Goal: Task Accomplishment & Management: Use online tool/utility

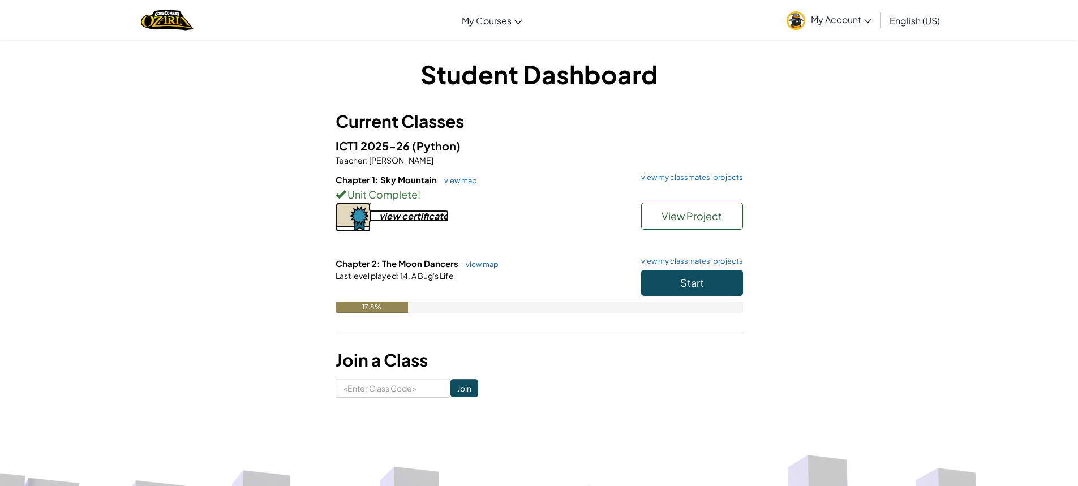
click at [403, 220] on div "view certificate" at bounding box center [414, 216] width 70 height 12
click at [696, 174] on link "view my classmates' projects" at bounding box center [688, 177] width 107 height 7
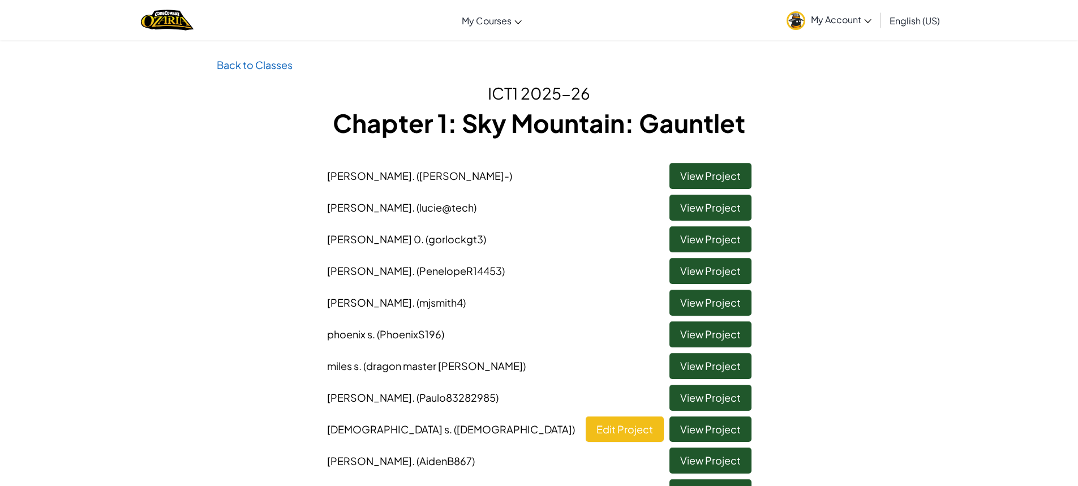
scroll to position [57, 0]
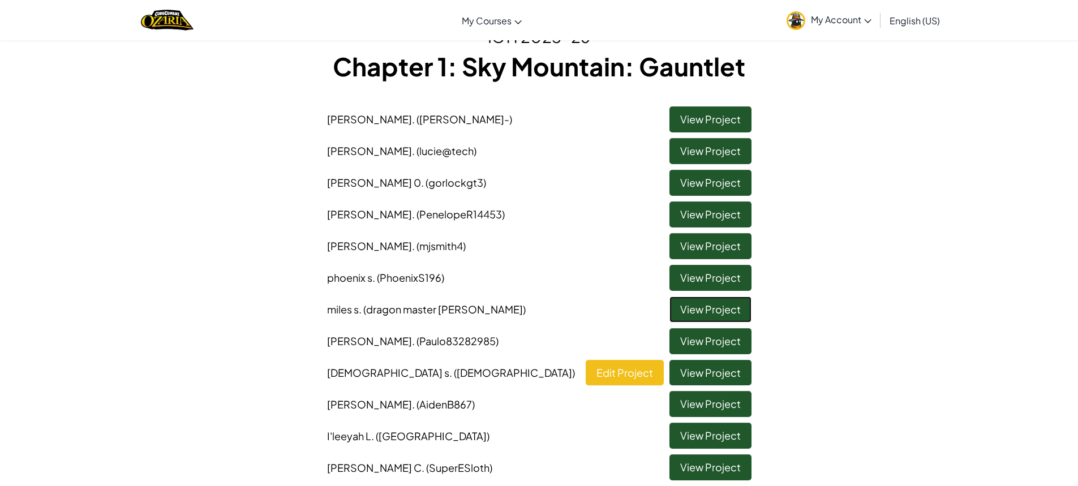
click at [686, 308] on link "View Project" at bounding box center [710, 309] width 82 height 26
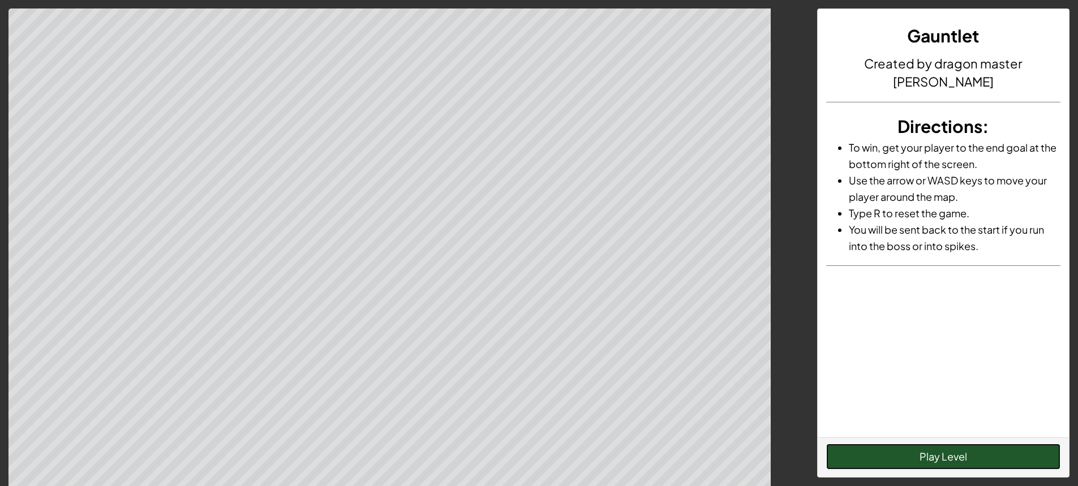
click at [943, 449] on button "Play Level" at bounding box center [943, 457] width 234 height 26
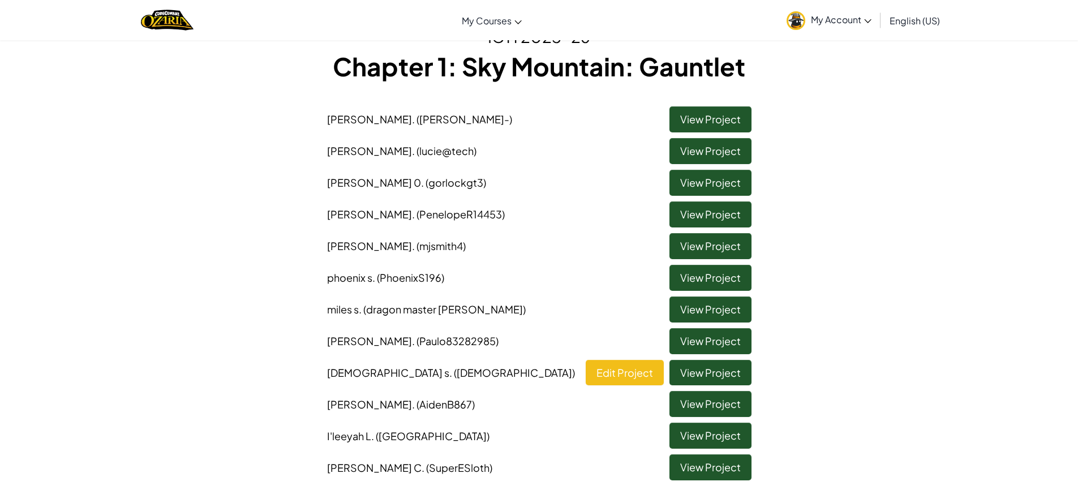
scroll to position [113, 0]
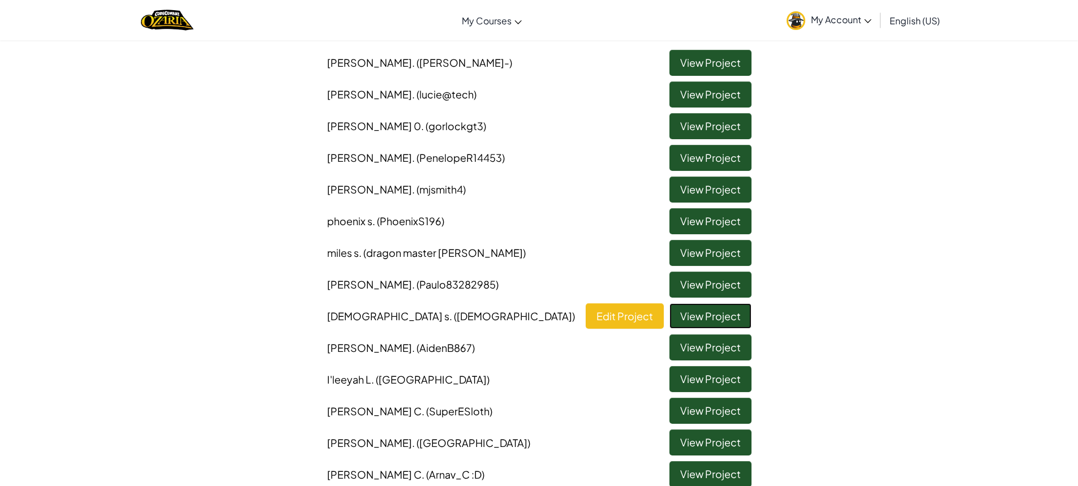
click at [717, 304] on link "View Project" at bounding box center [710, 316] width 82 height 26
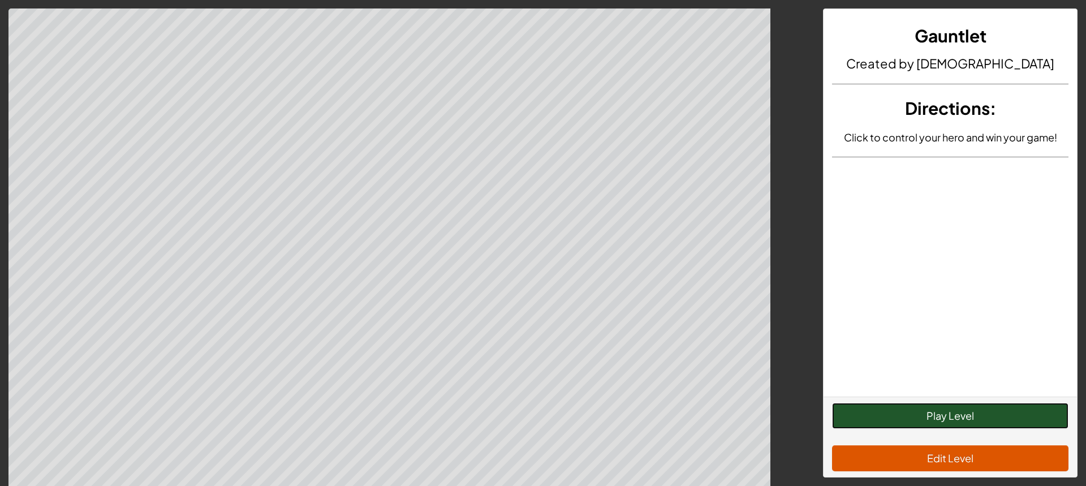
click at [961, 408] on button "Play Level" at bounding box center [950, 416] width 236 height 26
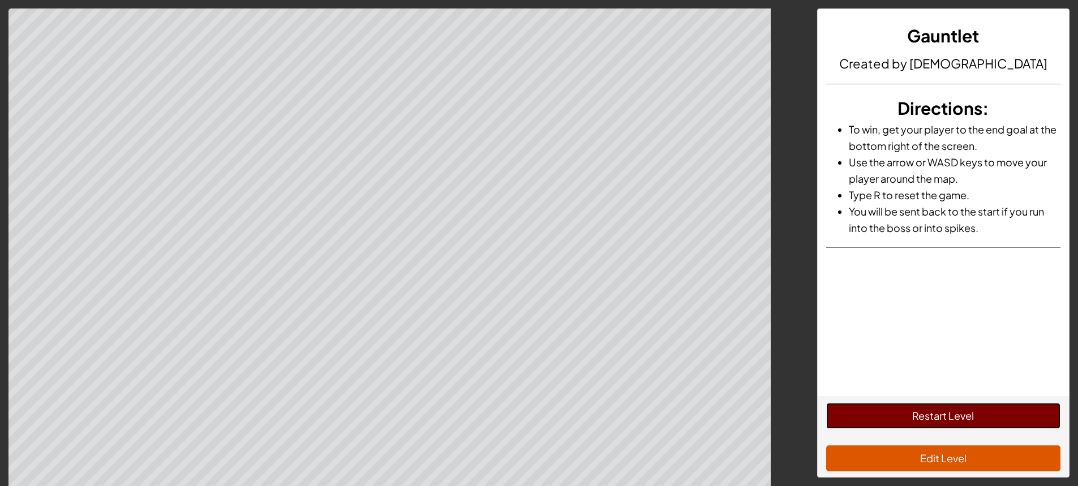
click at [885, 416] on button "Restart Level" at bounding box center [943, 416] width 234 height 26
click at [972, 420] on button "Restart Level" at bounding box center [943, 416] width 234 height 26
click at [949, 416] on button "Restart Level" at bounding box center [943, 416] width 234 height 26
click at [952, 415] on button "Restart Level" at bounding box center [943, 416] width 234 height 26
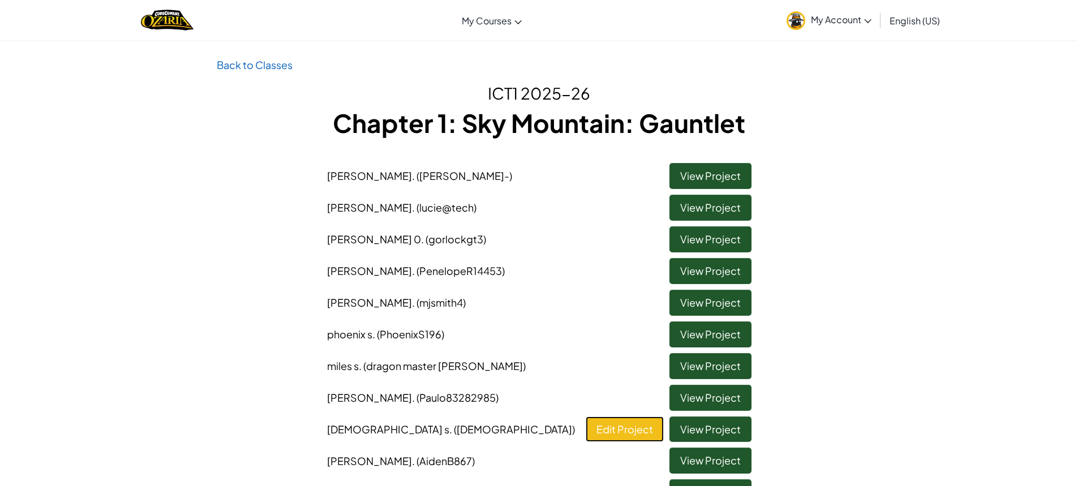
click at [647, 437] on link "Edit Project" at bounding box center [625, 429] width 78 height 26
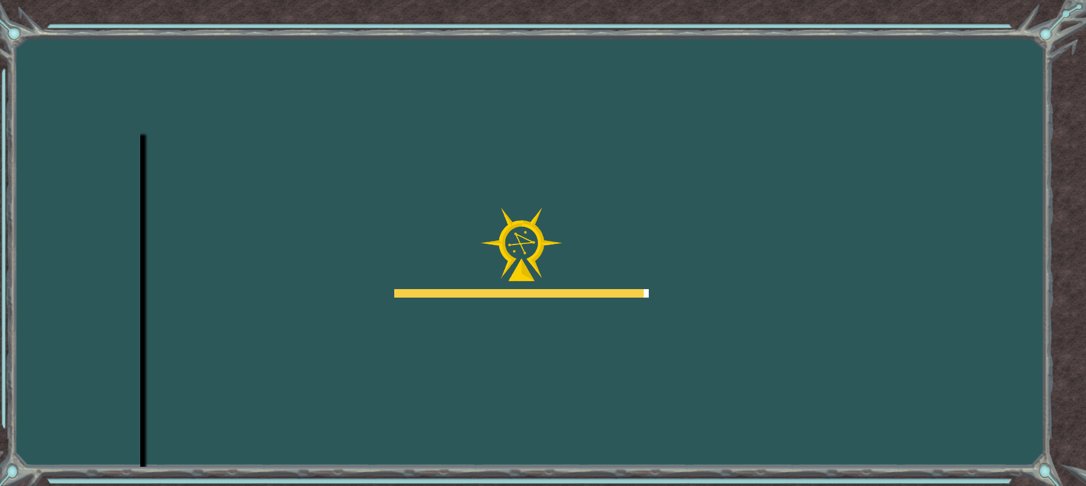
click at [678, 375] on body "Goals Error loading from server. Try refreshing the page. You'll need to join a…" at bounding box center [543, 243] width 1086 height 486
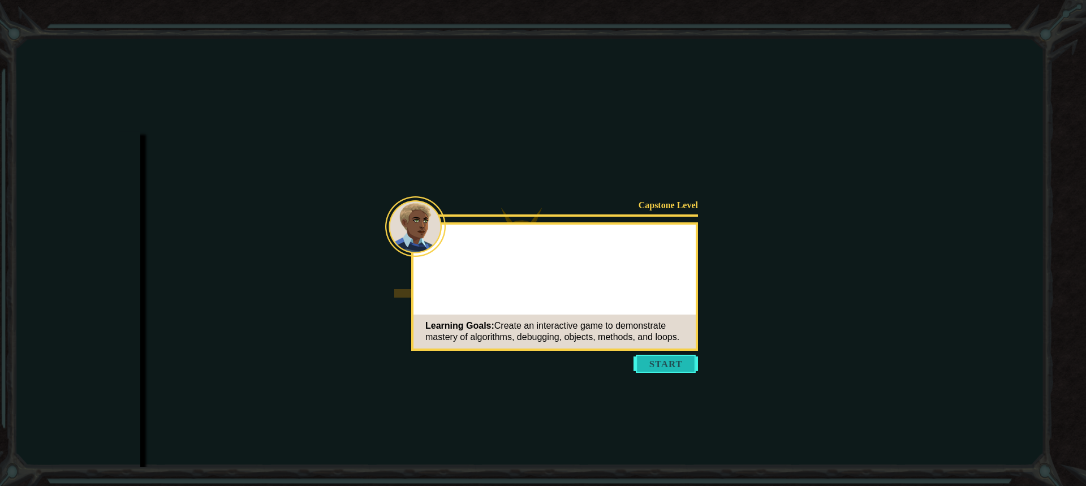
click at [678, 364] on button "Start" at bounding box center [666, 364] width 64 height 18
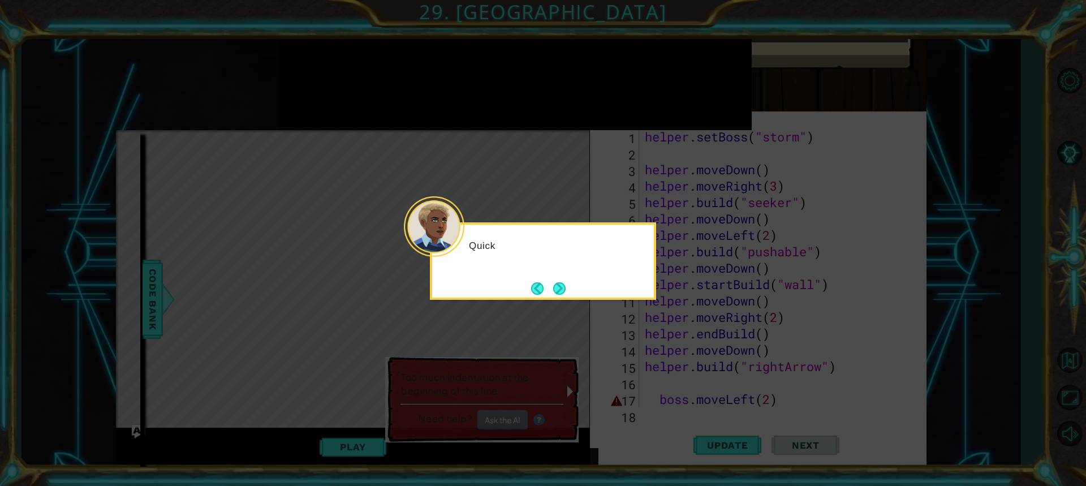
scroll to position [33, 0]
click at [564, 288] on button "Next" at bounding box center [559, 288] width 12 height 12
click at [566, 287] on button "Next" at bounding box center [559, 288] width 12 height 12
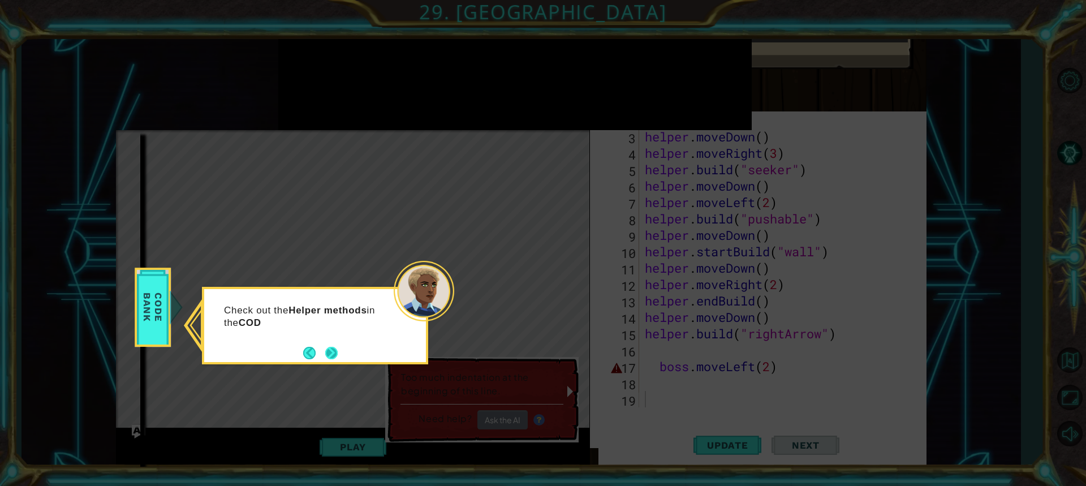
click at [332, 348] on button "Next" at bounding box center [331, 353] width 12 height 12
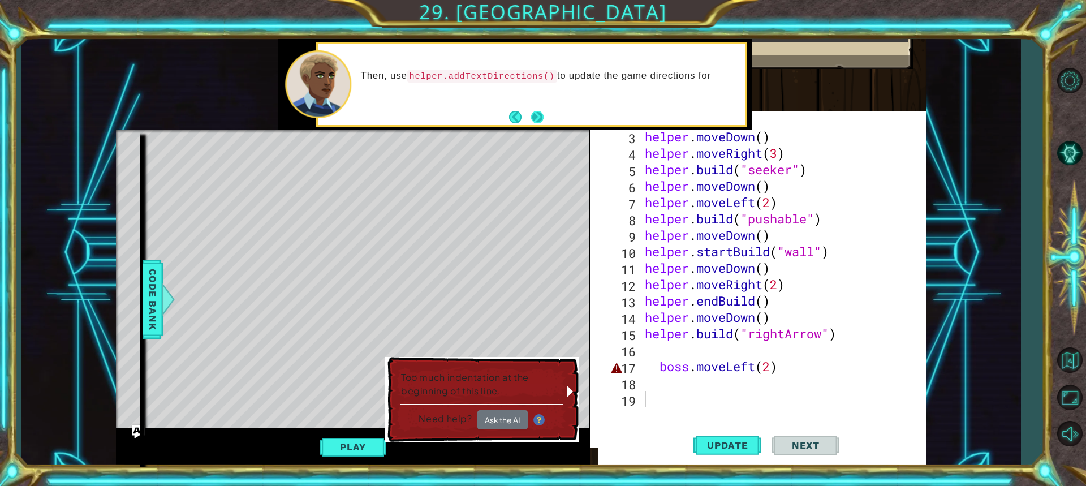
click at [544, 123] on button "Next" at bounding box center [537, 117] width 12 height 12
click at [544, 121] on button "Next" at bounding box center [537, 117] width 12 height 12
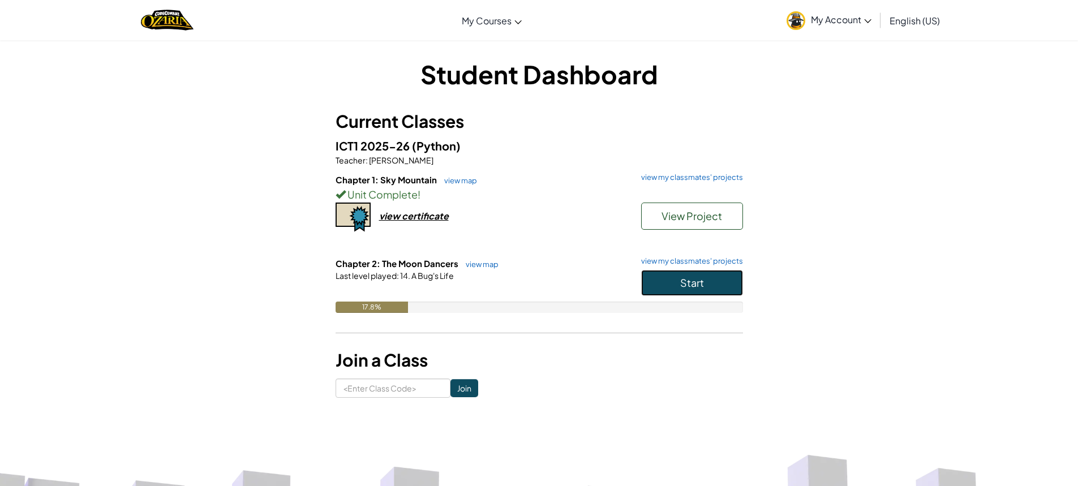
click at [686, 274] on button "Start" at bounding box center [692, 283] width 102 height 26
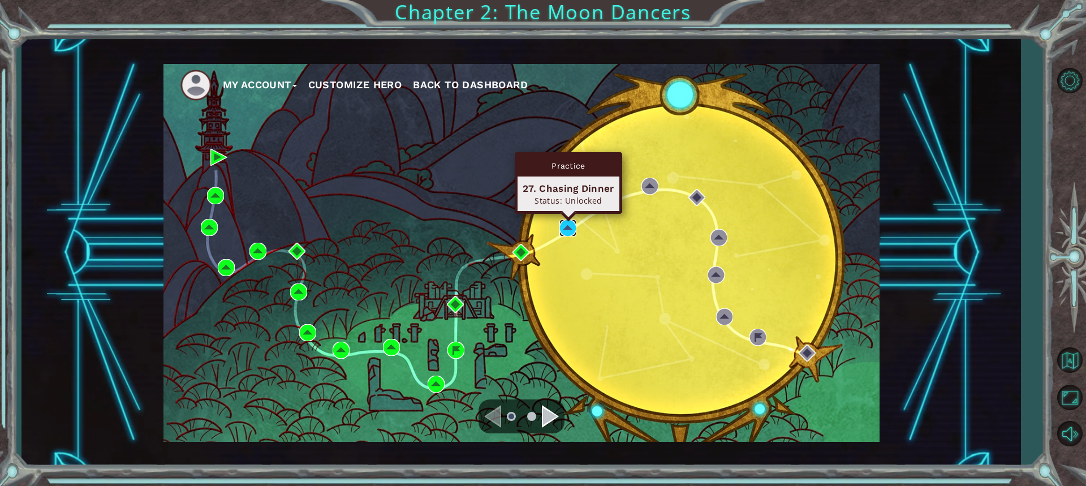
click at [567, 225] on img at bounding box center [568, 228] width 17 height 17
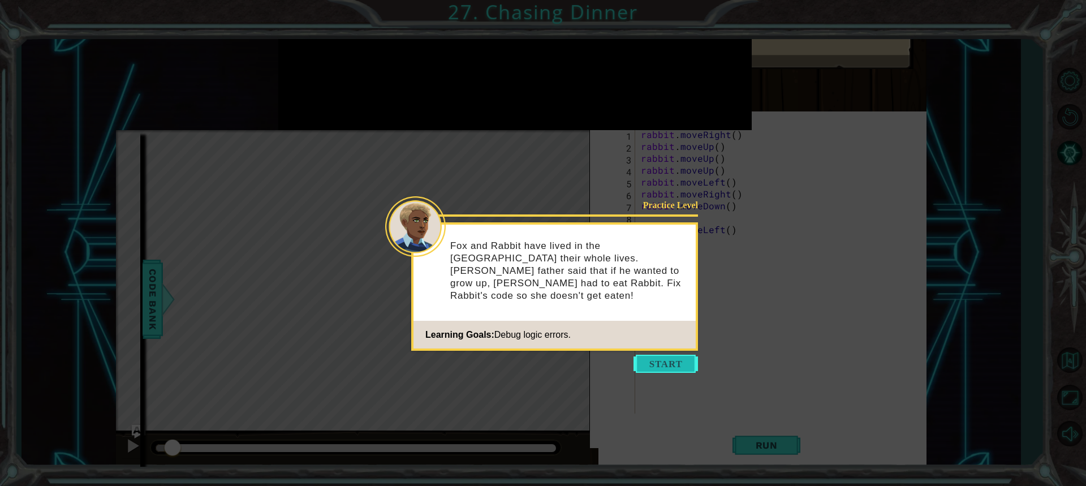
click at [676, 365] on button "Start" at bounding box center [666, 364] width 64 height 18
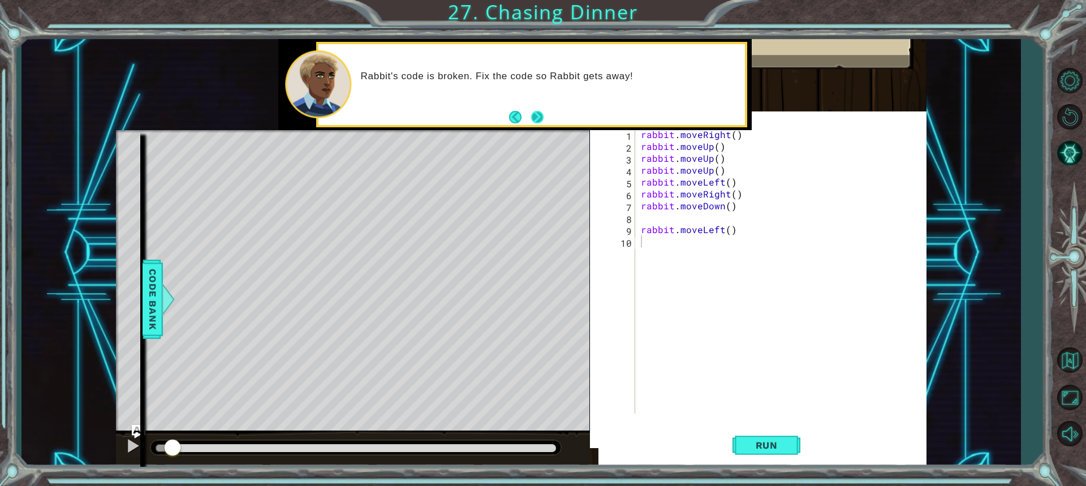
click at [535, 114] on button "Next" at bounding box center [537, 117] width 12 height 12
click at [732, 135] on div "rabbit . moveRight ( ) rabbit . moveUp ( ) rabbit . moveUp ( ) rabbit . moveUp …" at bounding box center [784, 282] width 291 height 309
click at [722, 170] on div "rabbit . moveRight ( 2 ) rabbit . moveUp ( ) rabbit . moveUp ( ) rabbit . moveU…" at bounding box center [784, 282] width 291 height 309
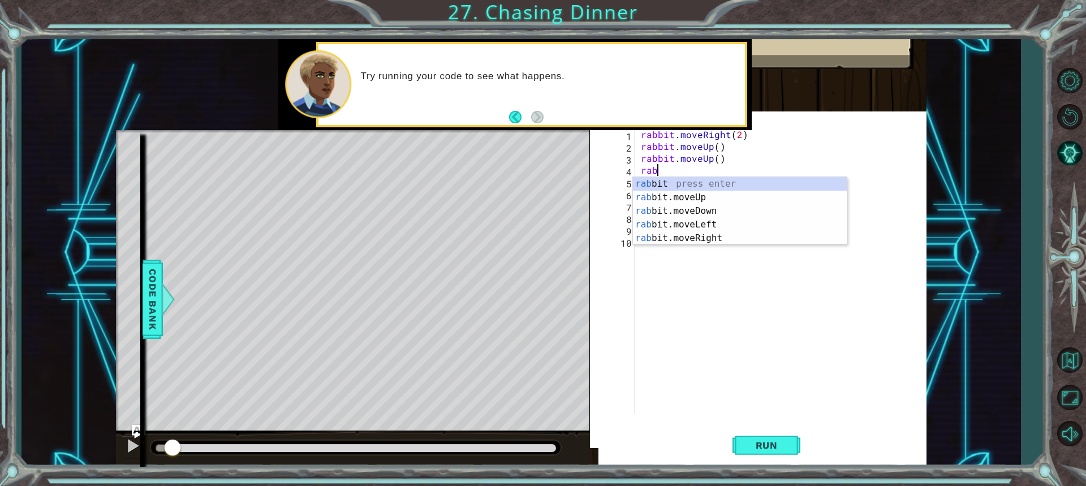
scroll to position [0, 0]
type textarea "r"
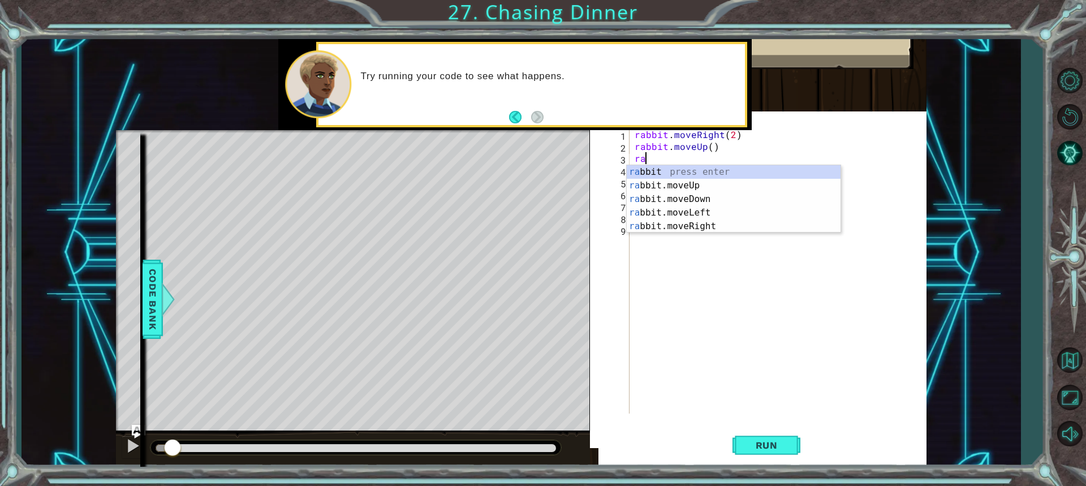
type textarea "r"
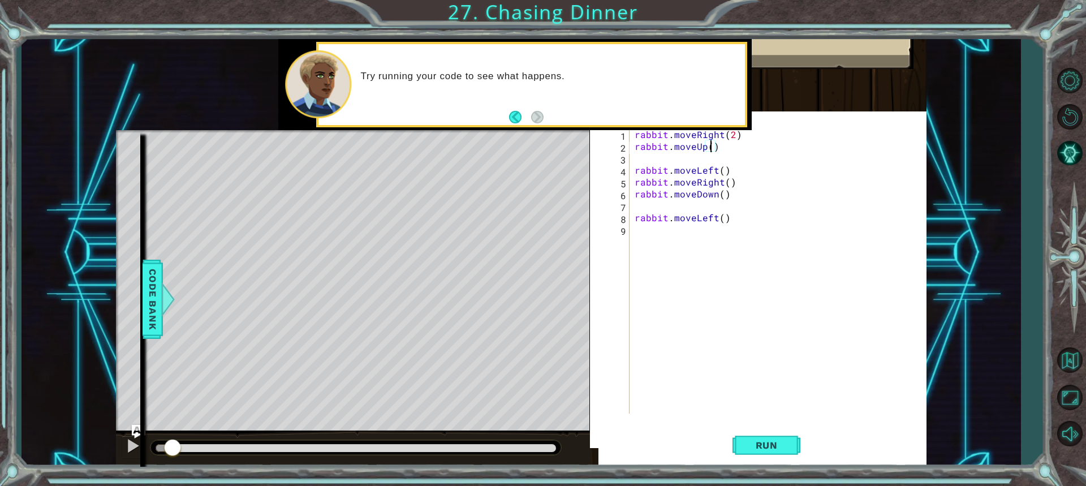
click at [709, 146] on div "rabbit . moveRight ( 2 ) rabbit . moveUp ( ) rabbit . moveLeft ( ) rabbit . mov…" at bounding box center [781, 282] width 296 height 309
click at [720, 169] on div "rabbit . moveRight ( 2 ) rabbit . moveUp ( 2 ) rabbit . moveLeft ( ) rabbit . m…" at bounding box center [781, 282] width 296 height 309
click at [733, 184] on div "rabbit . moveRight ( 2 ) rabbit . moveUp ( 2 ) rabbit . moveLeft ( 2 ) rabbit .…" at bounding box center [781, 282] width 296 height 309
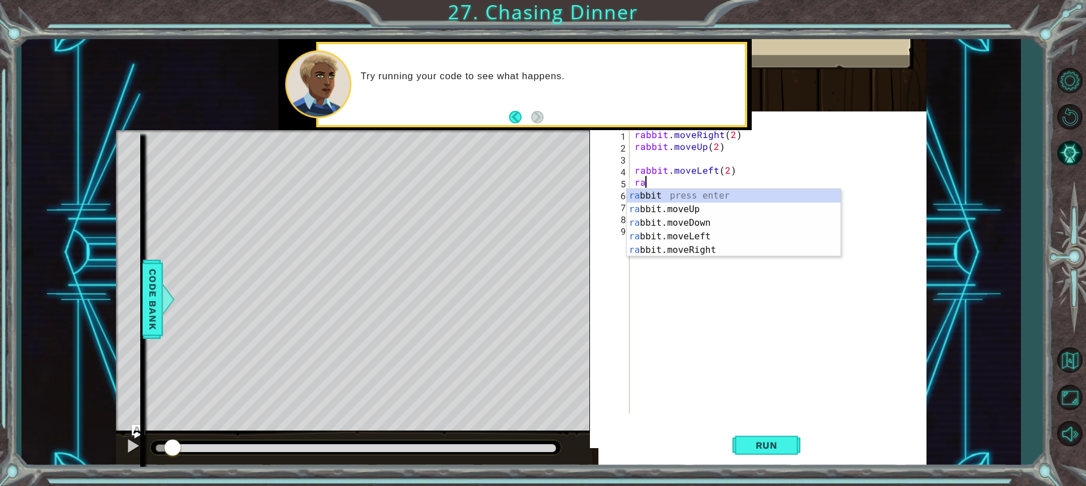
scroll to position [0, 0]
type textarea "r"
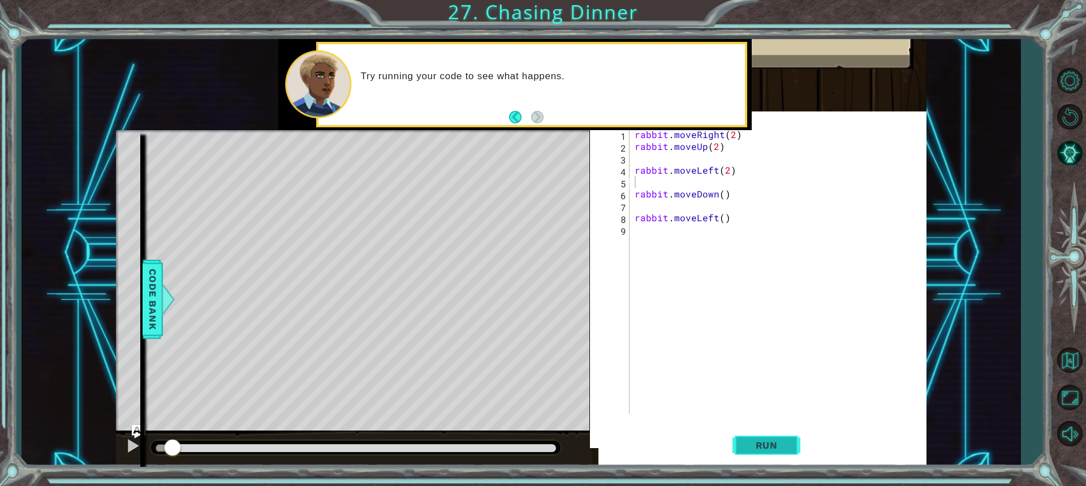
click at [768, 436] on button "Run" at bounding box center [767, 445] width 68 height 43
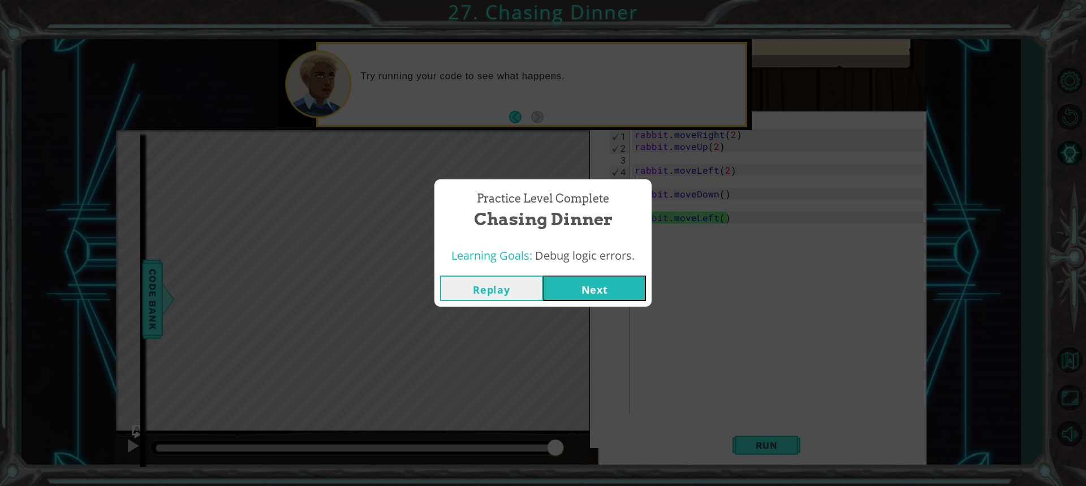
click at [600, 289] on button "Next" at bounding box center [594, 288] width 103 height 25
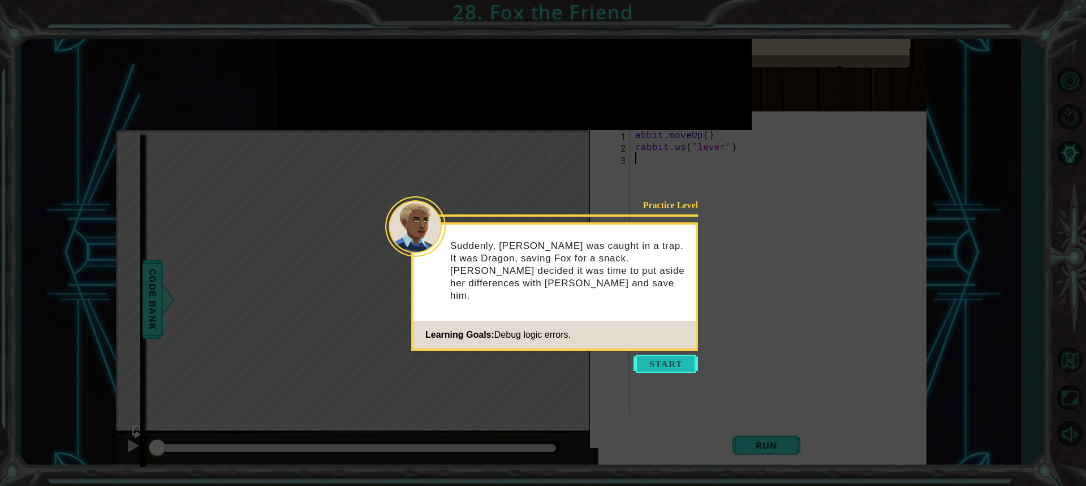
click at [691, 364] on button "Start" at bounding box center [666, 364] width 64 height 18
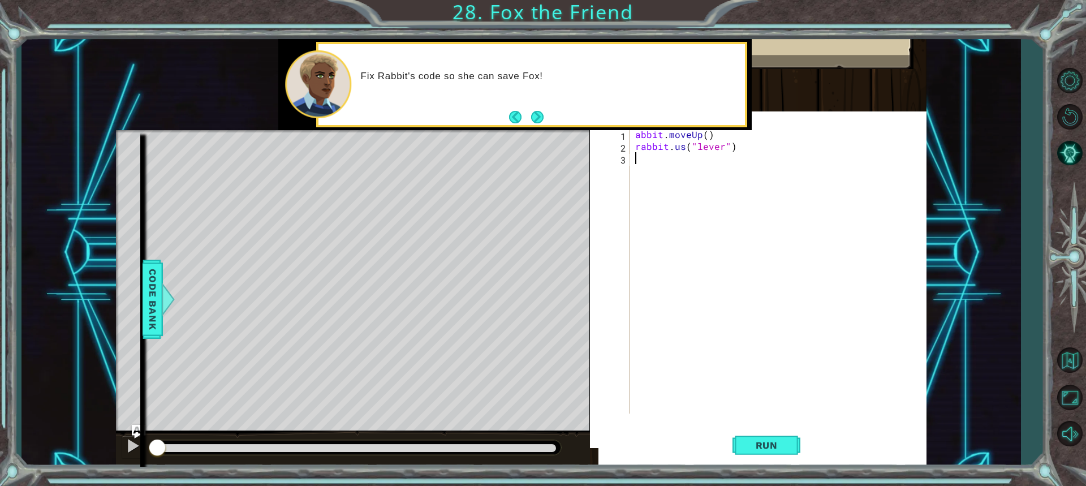
click at [683, 149] on div "abbit . moveUp ( ) rabbit . us ( "lever" )" at bounding box center [781, 282] width 296 height 309
click at [764, 445] on span "Run" at bounding box center [767, 445] width 45 height 11
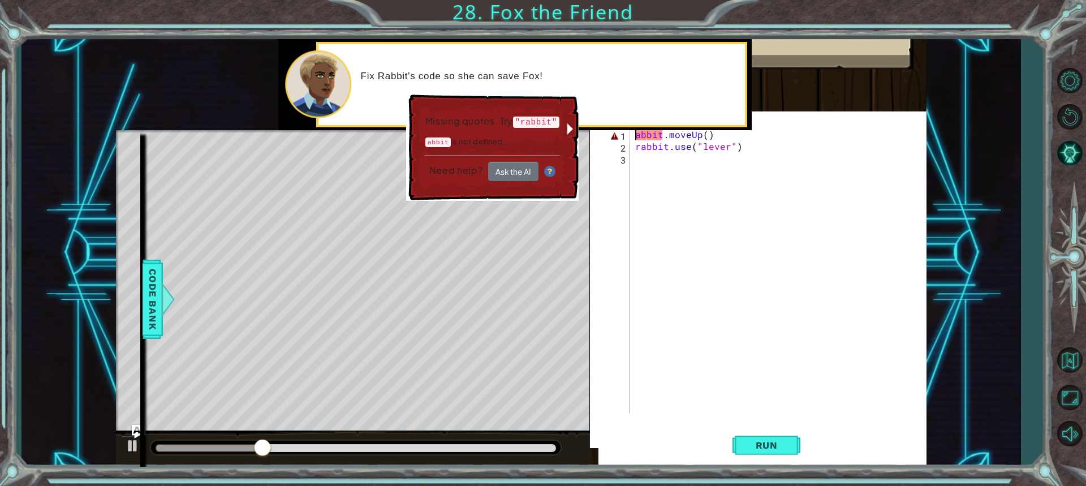
click at [633, 132] on div "abbit . moveUp ( ) rabbit . use ( "lever" )" at bounding box center [781, 282] width 296 height 309
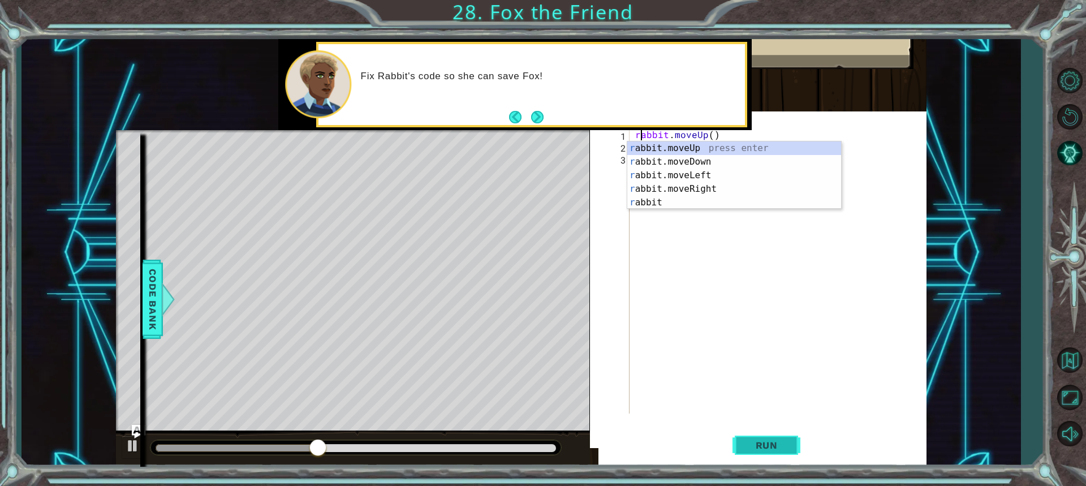
type textarea "rabbit.moveUp()"
click at [773, 452] on button "Run" at bounding box center [767, 445] width 68 height 43
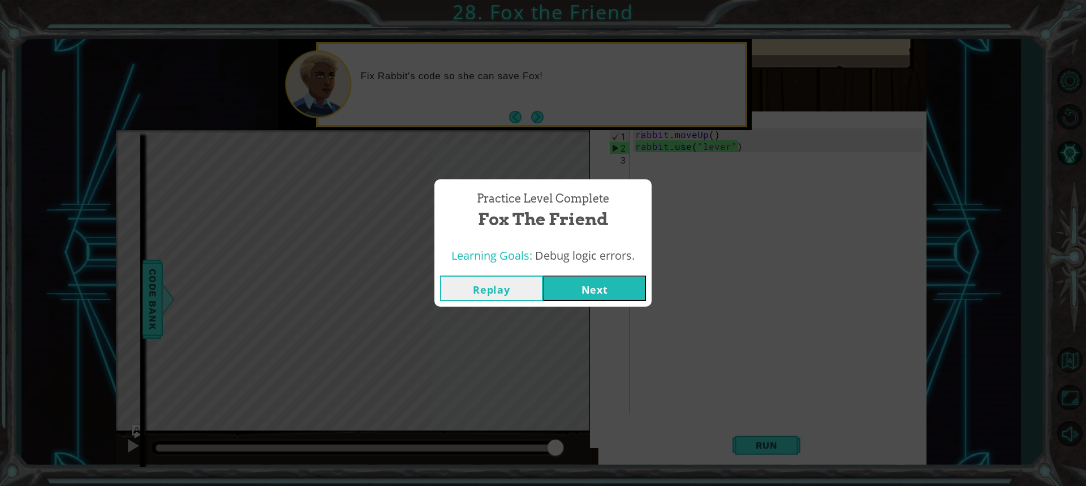
click at [616, 290] on button "Next" at bounding box center [594, 288] width 103 height 25
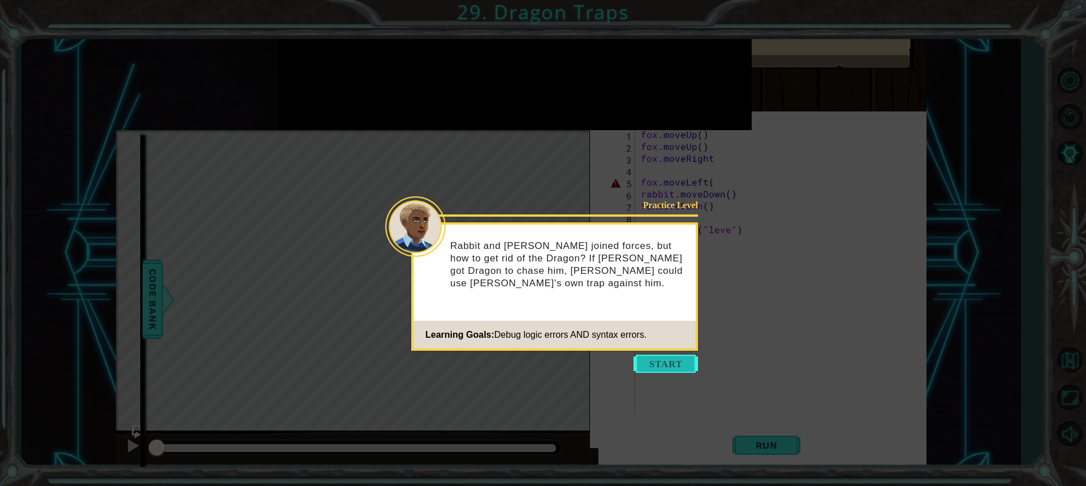
click at [652, 368] on button "Start" at bounding box center [666, 364] width 64 height 18
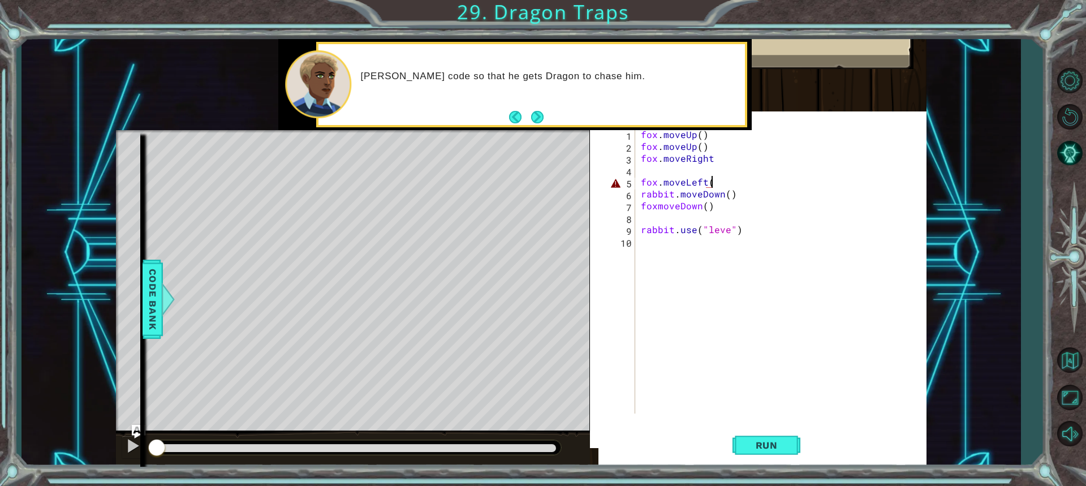
click at [712, 186] on div "fox . moveUp ( ) fox . moveUp ( ) fox . moveRight fox . moveLeft ( rabbit . mov…" at bounding box center [784, 282] width 291 height 309
type textarea "fox.moveLeft()"
click at [776, 449] on span "Run" at bounding box center [767, 445] width 45 height 11
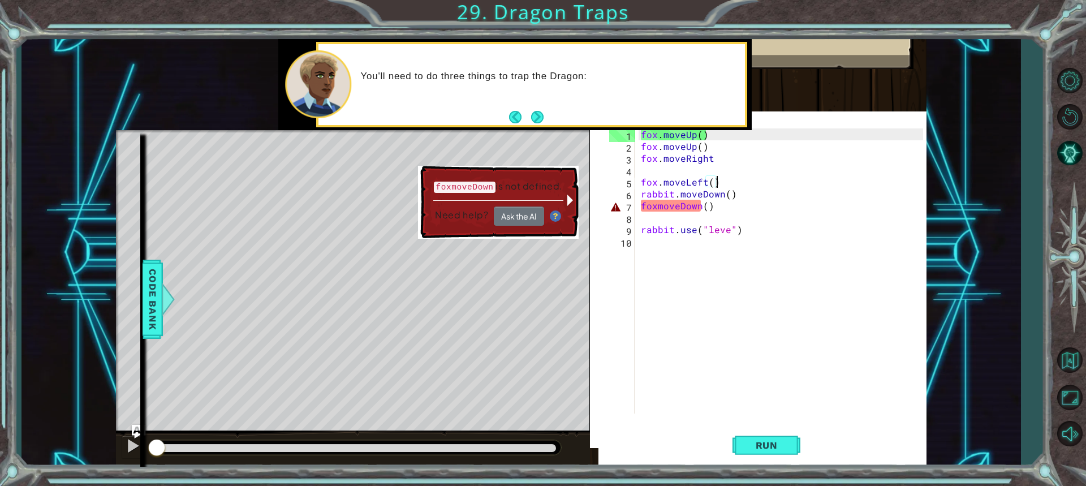
drag, startPoint x: 287, startPoint y: 444, endPoint x: 121, endPoint y: 462, distance: 167.4
click at [121, 462] on div "methods rabbit moveUp() moveDown() moveLeft() moveRight() use(thing) fox moveUp…" at bounding box center [521, 253] width 811 height 428
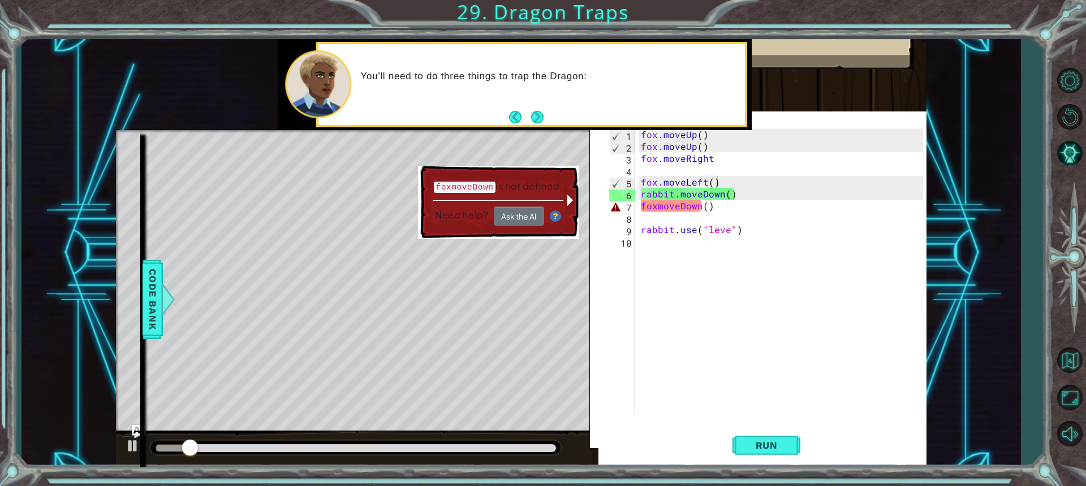
click at [132, 449] on div "methods rabbit moveUp() moveDown() moveLeft() moveRight() use(thing) fox moveUp…" at bounding box center [127, 299] width 27 height 334
click at [129, 448] on div "methods rabbit moveUp() moveDown() moveLeft() moveRight() use(thing) fox moveUp…" at bounding box center [127, 299] width 27 height 334
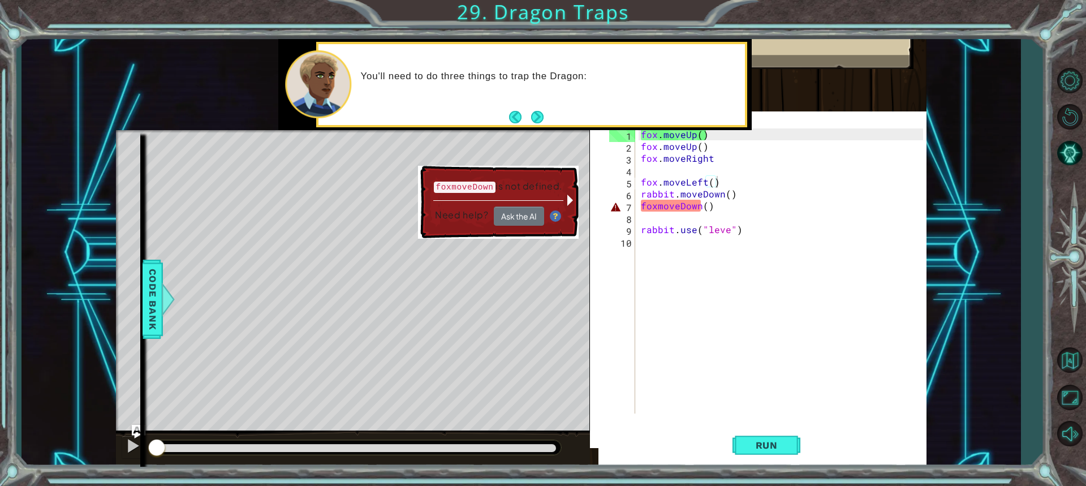
drag, startPoint x: 214, startPoint y: 450, endPoint x: 123, endPoint y: 443, distance: 91.9
click at [127, 444] on div "methods rabbit moveUp() moveDown() moveLeft() moveRight() use(thing) fox moveUp…" at bounding box center [521, 253] width 811 height 428
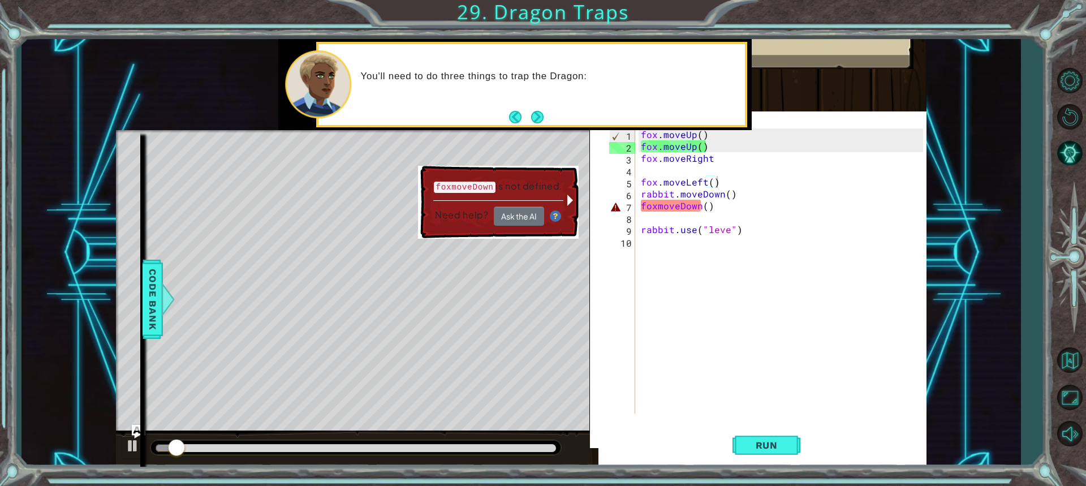
click at [137, 446] on div "methods rabbit moveUp() moveDown() moveLeft() moveRight() use(thing) fox moveUp…" at bounding box center [127, 299] width 27 height 334
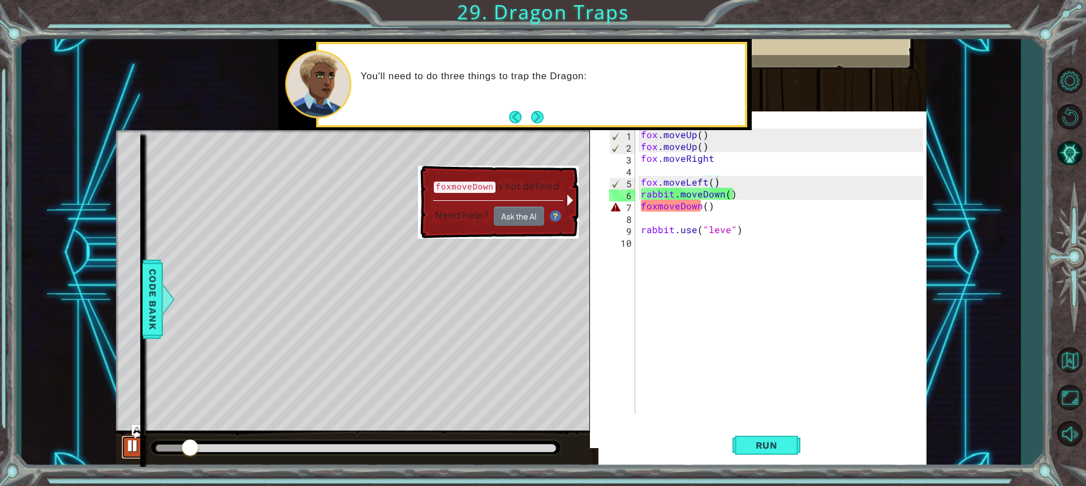
click at [143, 444] on button at bounding box center [133, 447] width 23 height 23
click at [1064, 362] on button "Back to Map" at bounding box center [1069, 359] width 33 height 33
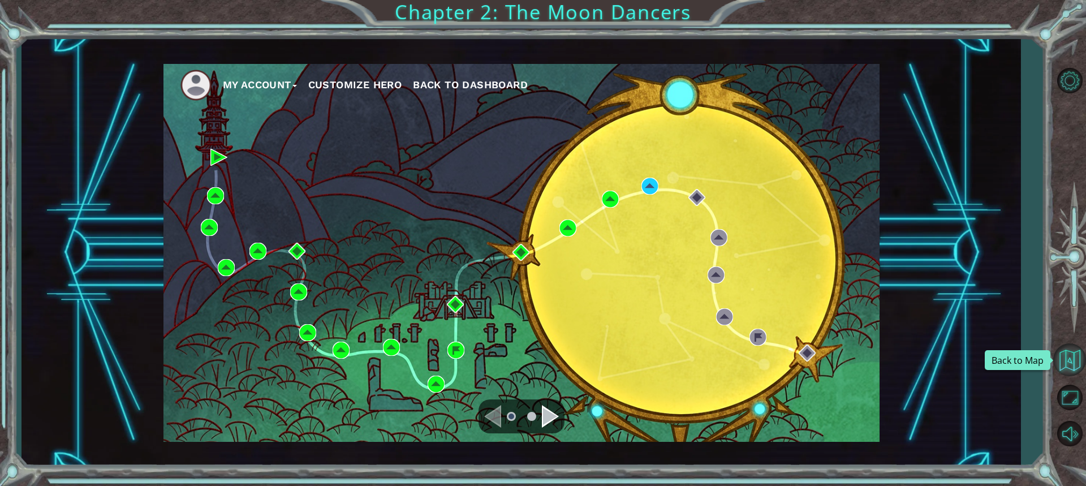
click at [1077, 351] on button "Back to Map" at bounding box center [1069, 359] width 33 height 33
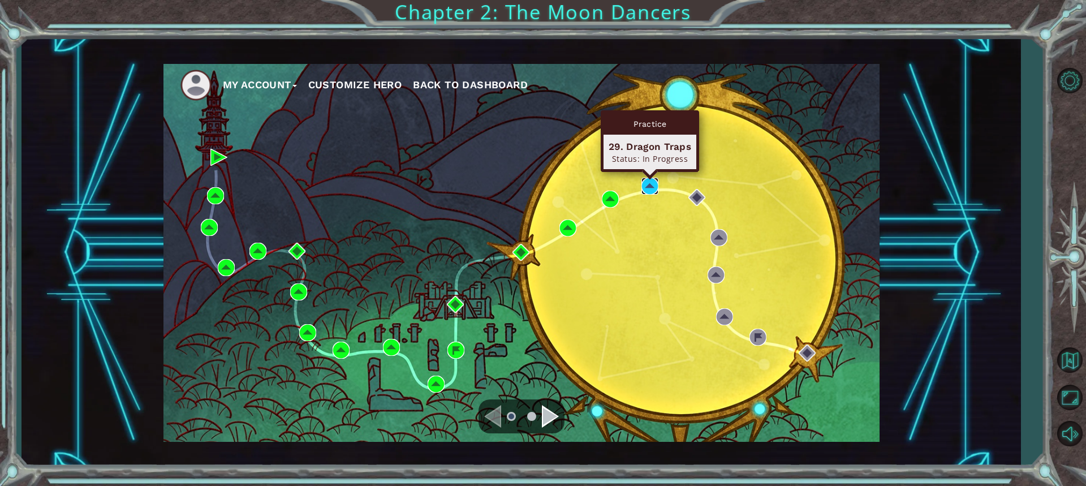
click at [647, 185] on img at bounding box center [650, 186] width 17 height 17
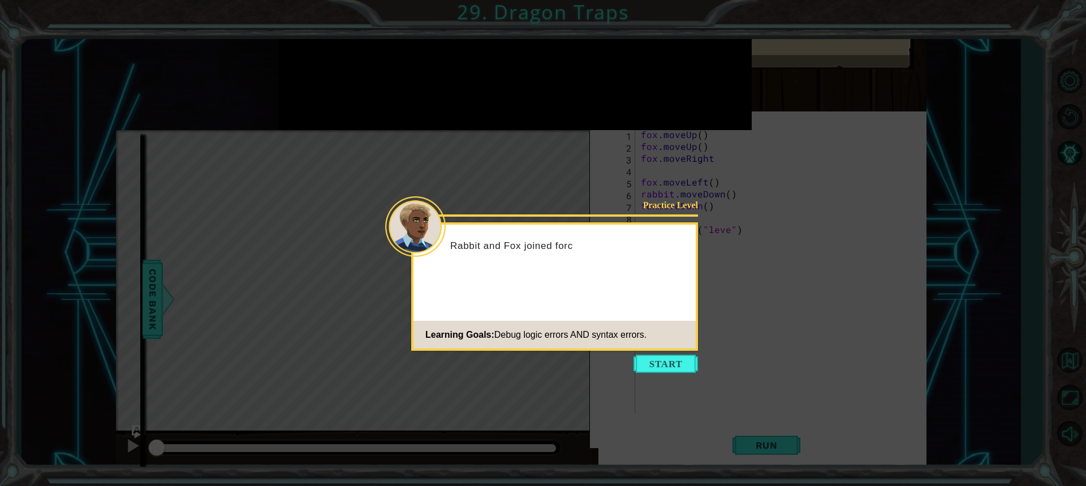
click at [644, 361] on button "Start" at bounding box center [666, 364] width 64 height 18
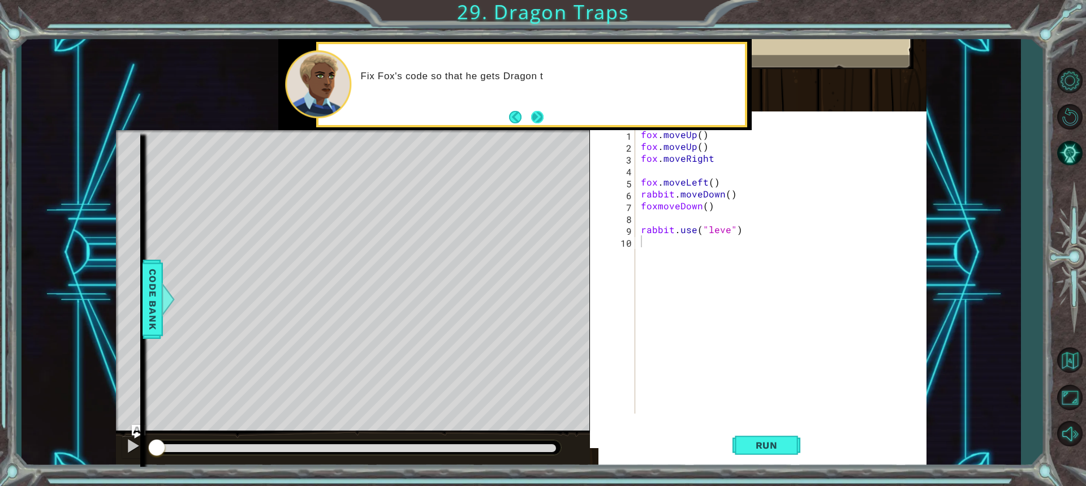
click at [537, 123] on button "Next" at bounding box center [537, 117] width 12 height 12
click at [704, 146] on div "fox . moveUp ( ) fox . moveUp ( ) fox . moveRight fox . moveLeft ( ) rabbit . m…" at bounding box center [784, 282] width 291 height 309
type textarea "f"
click at [700, 132] on div "fox . moveUp ( ) fox . moveRight fox . moveLeft ( ) rabbit . moveDown ( ) foxmo…" at bounding box center [784, 282] width 291 height 309
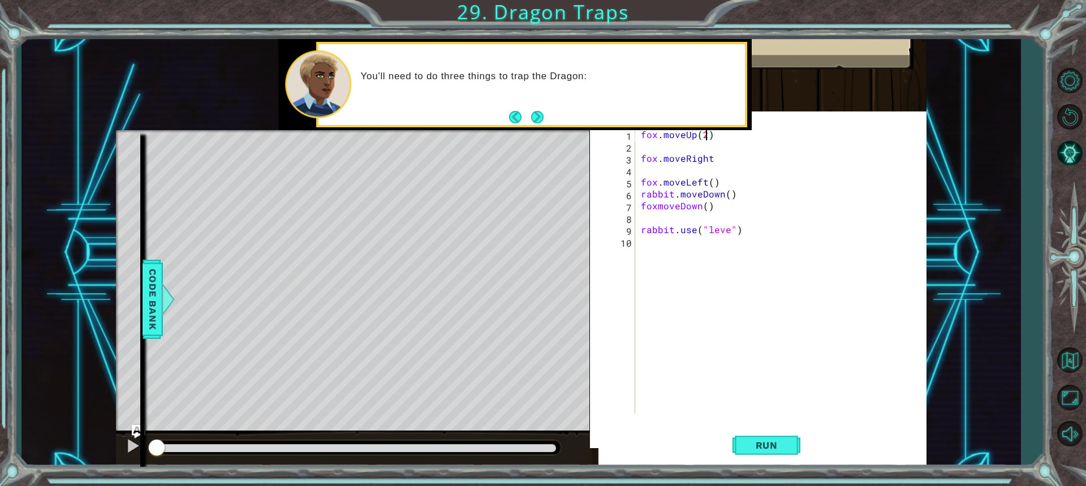
click at [711, 157] on div "fox . moveUp ( 2 ) fox . moveRight fox . moveLeft ( ) rabbit . moveDown ( ) fox…" at bounding box center [784, 282] width 291 height 309
click at [674, 194] on div "fox . moveUp ( 2 ) fox . moveRight ( ) fox . moveLeft ( ) rabbit . moveDown ( )…" at bounding box center [784, 282] width 291 height 309
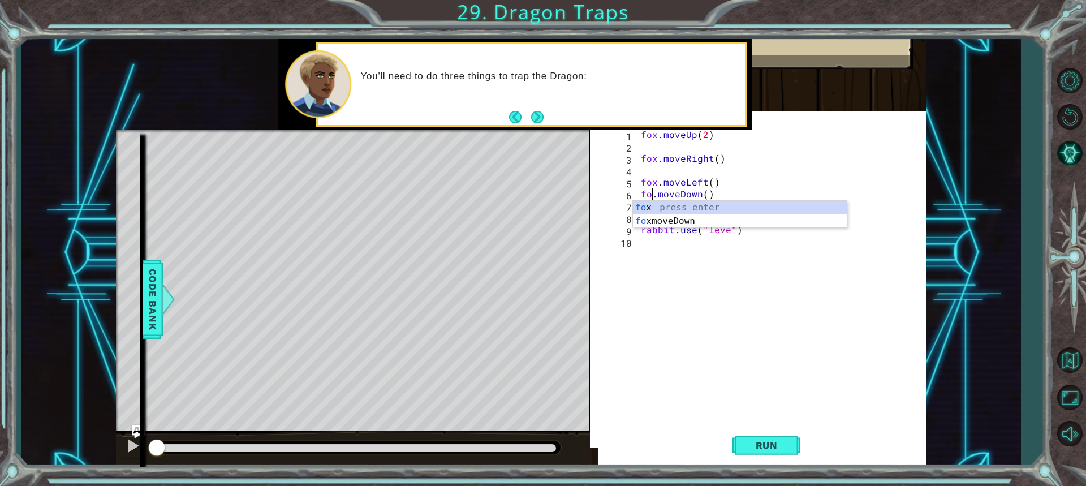
scroll to position [0, 1]
type textarea "fox.moveDown()"
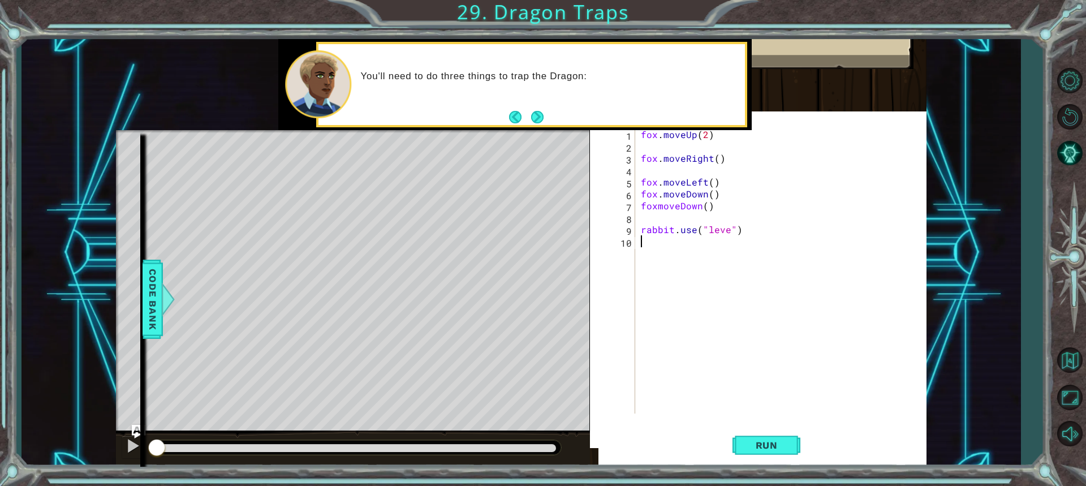
click at [690, 242] on div "fox . moveUp ( 2 ) fox . moveRight ( ) fox . moveLeft ( ) fox . moveDown ( ) fo…" at bounding box center [784, 282] width 291 height 309
click at [710, 209] on div "fox . moveUp ( 2 ) fox . moveRight ( ) fox . moveLeft ( ) fox . moveDown ( ) fo…" at bounding box center [784, 282] width 291 height 309
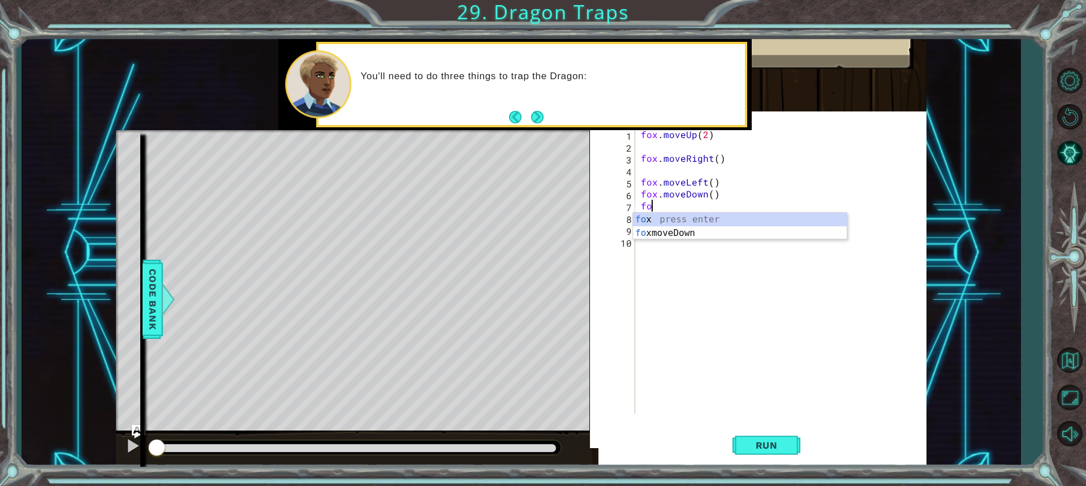
type textarea "f"
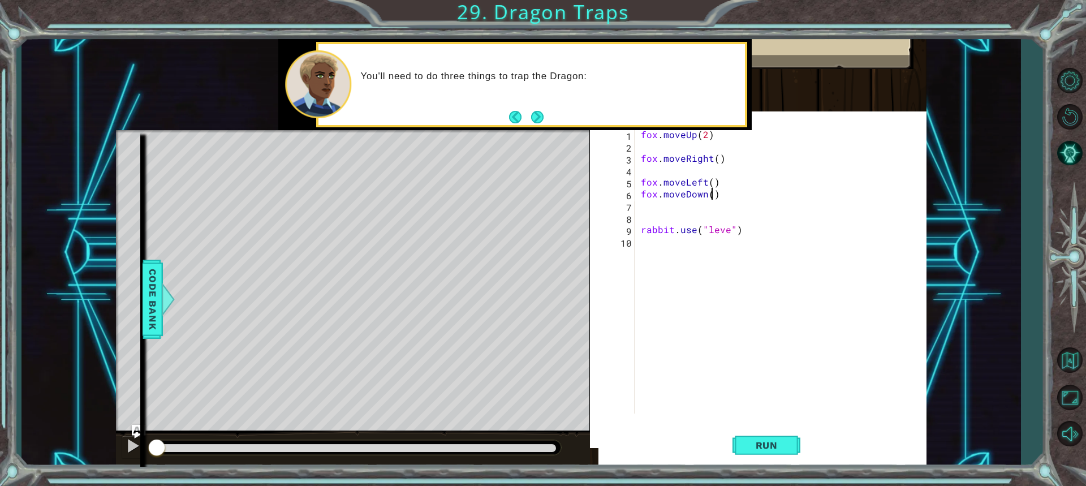
click at [711, 195] on div "fox . moveUp ( 2 ) fox . moveRight ( ) fox . moveLeft ( ) fox . moveDown ( ) ra…" at bounding box center [784, 282] width 291 height 309
click at [728, 234] on div "fox . moveUp ( 2 ) fox . moveRight ( ) fox . moveLeft ( ) fox . moveDown ( 2 ) …" at bounding box center [784, 282] width 291 height 309
type textarea "rabbit.use("lever")"
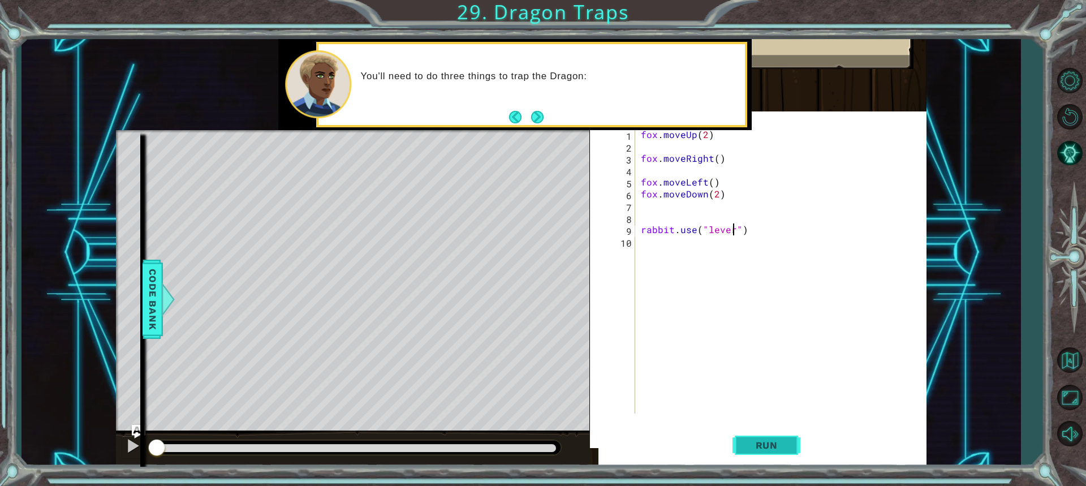
click at [776, 446] on span "Run" at bounding box center [767, 445] width 45 height 11
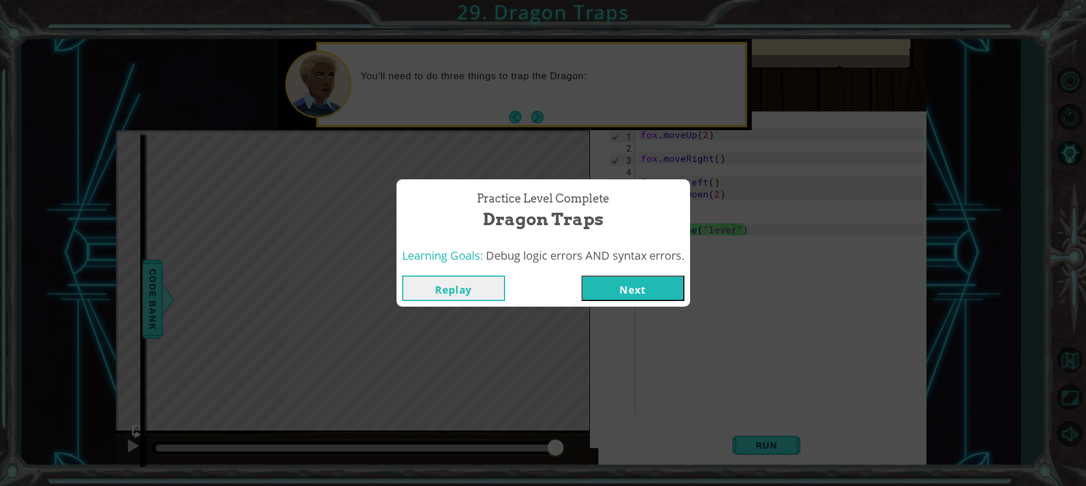
click at [648, 281] on button "Next" at bounding box center [633, 288] width 103 height 25
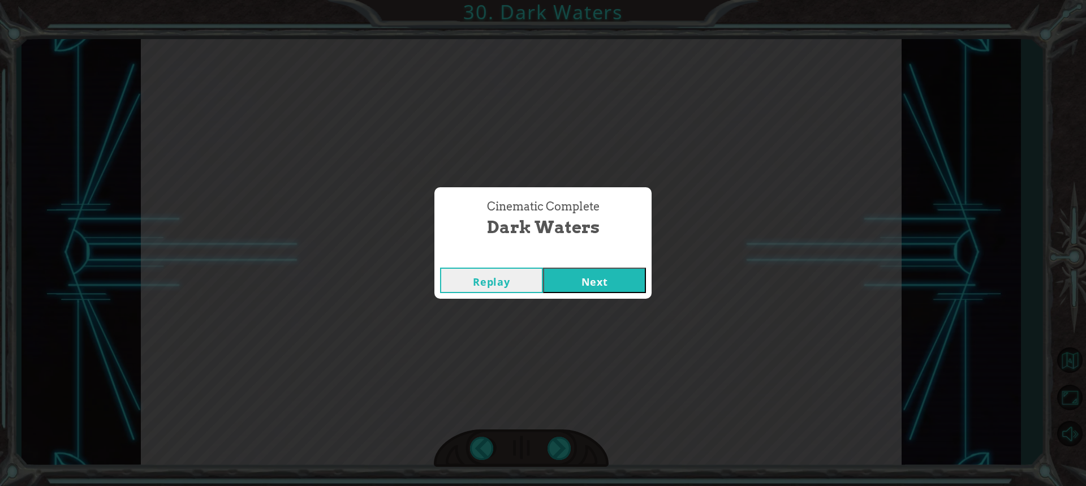
click at [570, 275] on button "Next" at bounding box center [594, 280] width 103 height 25
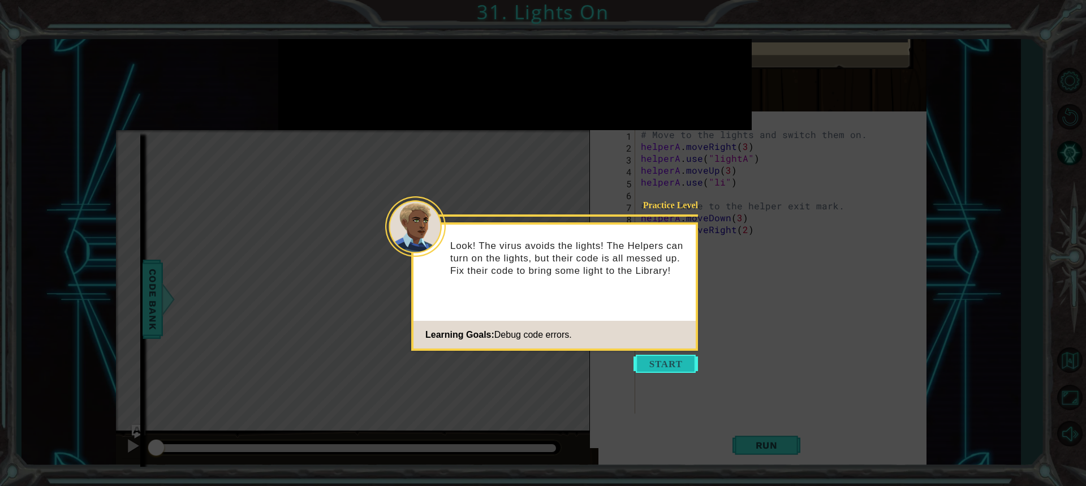
click at [682, 371] on button "Start" at bounding box center [666, 364] width 64 height 18
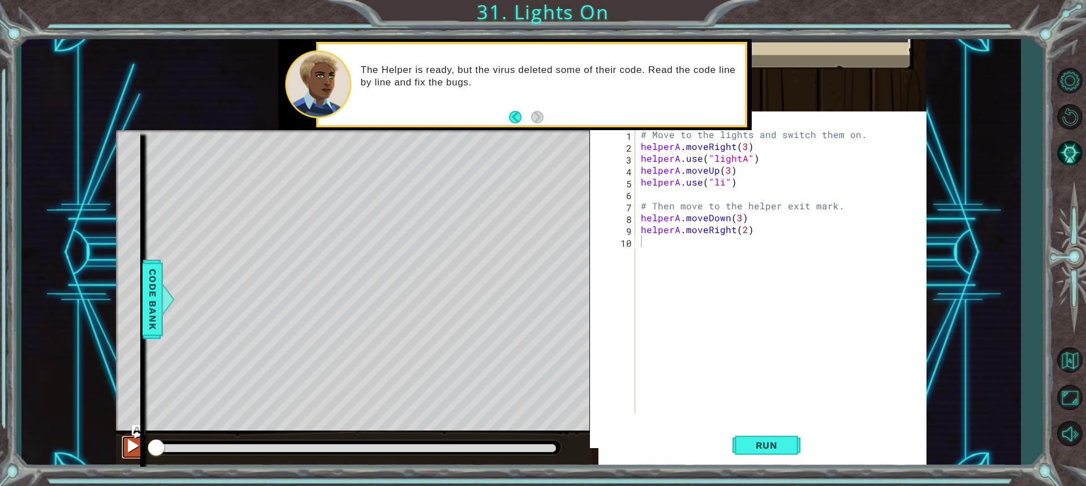
click at [143, 445] on button at bounding box center [133, 447] width 23 height 23
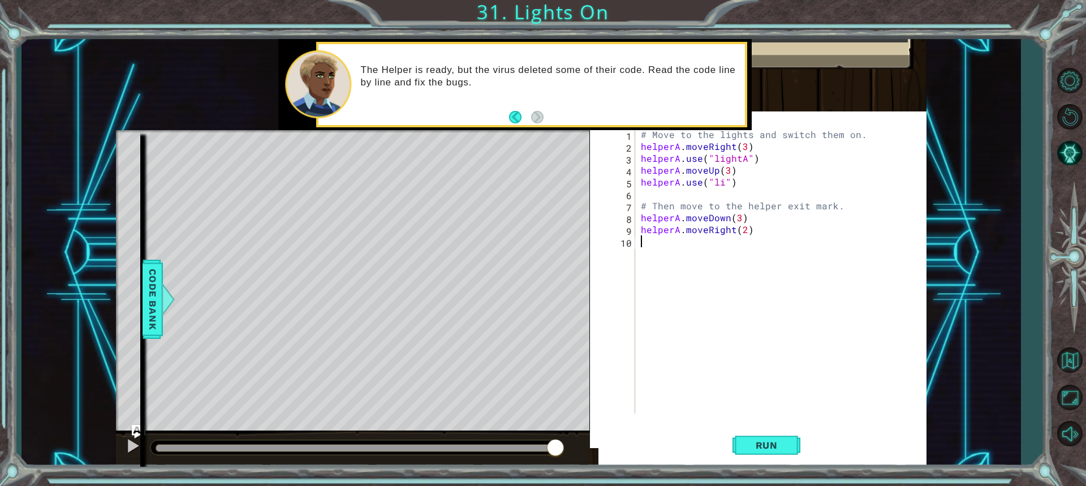
click at [678, 146] on div "# Move to the lights and switch them on. helperA . moveRight ( 3 ) helperA . us…" at bounding box center [784, 282] width 291 height 309
click at [774, 451] on button "Run" at bounding box center [767, 445] width 68 height 43
click at [778, 442] on span "Run" at bounding box center [767, 445] width 45 height 11
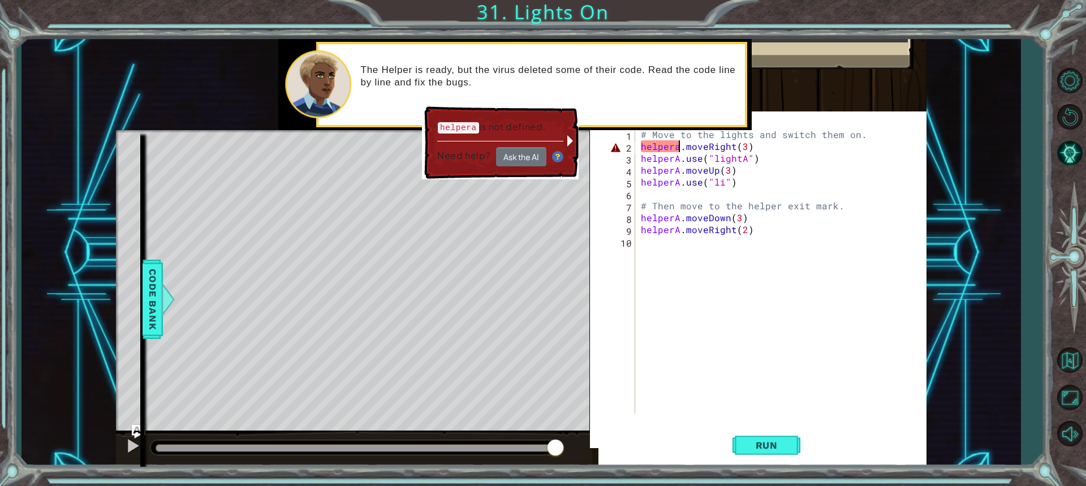
click at [677, 148] on div "# Move to the lights and switch them on. [GEOGRAPHIC_DATA] . moveRight ( 3 ) he…" at bounding box center [784, 282] width 291 height 309
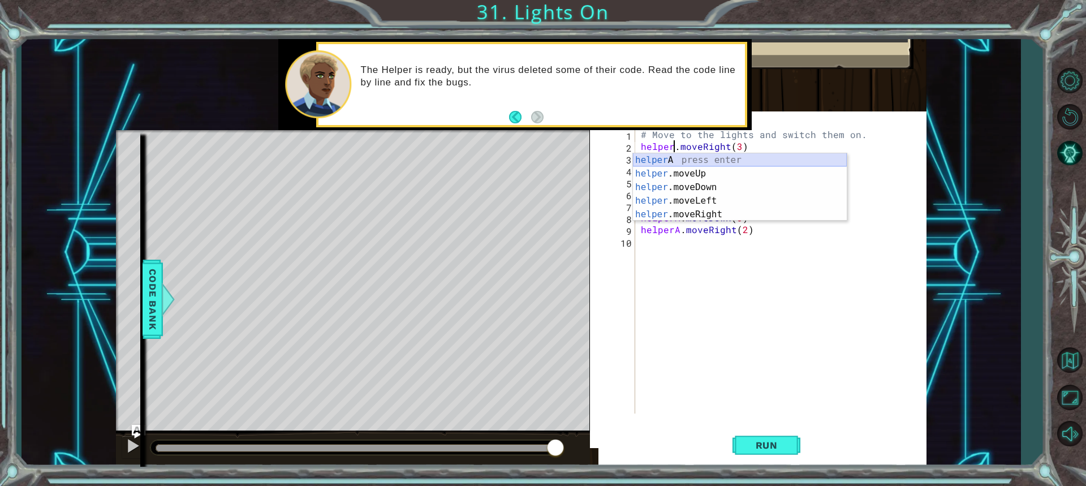
click at [685, 160] on div "helper A press enter helper .moveUp press enter helper .moveDown press enter he…" at bounding box center [740, 200] width 214 height 95
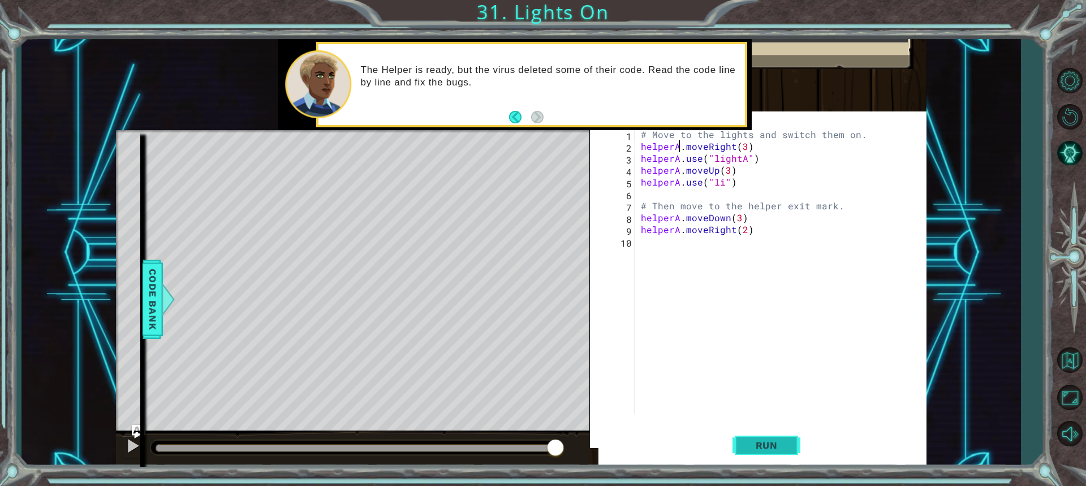
click at [776, 450] on span "Run" at bounding box center [767, 445] width 45 height 11
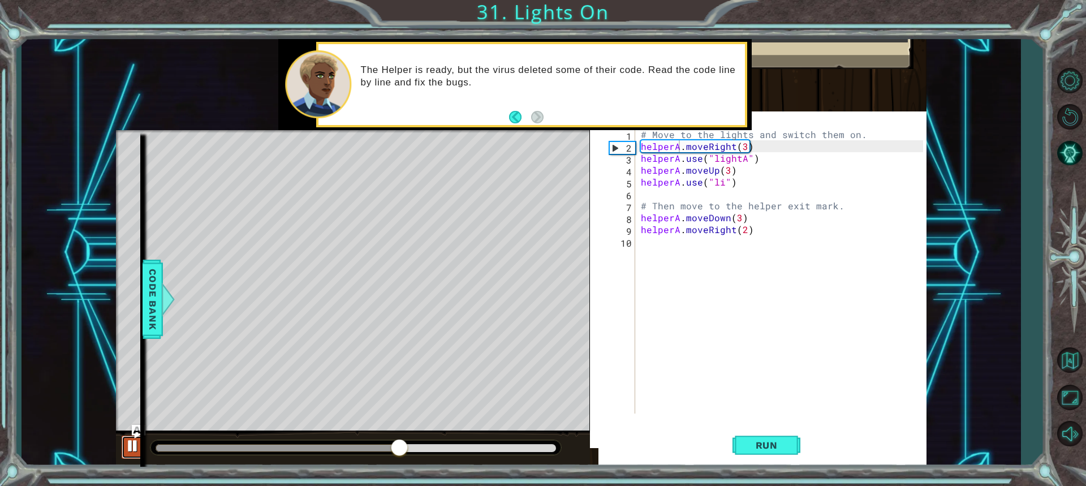
click at [143, 443] on button at bounding box center [133, 447] width 23 height 23
click at [721, 183] on div "# Move to the lights and switch them on. helperA . moveRight ( 3 ) helperA . us…" at bounding box center [784, 282] width 291 height 309
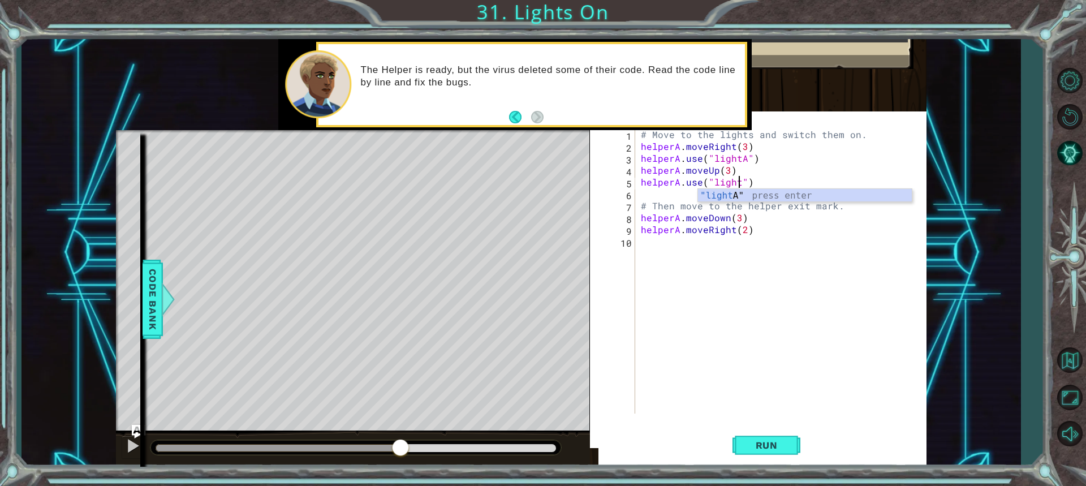
scroll to position [0, 6]
click at [760, 438] on button "Run" at bounding box center [767, 445] width 68 height 43
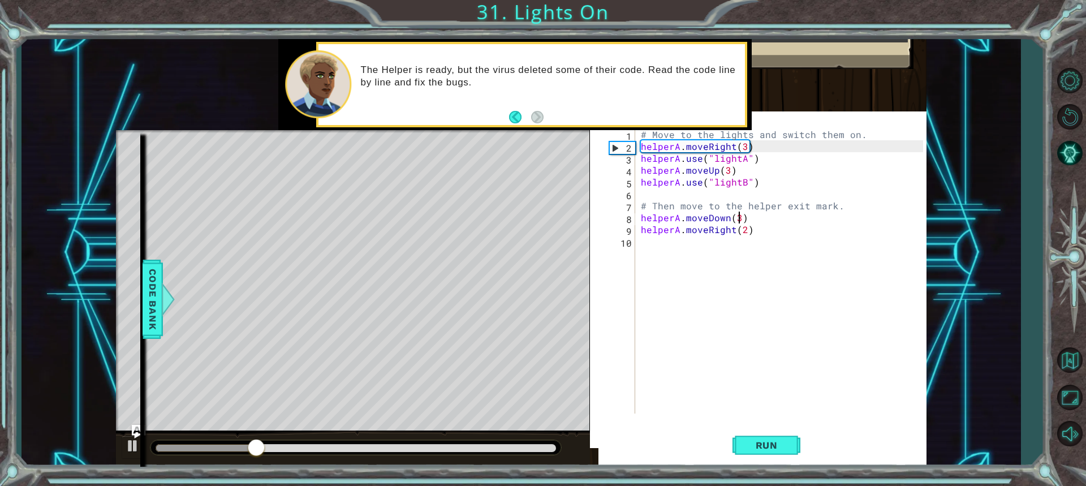
click at [739, 216] on div "# Move to the lights and switch them on. helperA . moveRight ( 3 ) helperA . us…" at bounding box center [784, 282] width 291 height 309
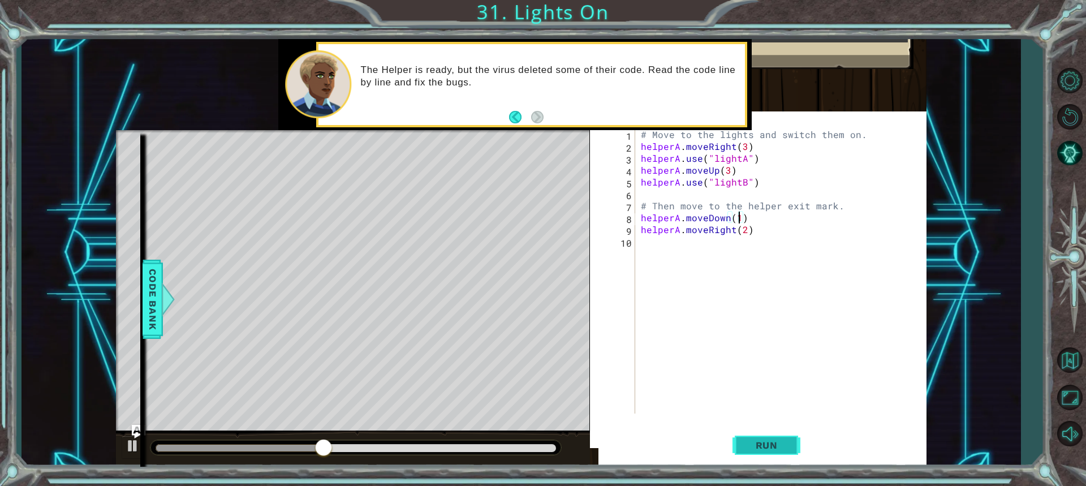
type textarea "helperA.moveDown(1)"
click at [753, 449] on span "Run" at bounding box center [767, 445] width 45 height 11
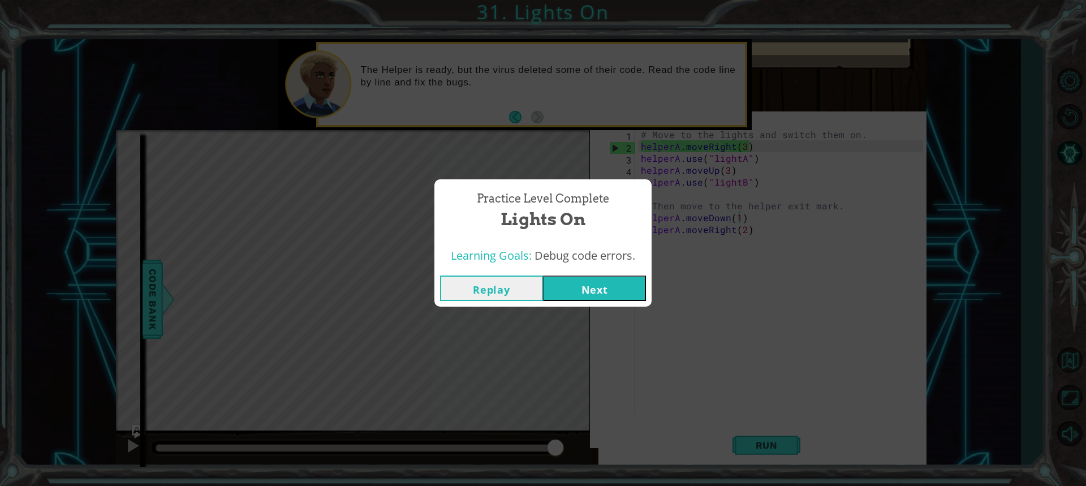
click at [629, 298] on button "Next" at bounding box center [594, 288] width 103 height 25
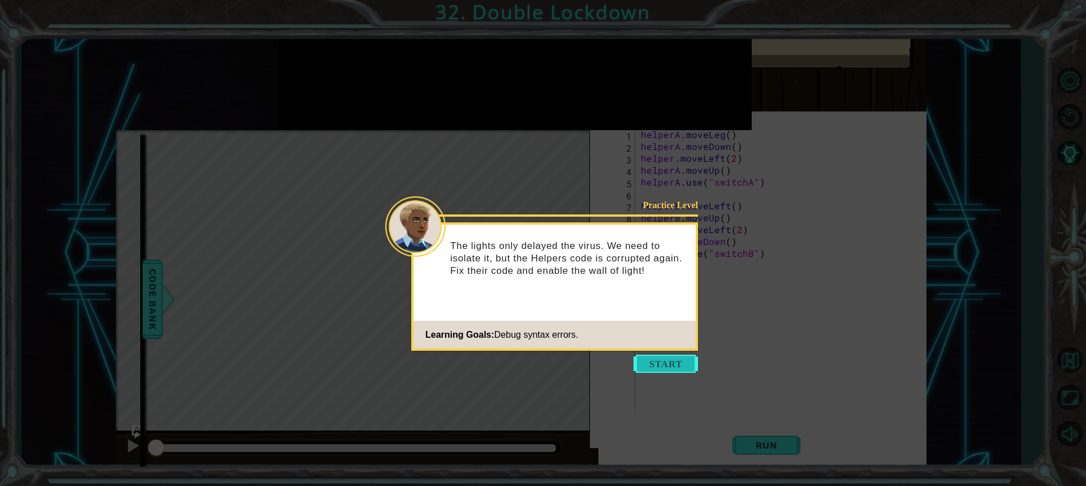
click at [651, 358] on button "Start" at bounding box center [666, 364] width 64 height 18
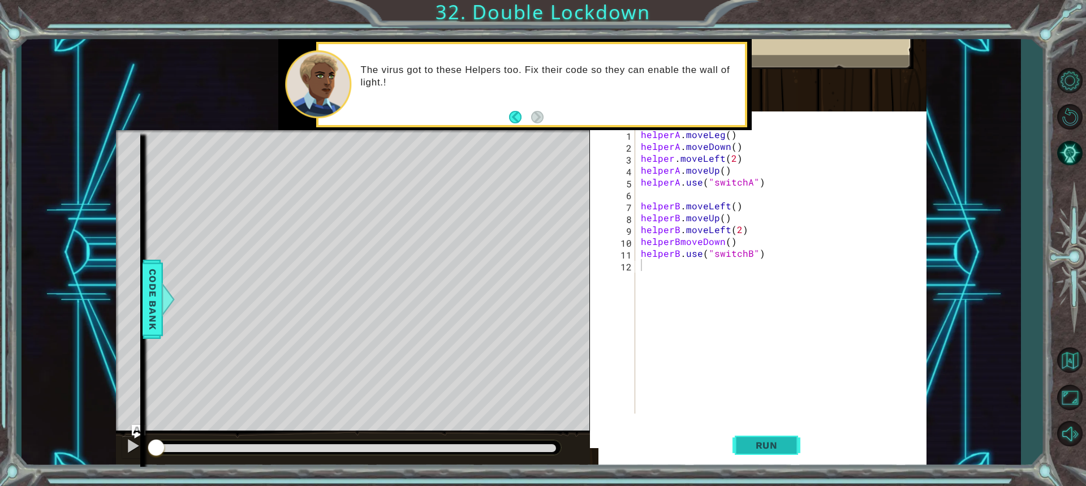
click at [792, 437] on button "Run" at bounding box center [767, 445] width 68 height 43
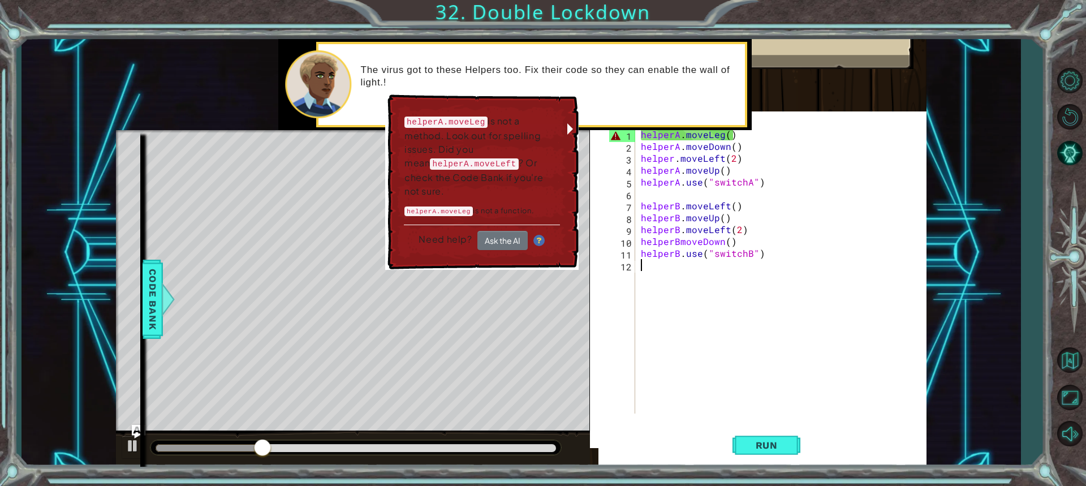
click at [722, 326] on div "helperA . moveLeg ( ) helperA . moveDown ( ) helper . moveLeft ( 2 ) helperA . …" at bounding box center [784, 282] width 291 height 309
click at [141, 444] on button at bounding box center [133, 447] width 23 height 23
click at [721, 132] on div "helperA . moveLeg ( ) helperA . moveDown ( ) helper . moveLeft ( 2 ) helperA . …" at bounding box center [784, 282] width 291 height 309
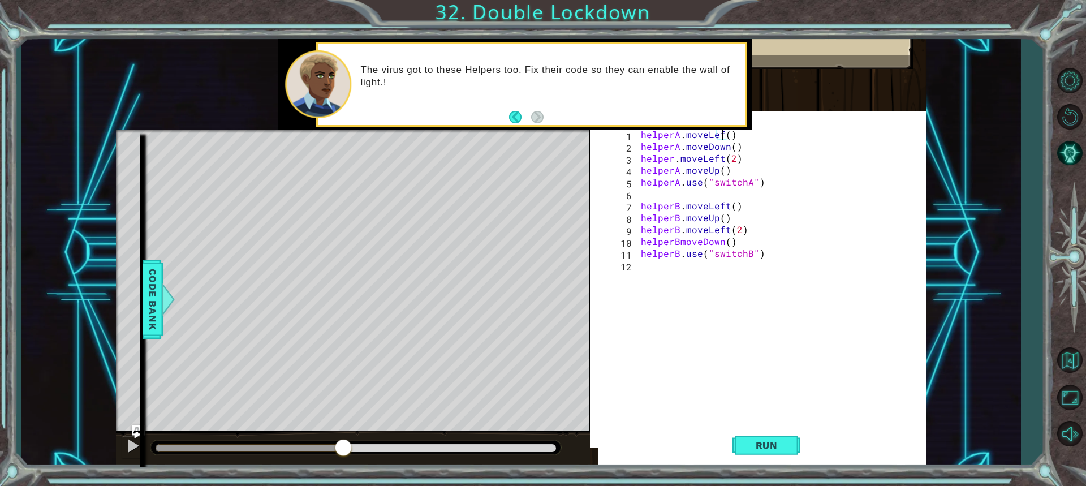
scroll to position [0, 5]
click at [782, 440] on span "Run" at bounding box center [767, 445] width 45 height 11
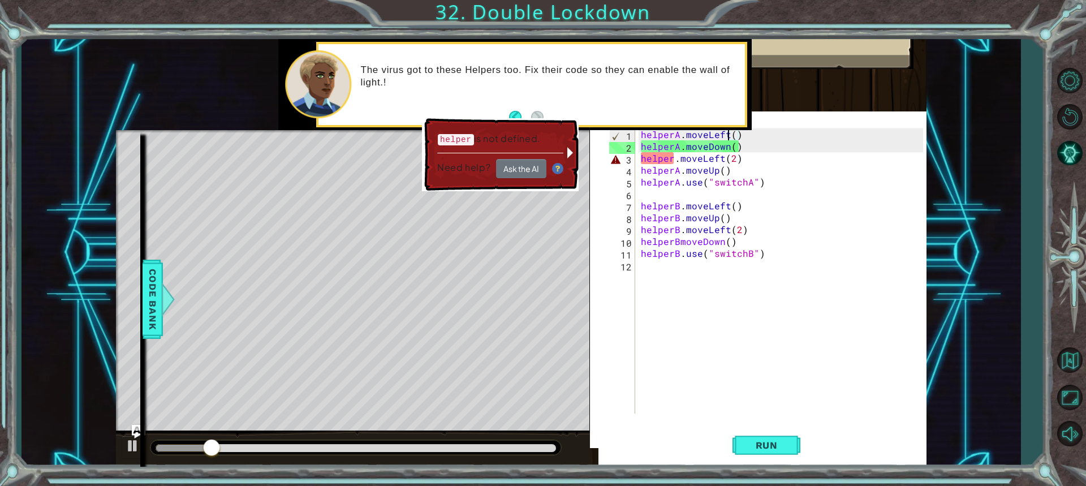
click at [674, 156] on div "helperA . moveLeft ( ) helperA . moveDown ( ) helper . moveLeft ( 2 ) helperA .…" at bounding box center [784, 282] width 291 height 309
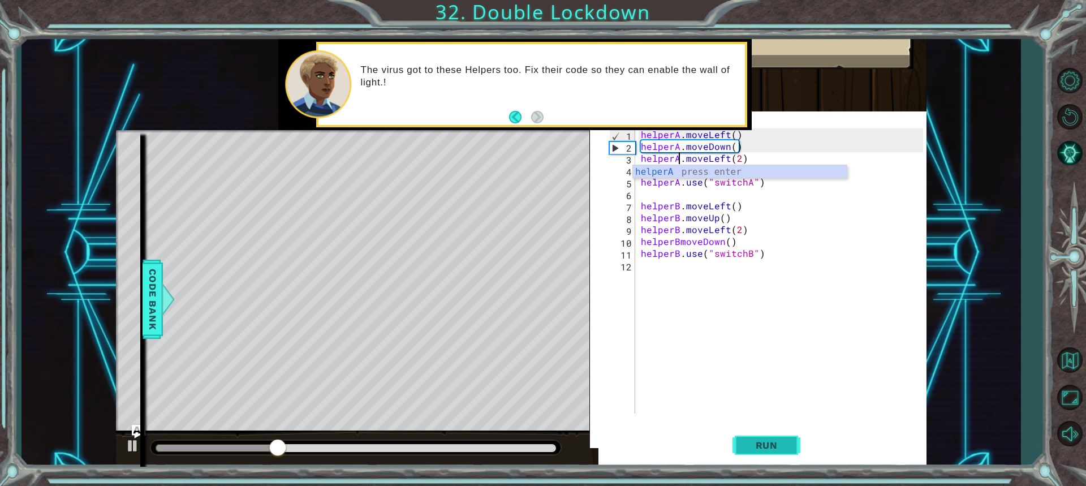
click at [773, 442] on span "Run" at bounding box center [767, 445] width 45 height 11
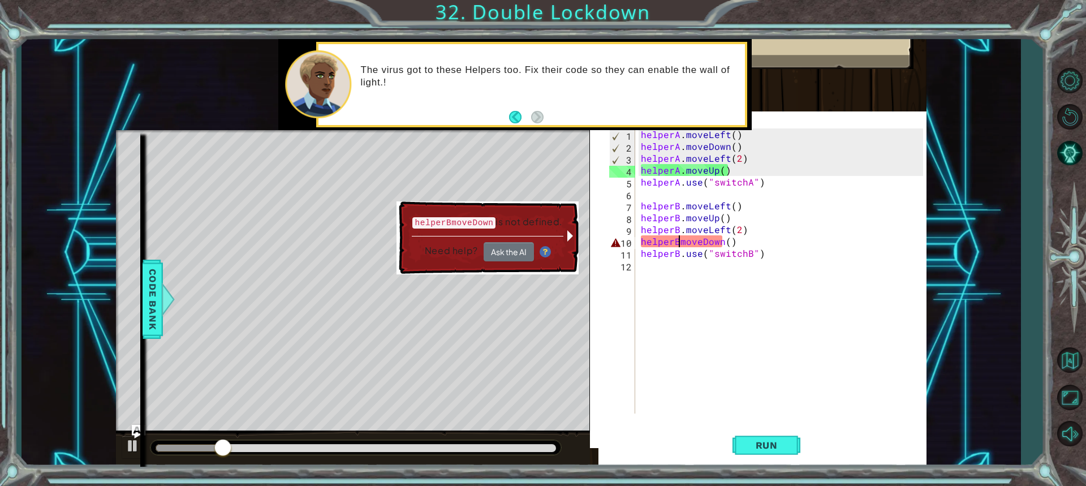
click at [678, 243] on div "helperA . moveLeft ( ) helperA . moveDown ( ) helperA . moveLeft ( 2 ) helperA …" at bounding box center [784, 282] width 291 height 309
type textarea "helperB.moveDown()"
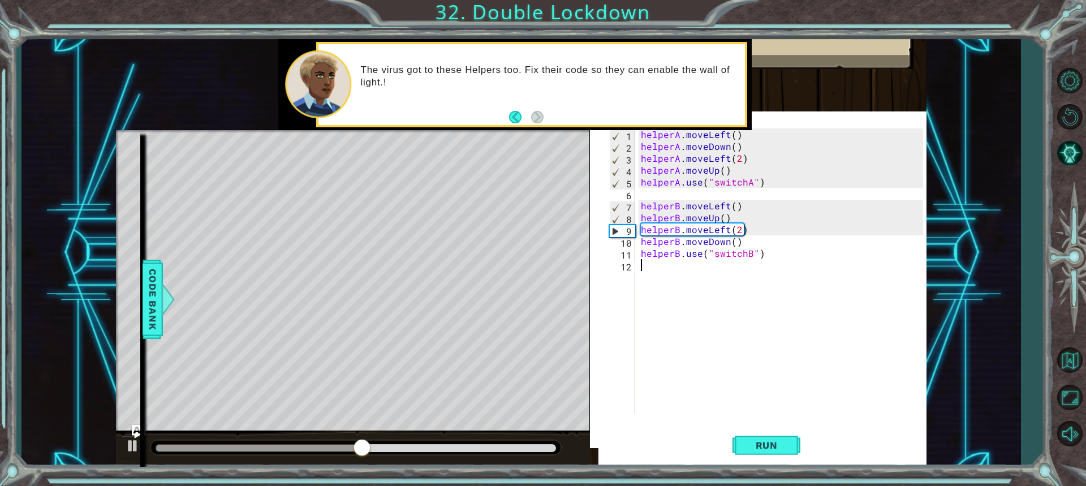
click at [756, 311] on div "helperA . moveLeft ( ) helperA . moveDown ( ) helperA . moveLeft ( 2 ) helperA …" at bounding box center [784, 282] width 291 height 309
click at [768, 451] on button "Run" at bounding box center [767, 445] width 68 height 43
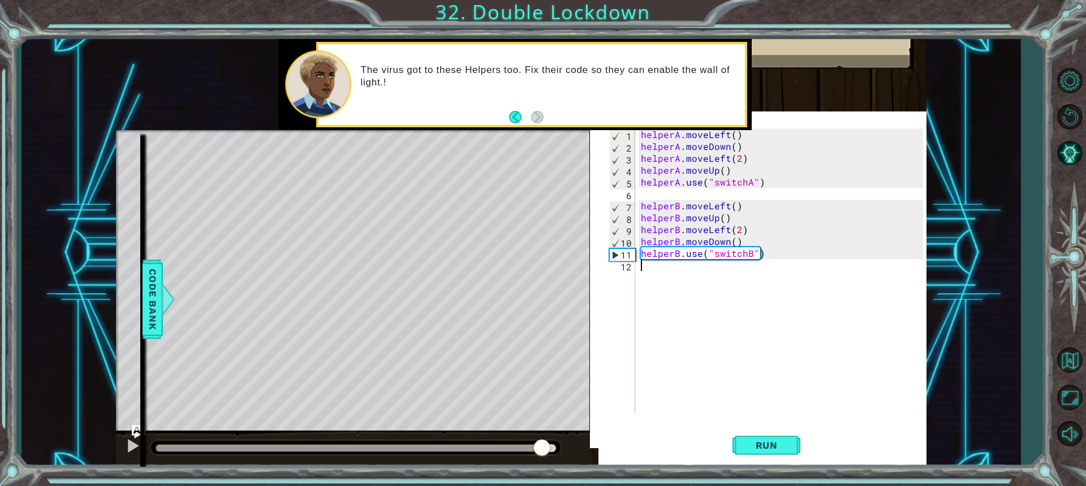
click at [543, 450] on div at bounding box center [356, 448] width 400 height 8
click at [781, 440] on span "Run" at bounding box center [767, 445] width 45 height 11
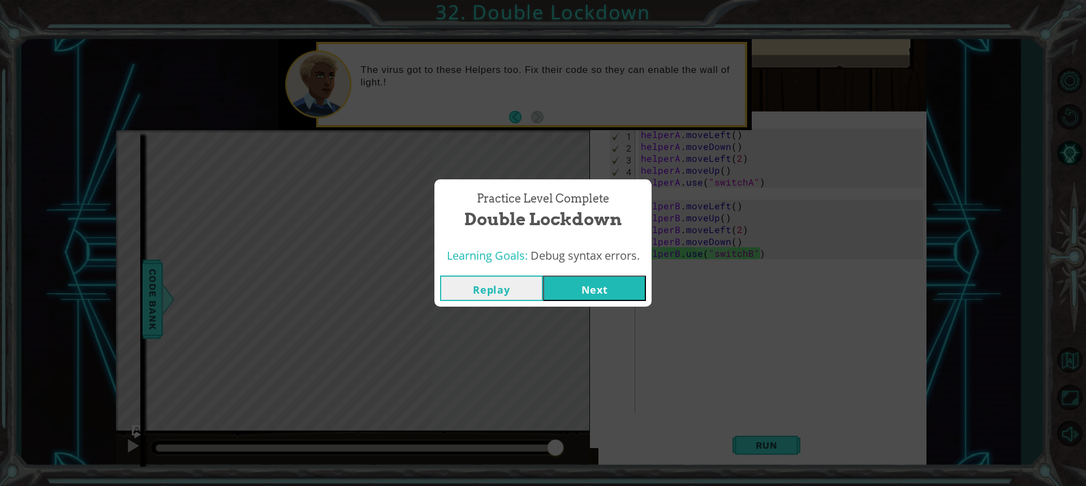
click at [599, 277] on button "Next" at bounding box center [594, 288] width 103 height 25
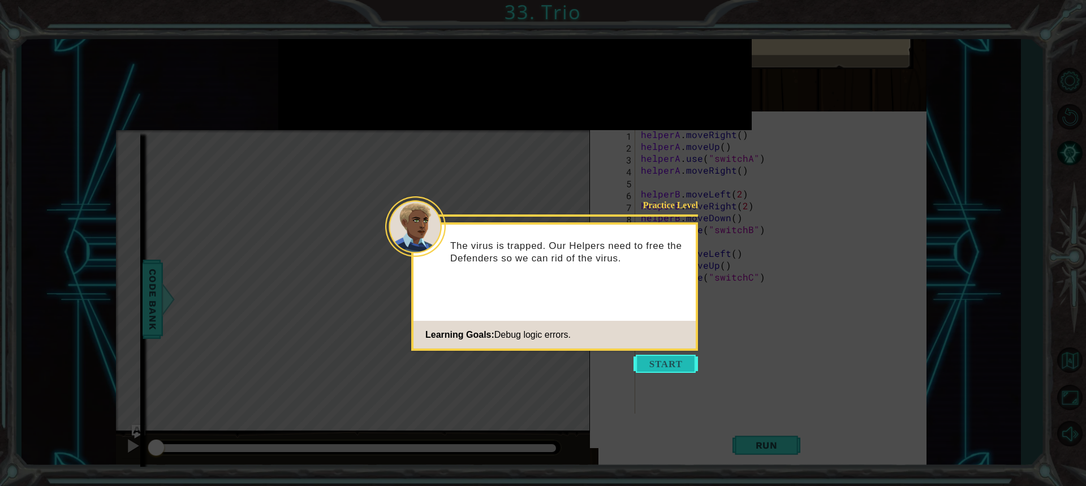
click at [673, 361] on button "Start" at bounding box center [666, 364] width 64 height 18
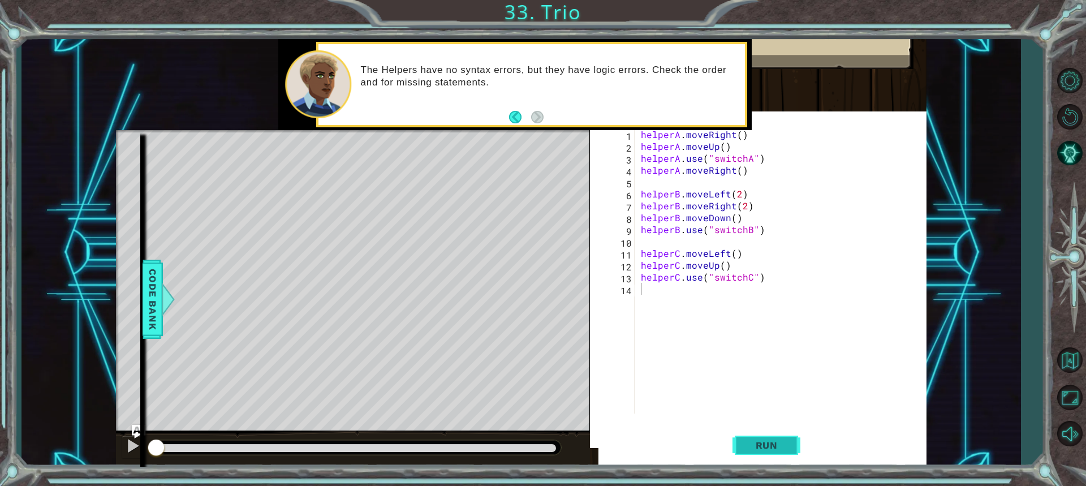
click at [746, 448] on span "Run" at bounding box center [767, 445] width 45 height 11
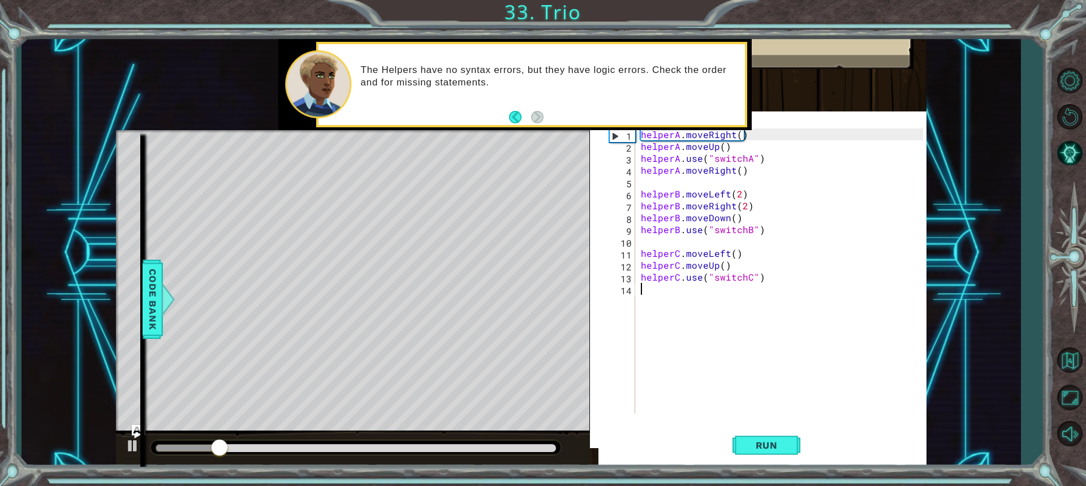
click at [137, 449] on div "methods helper moveUp() moveDown() moveLeft() moveRight() use(thing) Code Bank" at bounding box center [127, 299] width 27 height 334
click at [143, 445] on button at bounding box center [133, 447] width 23 height 23
click at [639, 157] on div "helperA . moveRight ( ) helperA . moveUp ( ) helperA . use ( "switchA" ) helper…" at bounding box center [784, 282] width 291 height 309
click at [746, 170] on div "helperA . moveRight ( ) helperA . moveUp ( ) helperA . use ( "switchA" ) helper…" at bounding box center [784, 282] width 291 height 309
type textarea "h"
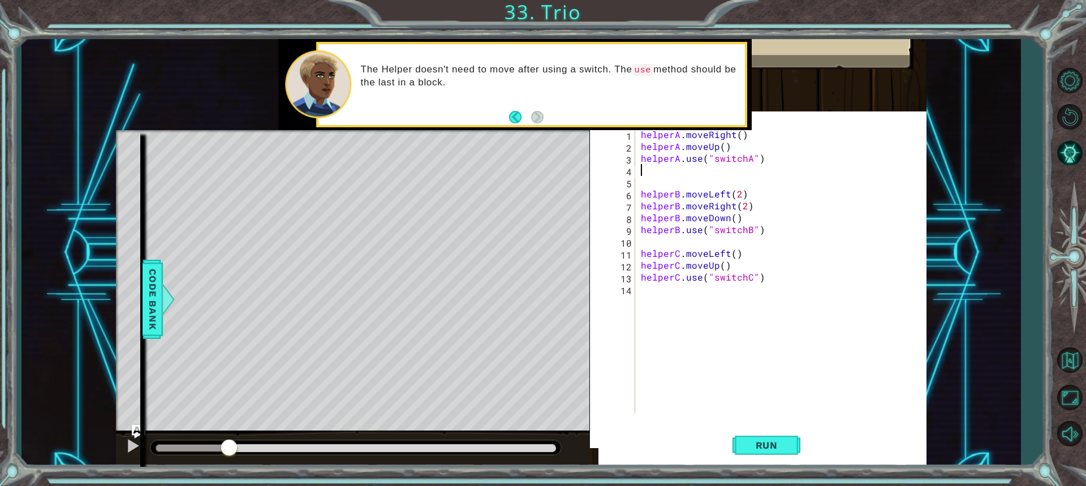
click at [639, 156] on div "helperA . moveRight ( ) helperA . moveUp ( ) helperA . use ( "switchA" ) helper…" at bounding box center [784, 282] width 291 height 309
type textarea "helperA.use("switchA")"
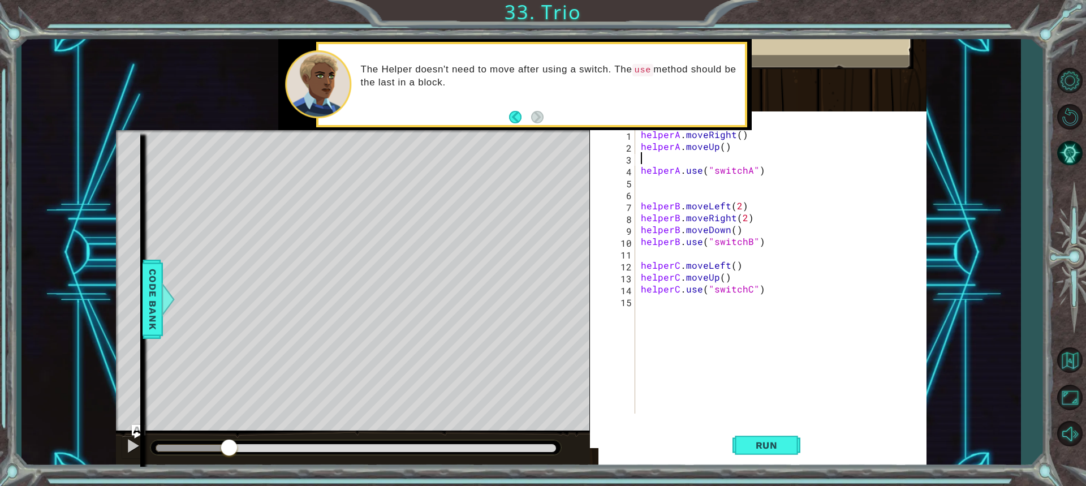
click at [644, 161] on div "helperA . moveRight ( ) helperA . moveUp ( ) helperA . use ( "switchA" ) helper…" at bounding box center [784, 282] width 291 height 309
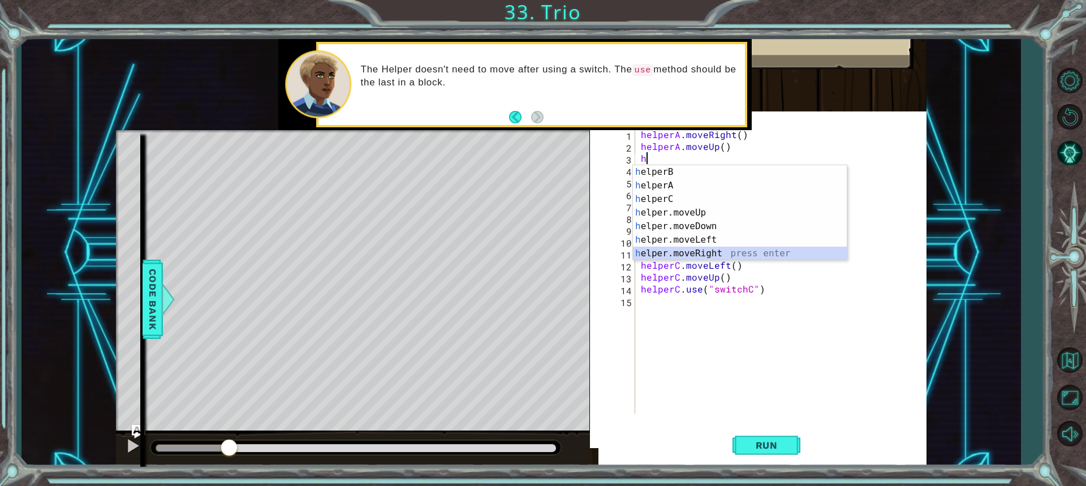
click at [689, 250] on div "h elperB press enter h elperA press enter h elperC press enter h elper.moveUp p…" at bounding box center [740, 226] width 214 height 122
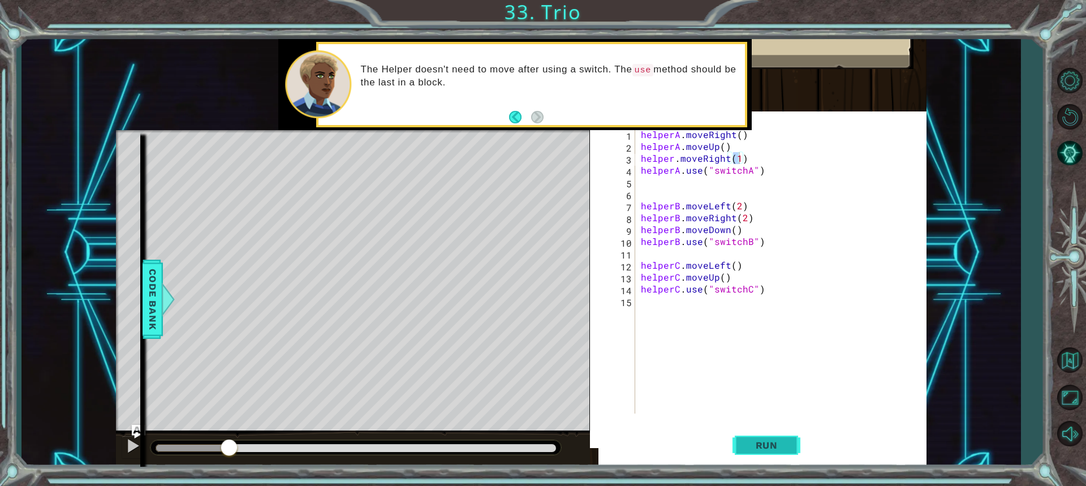
click at [762, 435] on button "Run" at bounding box center [767, 445] width 68 height 43
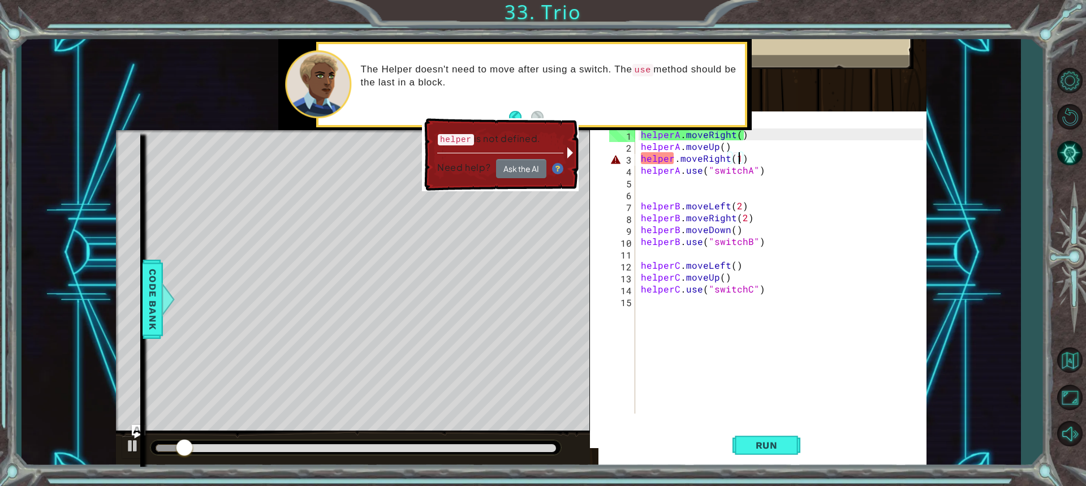
click at [674, 158] on div "helperA . moveRight ( ) helperA . moveUp ( ) helper . moveRight ( 1 ) helperA .…" at bounding box center [784, 282] width 291 height 309
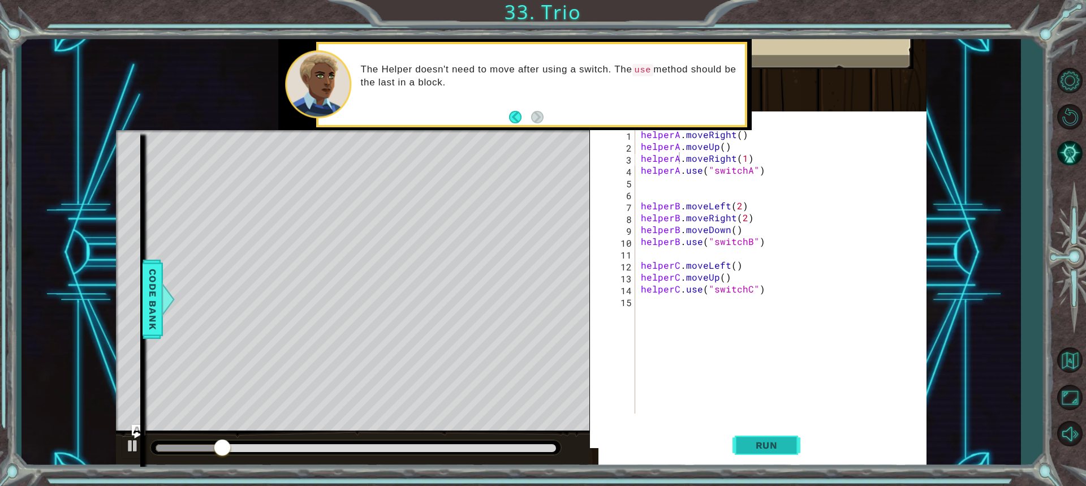
click at [761, 452] on button "Run" at bounding box center [767, 445] width 68 height 43
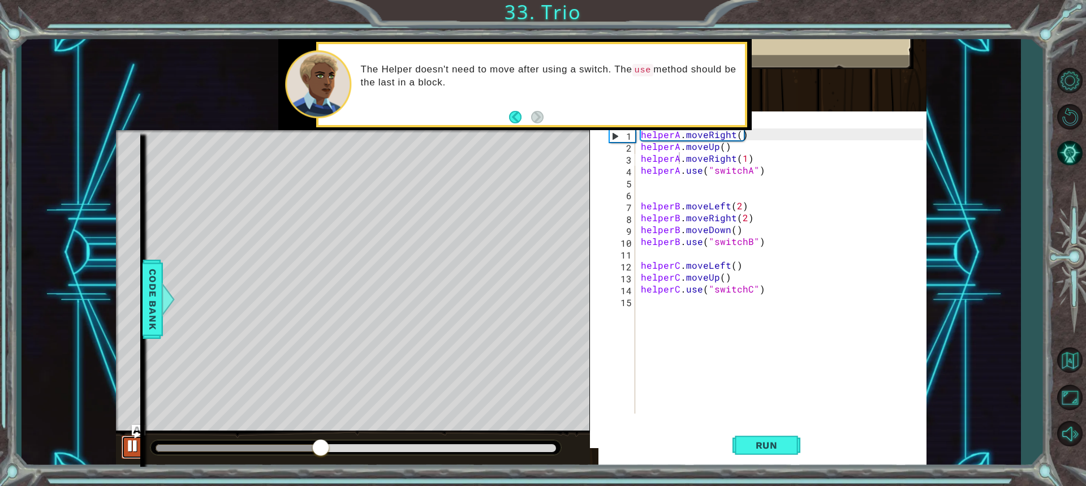
click at [142, 447] on button at bounding box center [133, 447] width 23 height 23
drag, startPoint x: 639, startPoint y: 231, endPoint x: 634, endPoint y: 235, distance: 6.0
click at [634, 235] on div "helperA.moveRight(1) 1 2 3 4 5 6 7 8 9 10 11 12 13 14 15 helperA . moveRight ( …" at bounding box center [765, 270] width 317 height 285
drag, startPoint x: 640, startPoint y: 218, endPoint x: 754, endPoint y: 222, distance: 113.8
click at [754, 222] on div "helperA . moveRight ( ) helperA . moveUp ( ) helperA . moveRight ( 1 ) helperA …" at bounding box center [784, 282] width 291 height 309
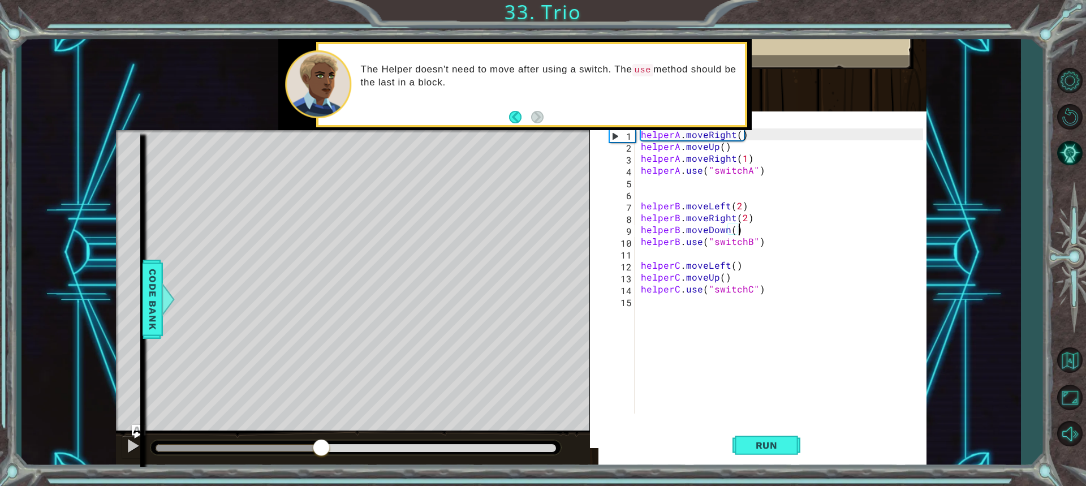
click at [736, 230] on div "helperA . moveRight ( ) helperA . moveUp ( ) helperA . moveRight ( 1 ) helperA …" at bounding box center [784, 282] width 291 height 309
type textarea "helperB.moveDown()"
drag, startPoint x: 736, startPoint y: 230, endPoint x: 640, endPoint y: 234, distance: 96.2
click at [640, 234] on div "helperA . moveRight ( ) helperA . moveUp ( ) helperA . moveRight ( 1 ) helperA …" at bounding box center [784, 282] width 291 height 309
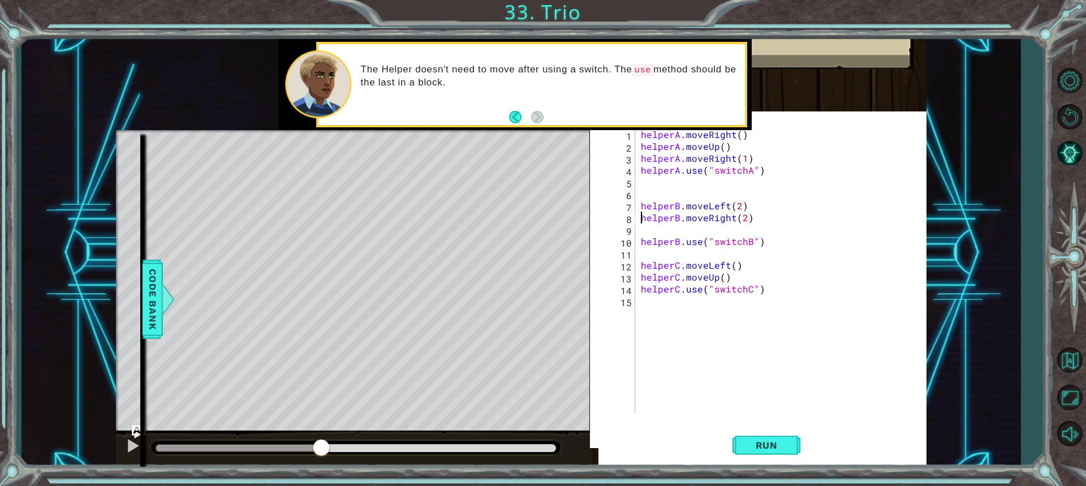
click at [640, 218] on div "helperA . moveRight ( ) helperA . moveUp ( ) helperA . moveRight ( 1 ) helperA …" at bounding box center [784, 282] width 291 height 309
type textarea "helperB.moveRight(2)"
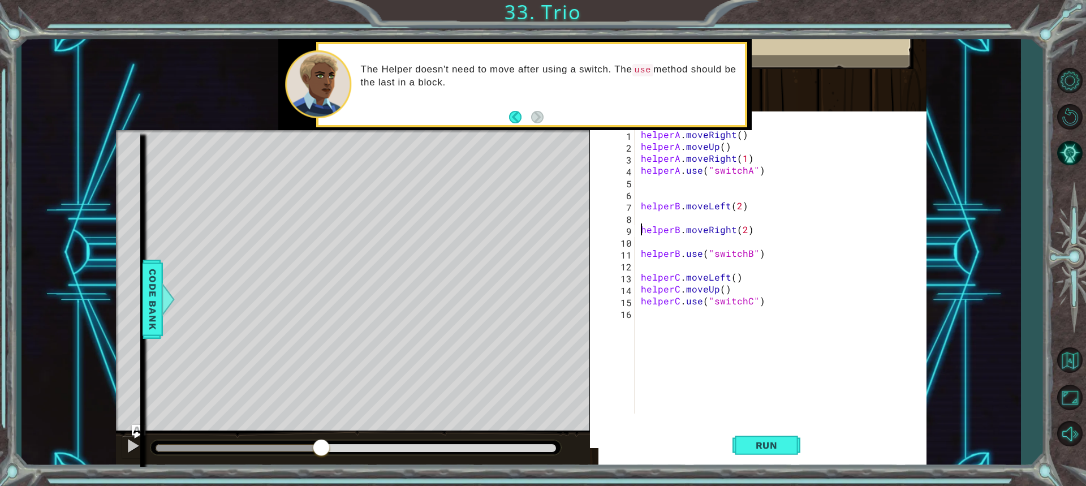
click at [640, 218] on div "helperA . moveRight ( ) helperA . moveUp ( ) helperA . moveRight ( 1 ) helperA …" at bounding box center [784, 282] width 291 height 309
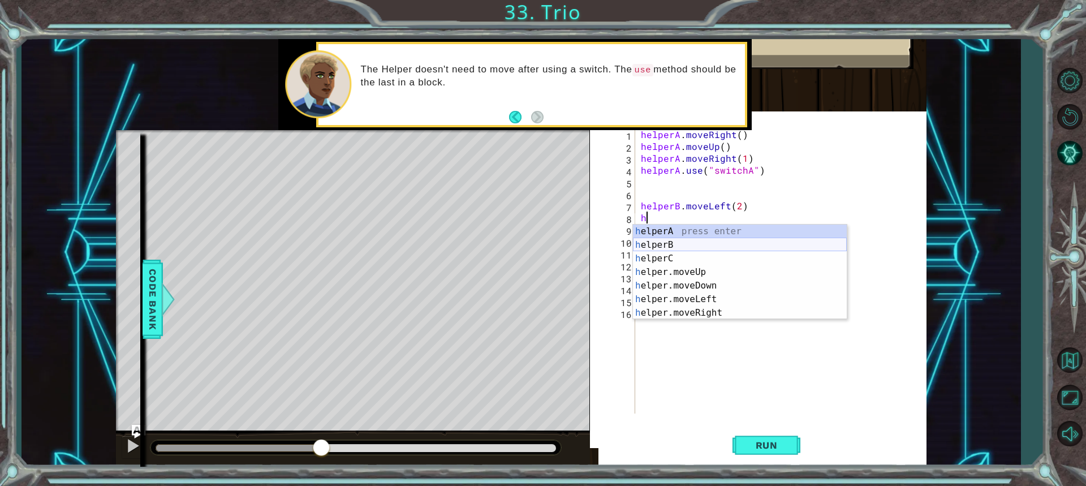
click at [665, 244] on div "h elperA press enter h elperB press enter h elperC press enter h elper.moveUp p…" at bounding box center [740, 286] width 214 height 122
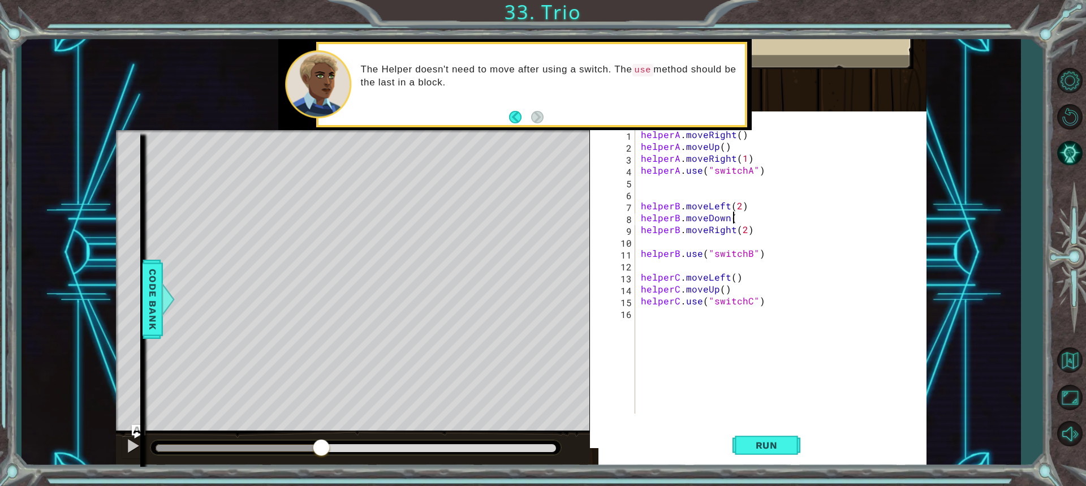
scroll to position [0, 5]
click at [639, 300] on div "helperA . moveRight ( ) helperA . moveUp ( ) helperA . moveRight ( 1 ) helperA …" at bounding box center [781, 270] width 285 height 285
type textarea "helperC.use("switchC")"
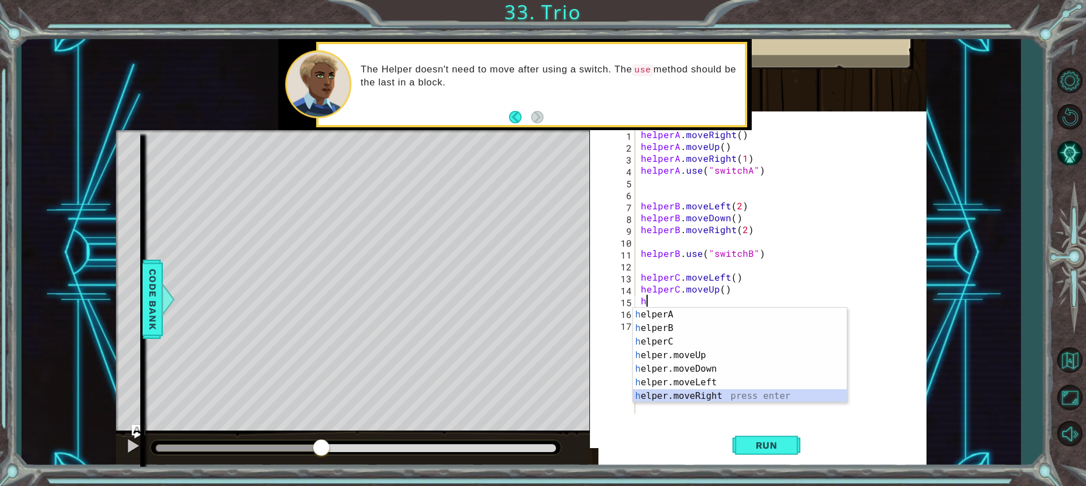
click at [693, 395] on div "h elperA press enter h elperB press enter h elperC press enter h elper.moveUp p…" at bounding box center [740, 369] width 214 height 122
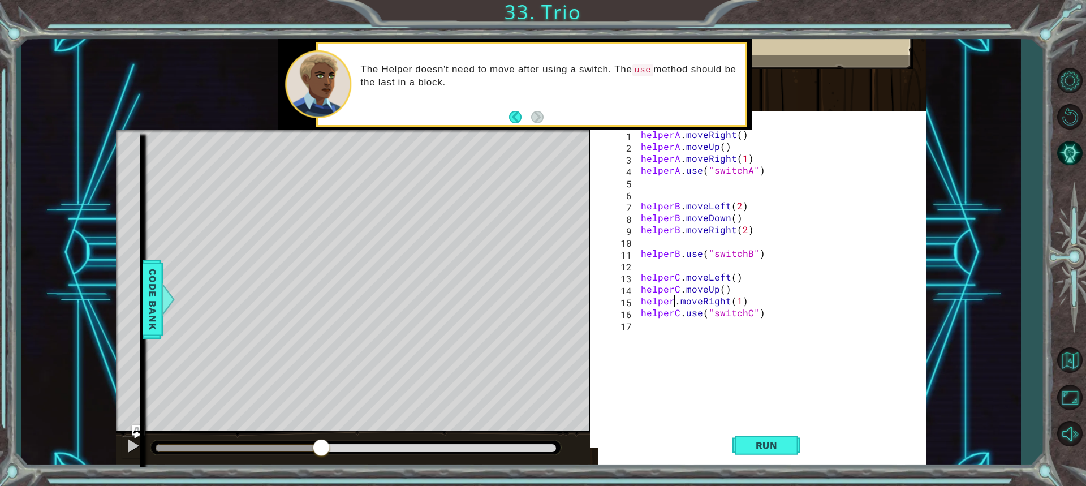
click at [670, 302] on div "helperA . moveRight ( ) helperA . moveUp ( ) helperA . moveRight ( 1 ) helperA …" at bounding box center [784, 282] width 291 height 309
click at [763, 446] on span "Run" at bounding box center [767, 445] width 45 height 11
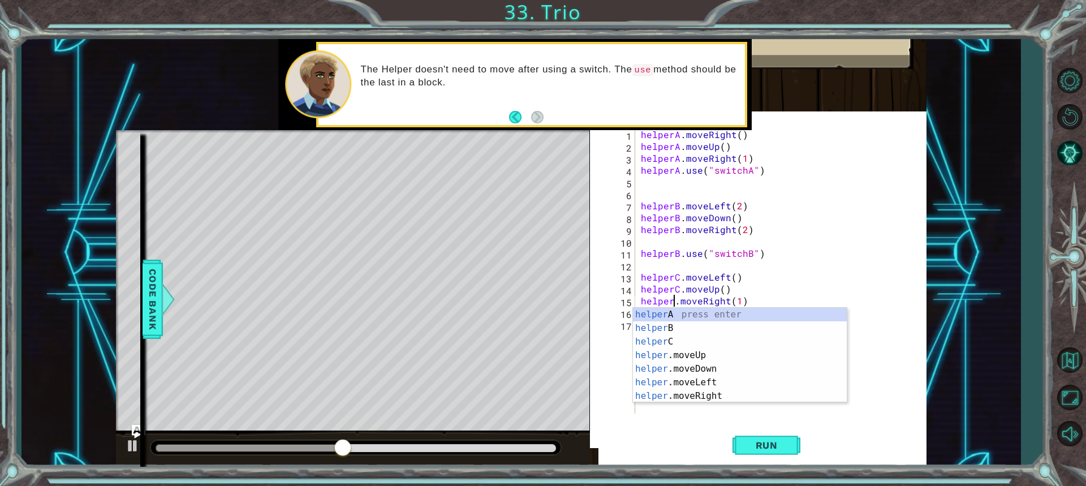
scroll to position [0, 2]
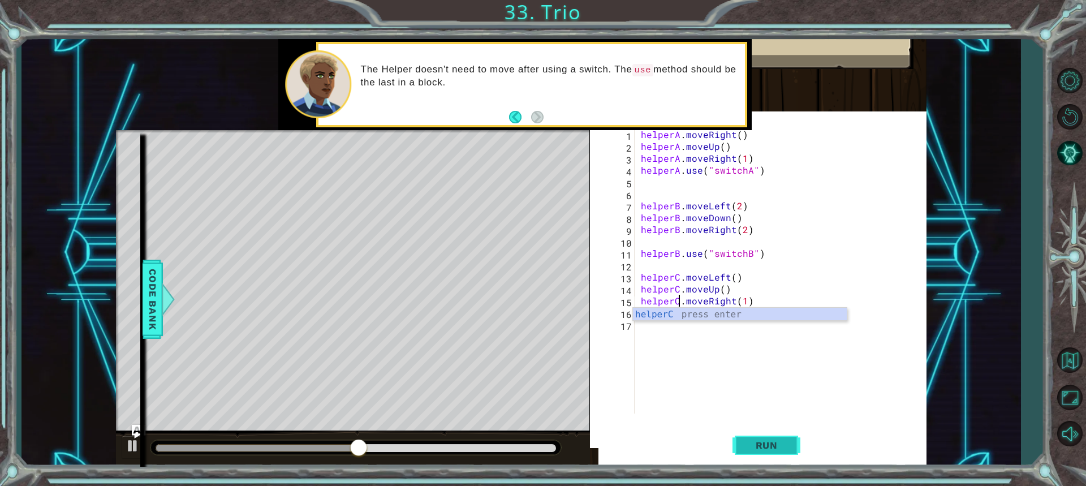
type textarea "helperC.moveRight(1)"
click at [755, 448] on span "Run" at bounding box center [767, 445] width 45 height 11
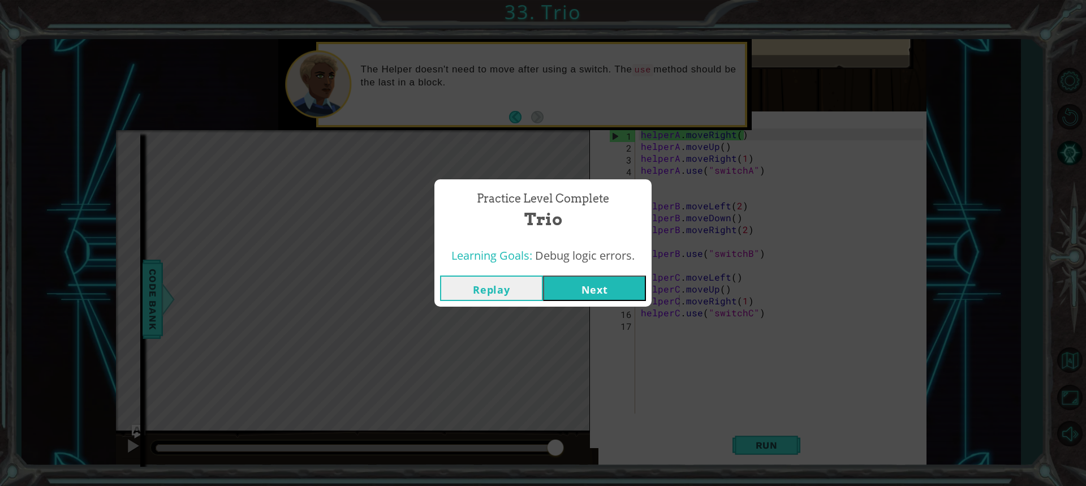
click at [577, 285] on button "Next" at bounding box center [594, 288] width 103 height 25
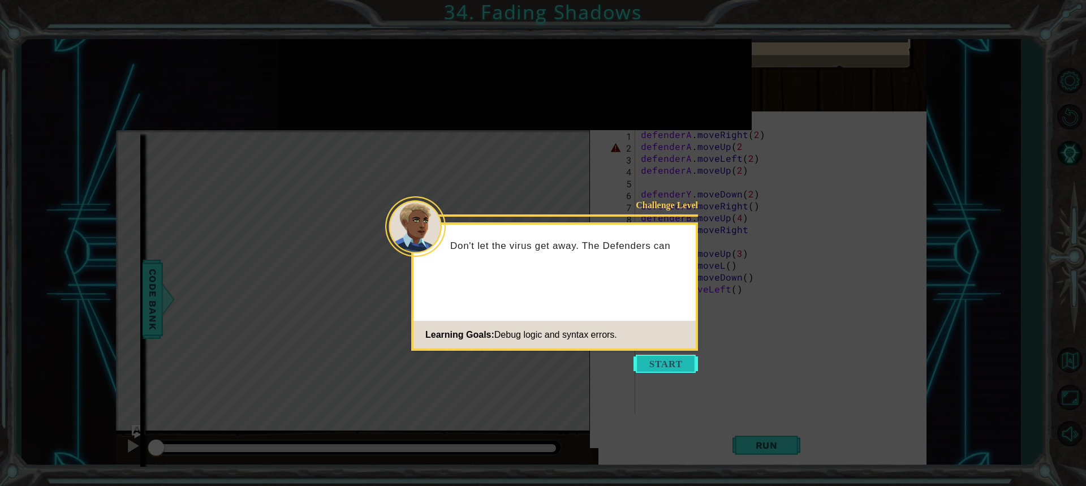
click at [657, 367] on button "Start" at bounding box center [666, 364] width 64 height 18
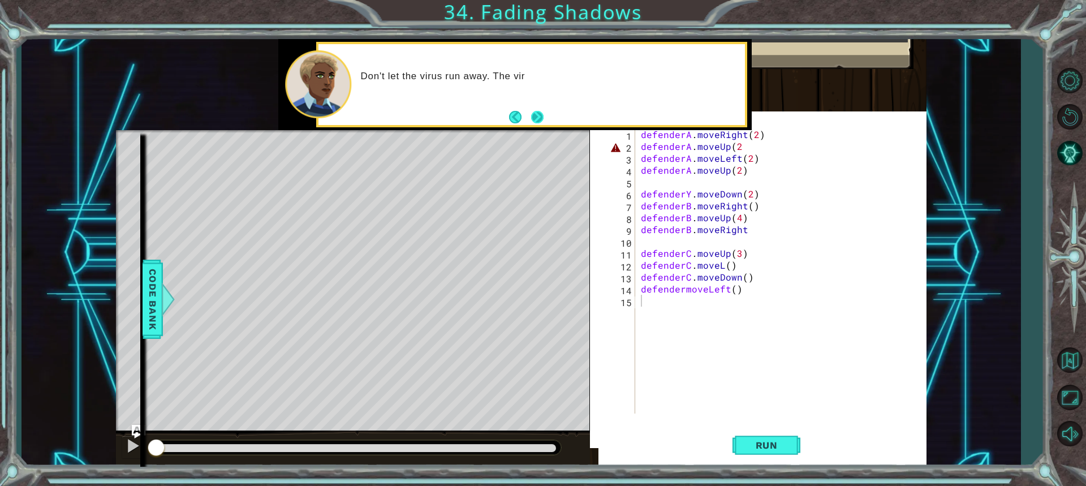
click at [544, 114] on button "Next" at bounding box center [537, 116] width 13 height 13
click at [544, 114] on div at bounding box center [532, 84] width 427 height 81
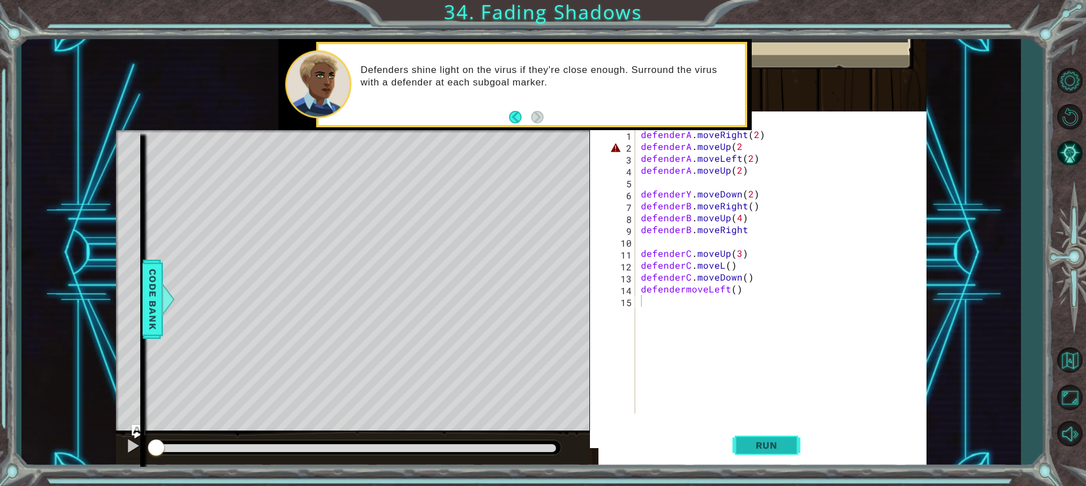
click at [749, 437] on button "Run" at bounding box center [767, 445] width 68 height 43
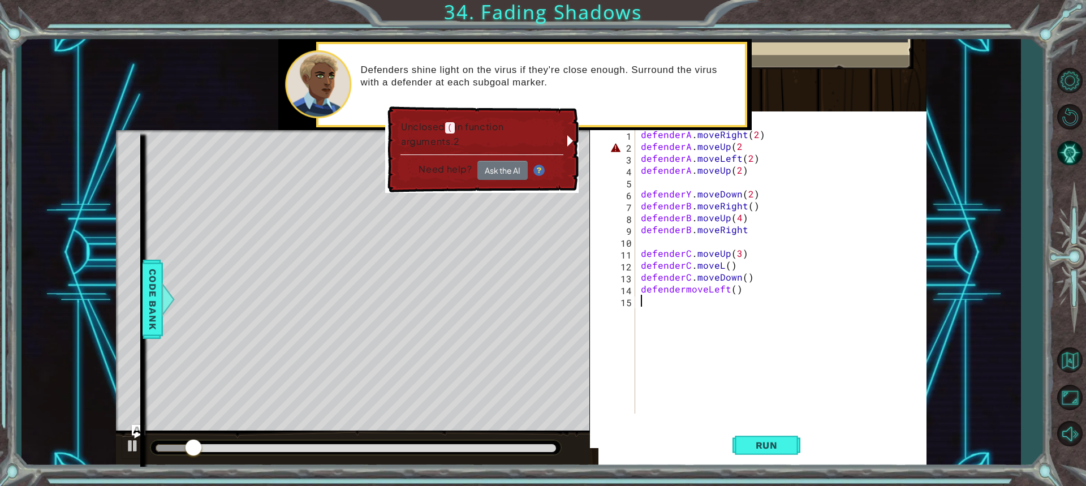
click at [740, 148] on div "defenderA . moveRight ( 2 ) defenderA . moveUp ( 2 defenderA . moveLeft ( 2 ) d…" at bounding box center [784, 282] width 291 height 309
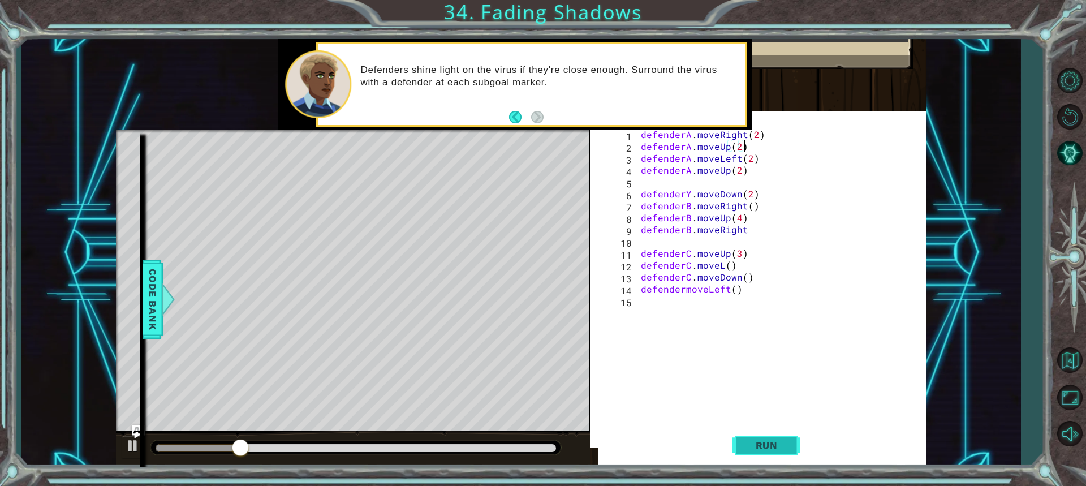
click at [780, 449] on span "Run" at bounding box center [767, 445] width 45 height 11
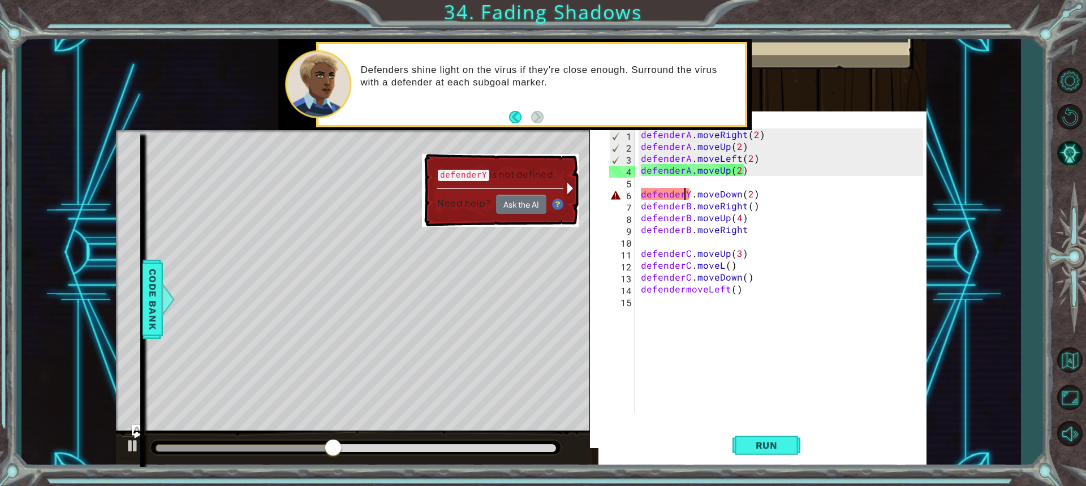
click at [686, 195] on div "defenderA . moveRight ( 2 ) defenderA . moveUp ( 2 ) defenderA . moveLeft ( 2 )…" at bounding box center [784, 282] width 291 height 309
click at [687, 194] on div "defenderA . moveRight ( 2 ) defenderA . moveUp ( 2 ) defenderA . moveLeft ( 2 )…" at bounding box center [784, 282] width 291 height 309
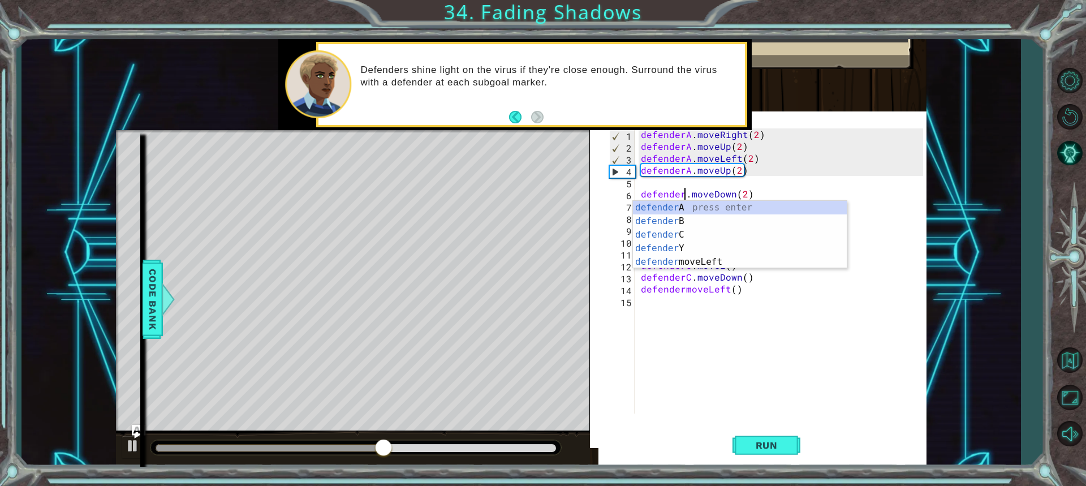
scroll to position [0, 3]
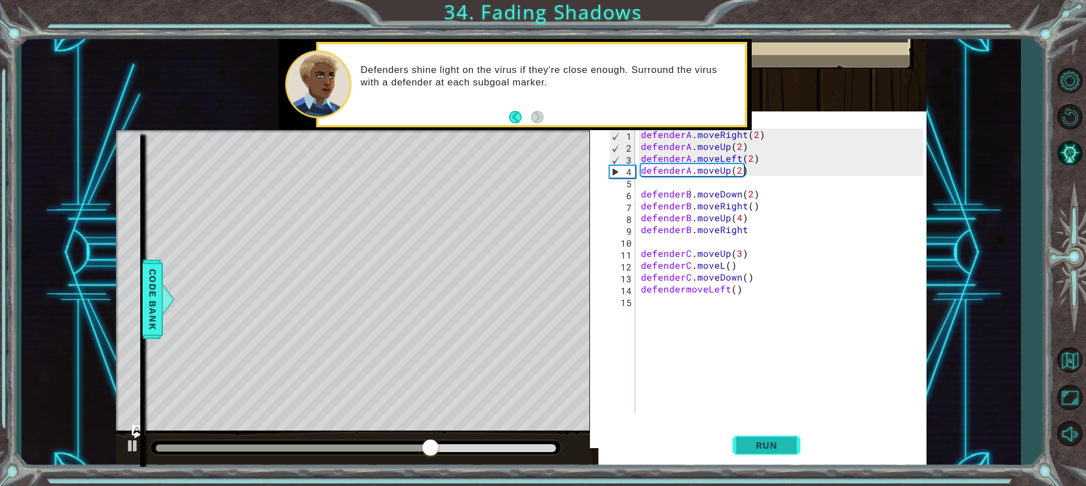
click at [766, 437] on button "Run" at bounding box center [767, 445] width 68 height 43
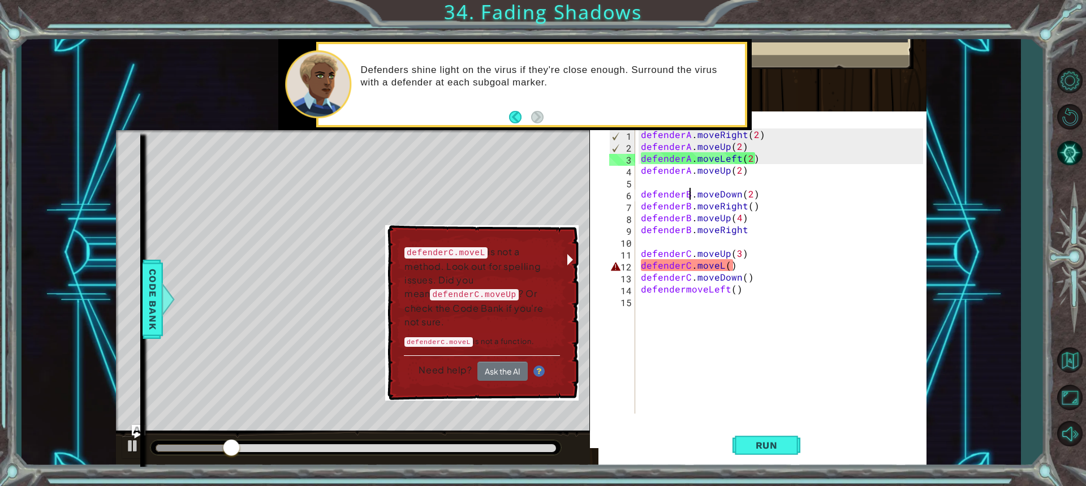
click at [722, 265] on div "defenderA . moveRight ( 2 ) defenderA . moveUp ( 2 ) defenderA . moveLeft ( 2 )…" at bounding box center [784, 282] width 291 height 309
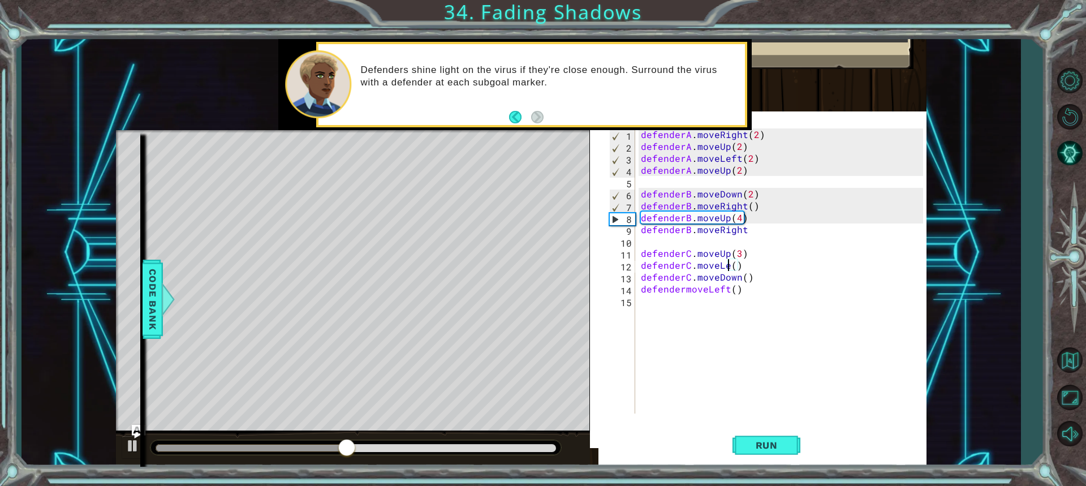
scroll to position [0, 6]
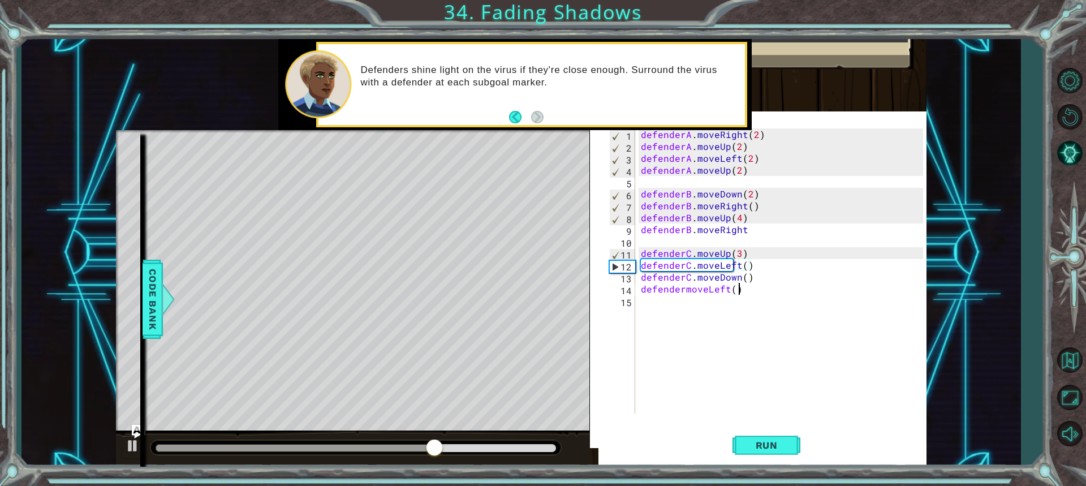
click at [791, 291] on div "defenderA . moveRight ( 2 ) defenderA . moveUp ( 2 ) defenderA . moveLeft ( 2 )…" at bounding box center [784, 282] width 291 height 309
click at [777, 448] on span "Run" at bounding box center [767, 445] width 45 height 11
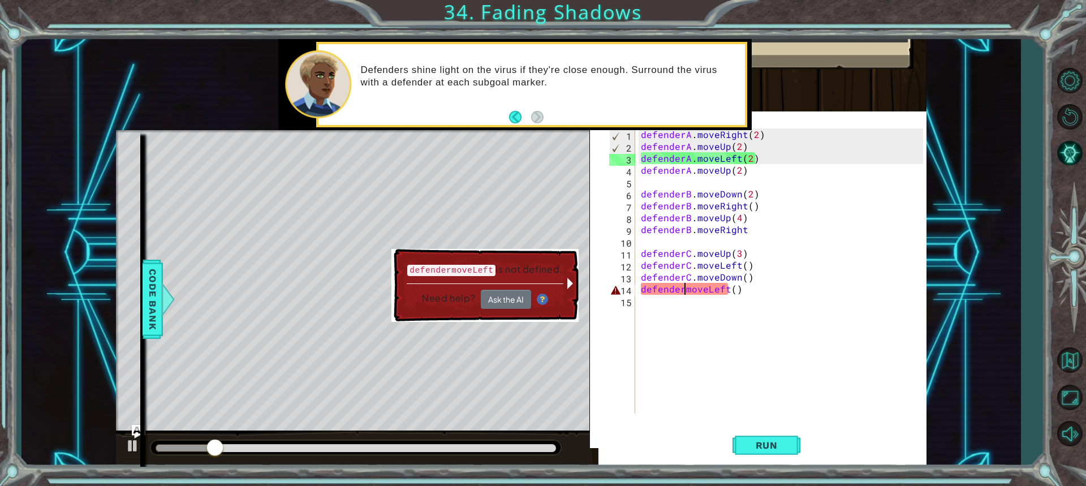
click at [683, 290] on div "defenderA . moveRight ( 2 ) defenderA . moveUp ( 2 ) defenderA . moveLeft ( 2 )…" at bounding box center [784, 282] width 291 height 309
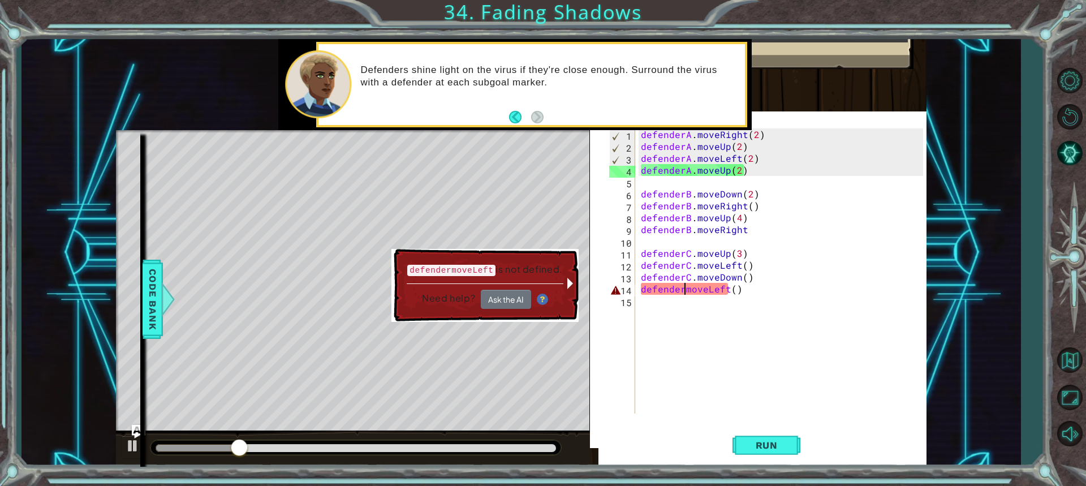
type textarea "defender.moveLeft()"
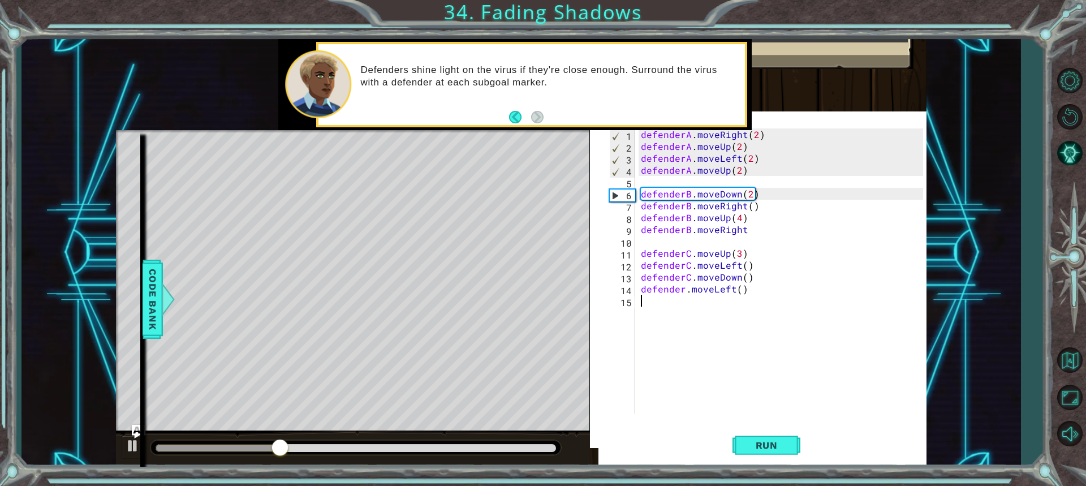
click at [735, 369] on div "defenderA . moveRight ( 2 ) defenderA . moveUp ( 2 ) defenderA . moveLeft ( 2 )…" at bounding box center [784, 282] width 291 height 309
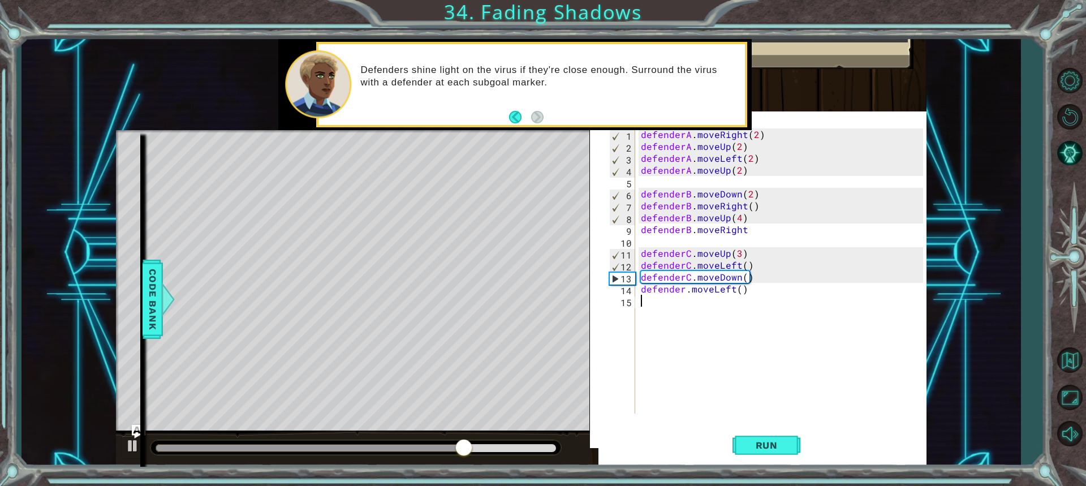
click at [685, 289] on div "defenderA . moveRight ( 2 ) defenderA . moveUp ( 2 ) defenderA . moveLeft ( 2 )…" at bounding box center [784, 282] width 291 height 309
click at [765, 446] on span "Run" at bounding box center [767, 445] width 45 height 11
click at [743, 229] on div "defenderA . moveRight ( 2 ) defenderA . moveUp ( 2 ) defenderA . moveLeft ( 2 )…" at bounding box center [784, 282] width 291 height 309
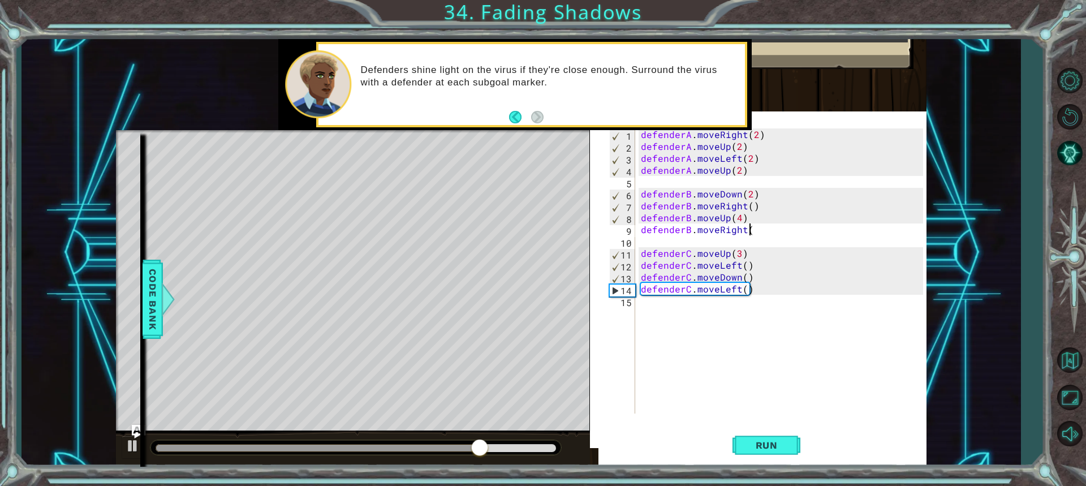
scroll to position [0, 6]
type textarea "defenderB.moveRight()"
click at [766, 444] on span "Run" at bounding box center [767, 445] width 45 height 11
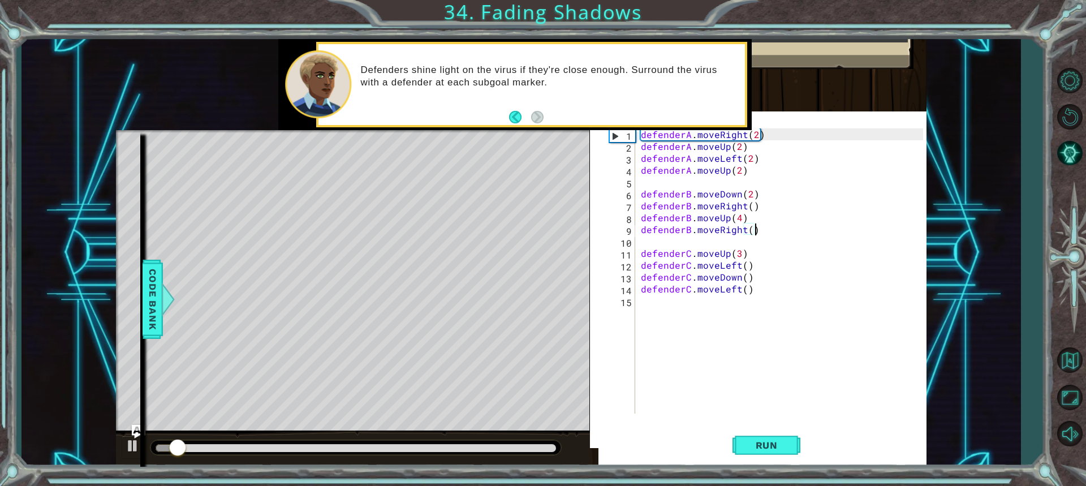
click at [455, 444] on div at bounding box center [356, 448] width 400 height 8
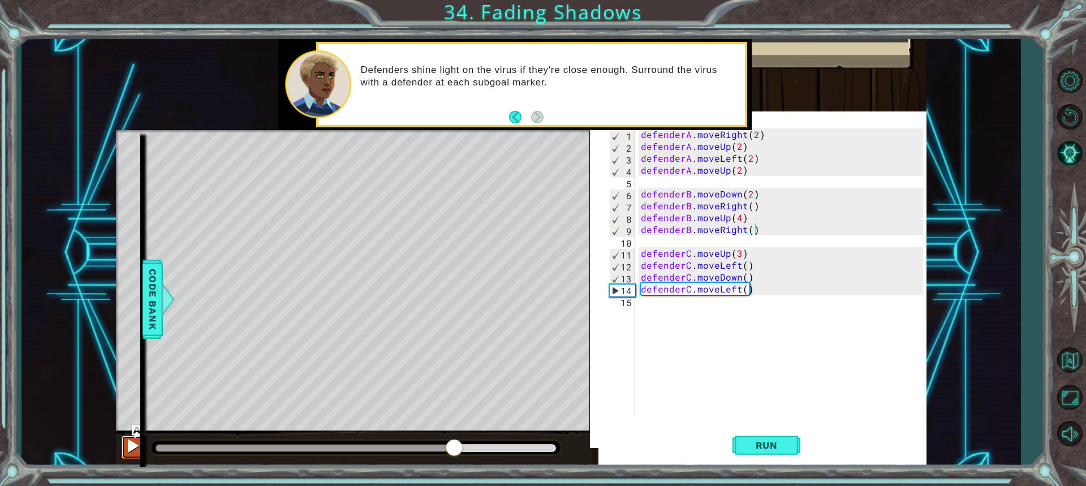
click at [143, 444] on button at bounding box center [133, 447] width 23 height 23
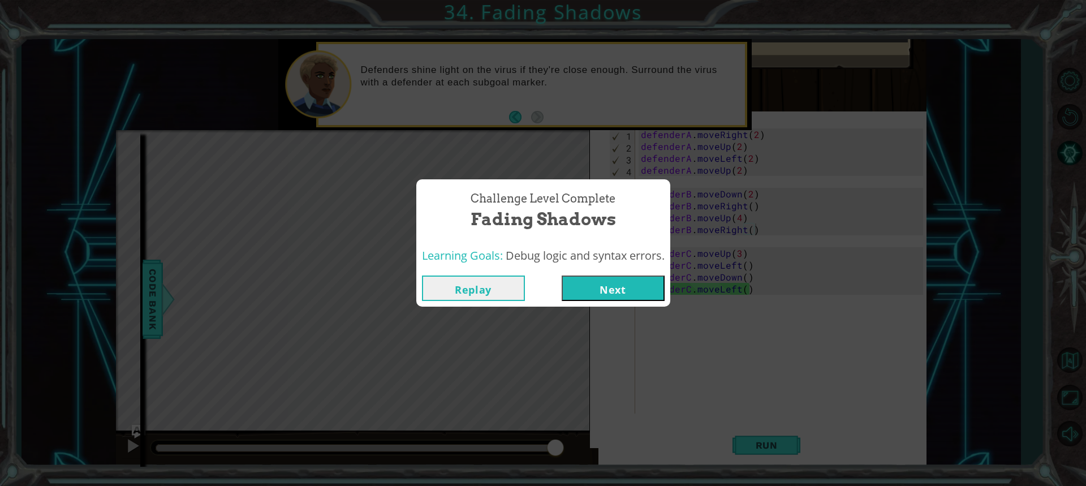
click at [630, 288] on button "Next" at bounding box center [613, 288] width 103 height 25
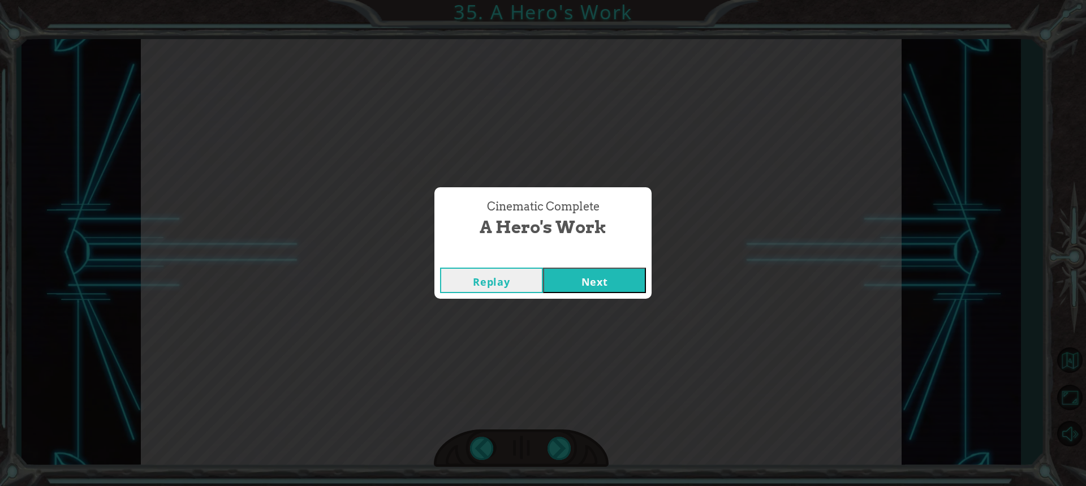
click at [630, 288] on button "Next" at bounding box center [594, 280] width 103 height 25
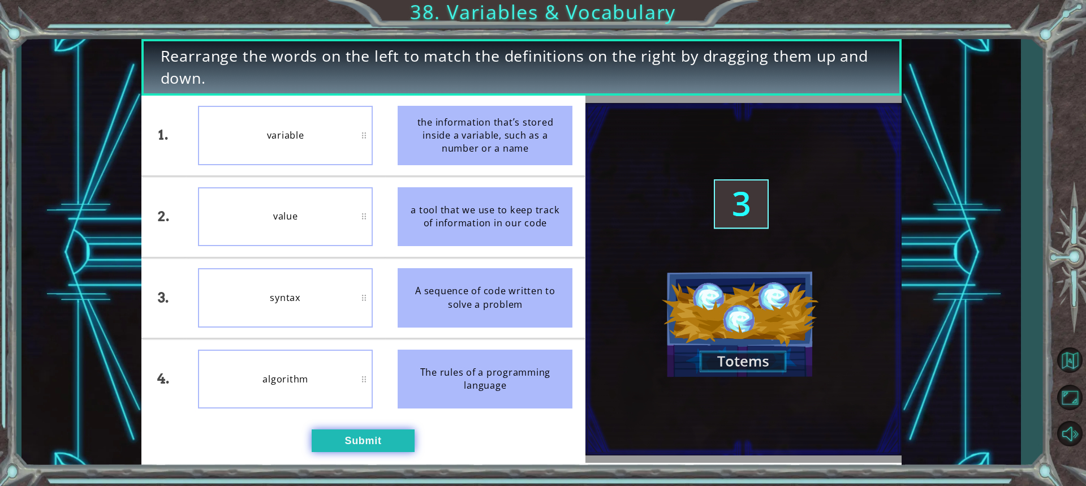
click at [402, 446] on button "Submit" at bounding box center [363, 440] width 103 height 23
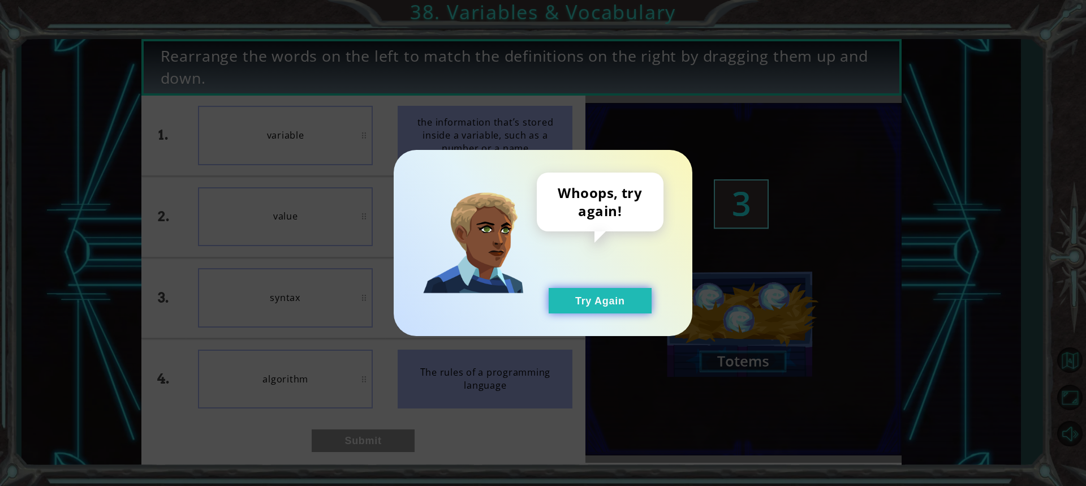
click at [559, 307] on button "Try Again" at bounding box center [600, 300] width 103 height 25
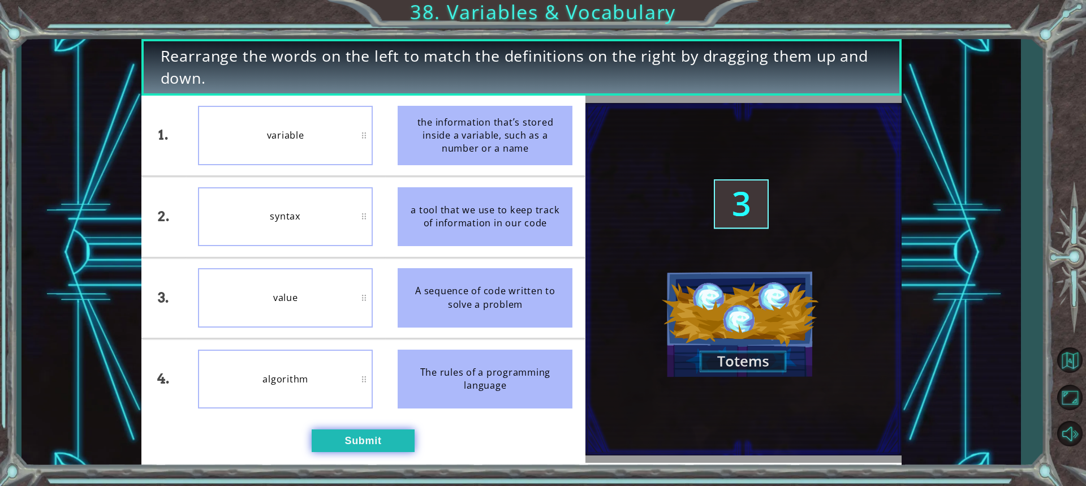
click at [360, 432] on button "Submit" at bounding box center [363, 440] width 103 height 23
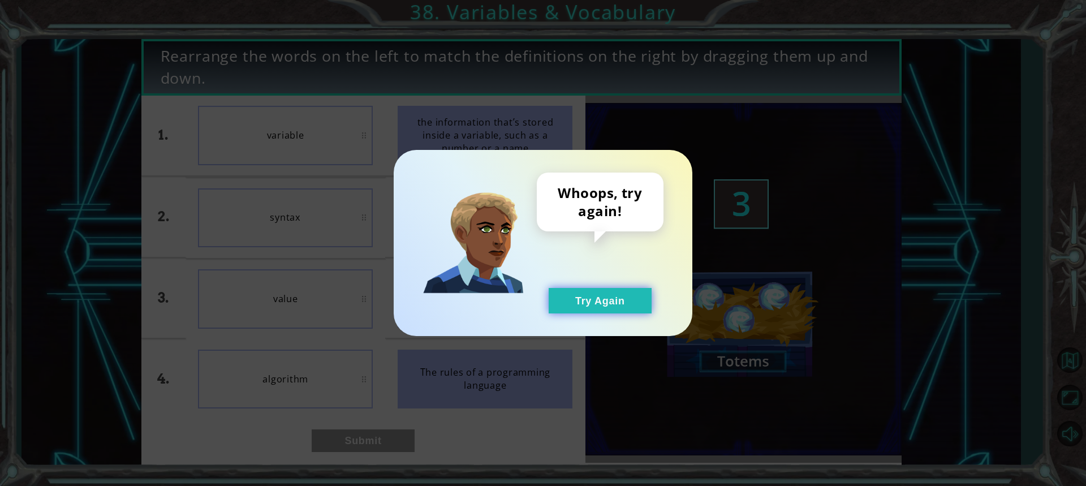
click at [570, 296] on button "Try Again" at bounding box center [600, 300] width 103 height 25
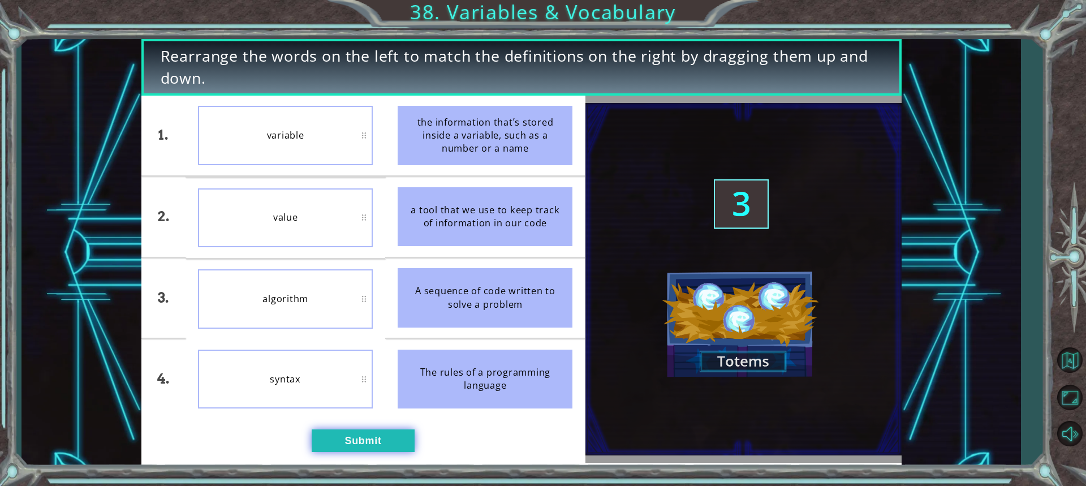
click at [390, 451] on button "Submit" at bounding box center [363, 440] width 103 height 23
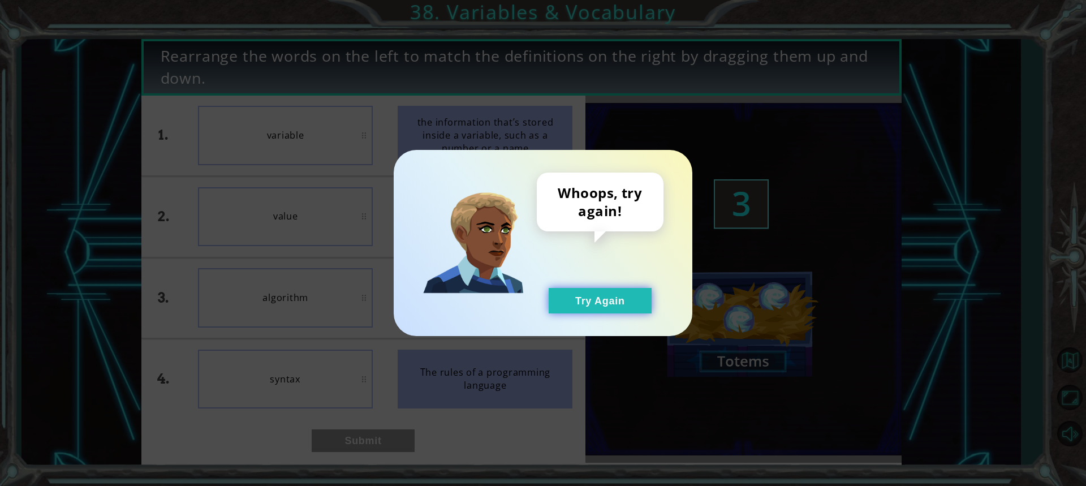
click at [601, 296] on button "Try Again" at bounding box center [600, 300] width 103 height 25
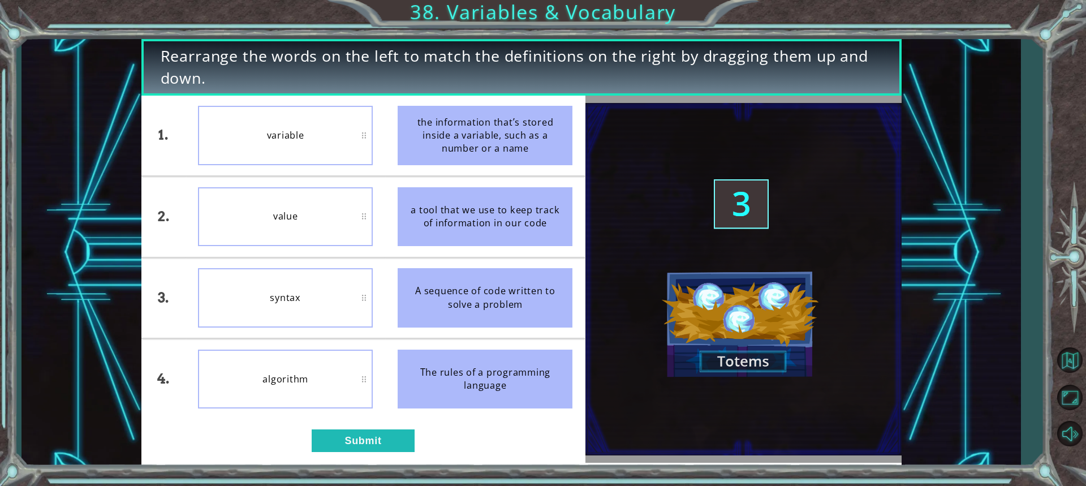
click at [364, 298] on div "syntax" at bounding box center [285, 297] width 175 height 59
click at [385, 440] on button "Submit" at bounding box center [363, 440] width 103 height 23
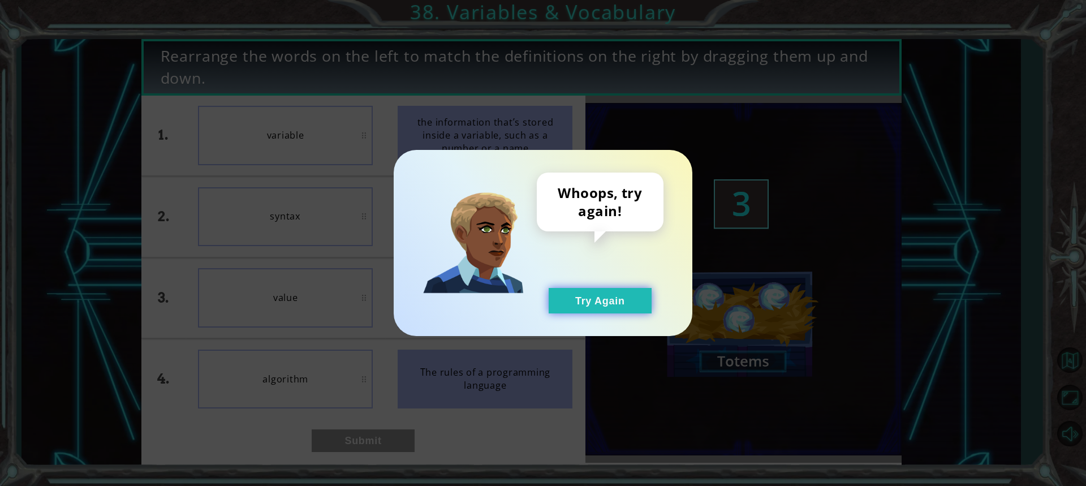
click at [605, 299] on button "Try Again" at bounding box center [600, 300] width 103 height 25
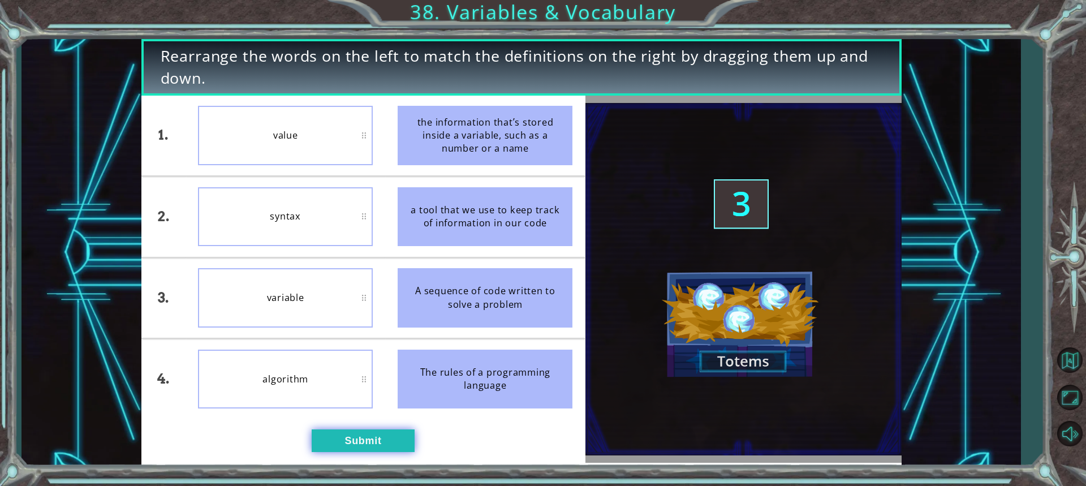
click at [330, 429] on button "Submit" at bounding box center [363, 440] width 103 height 23
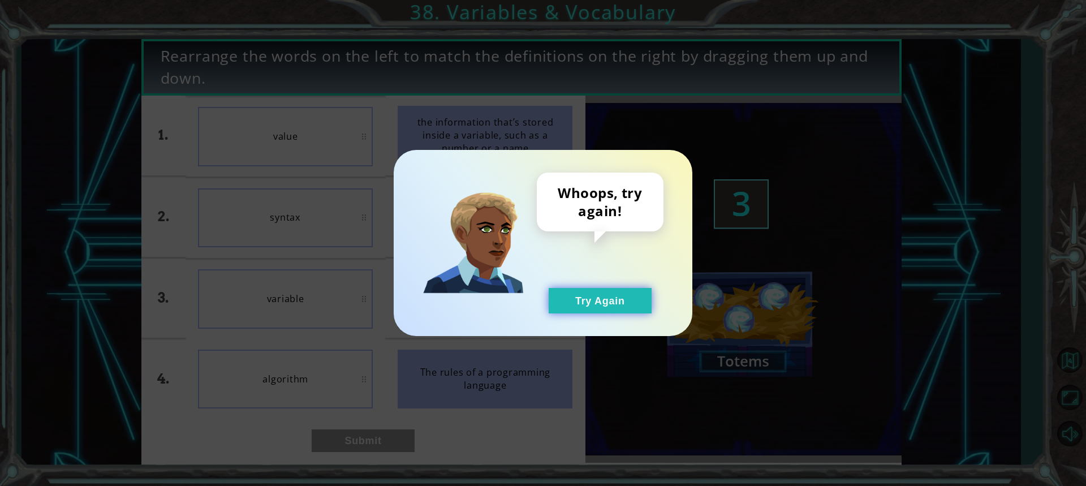
click at [577, 299] on button "Try Again" at bounding box center [600, 300] width 103 height 25
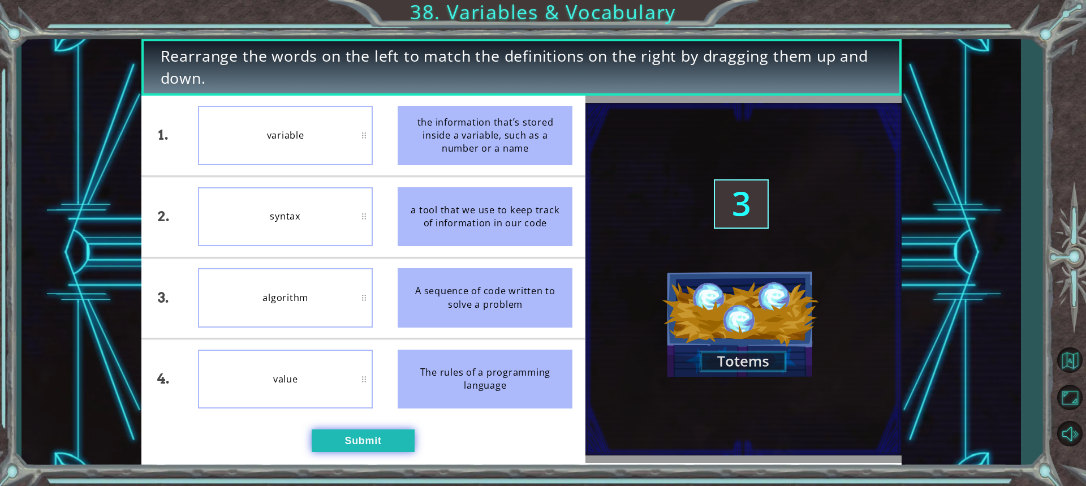
click at [356, 433] on button "Submit" at bounding box center [363, 440] width 103 height 23
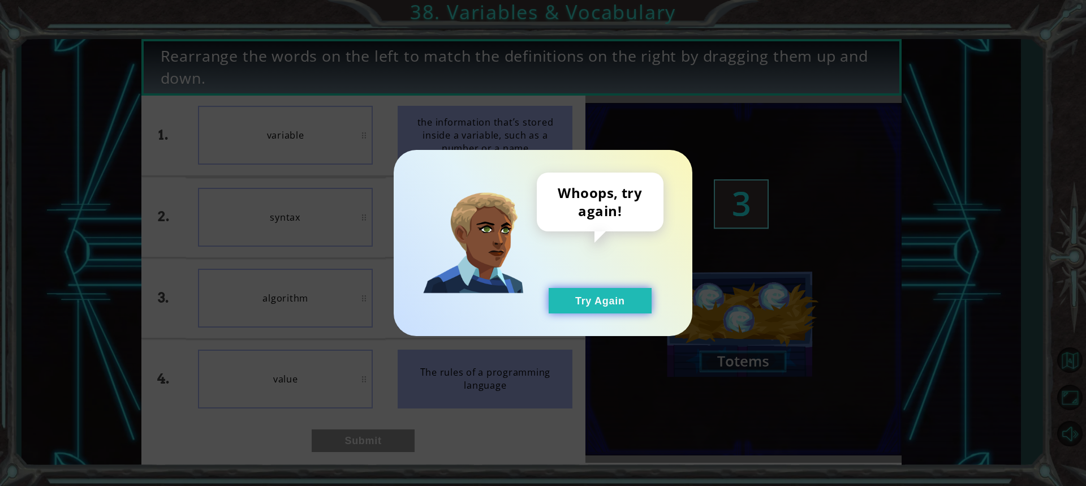
click at [583, 306] on button "Try Again" at bounding box center [600, 300] width 103 height 25
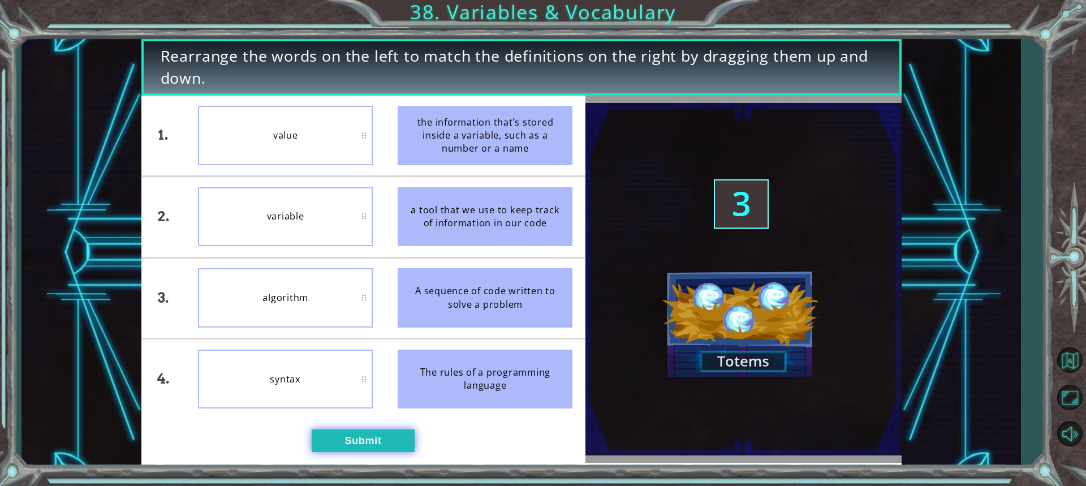
click at [384, 434] on button "Submit" at bounding box center [363, 440] width 103 height 23
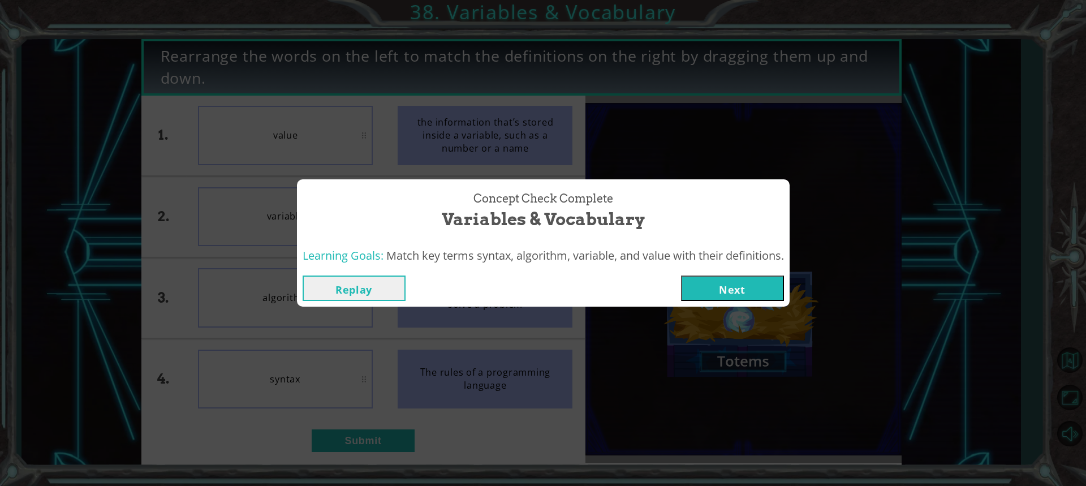
click at [754, 290] on button "Next" at bounding box center [732, 288] width 103 height 25
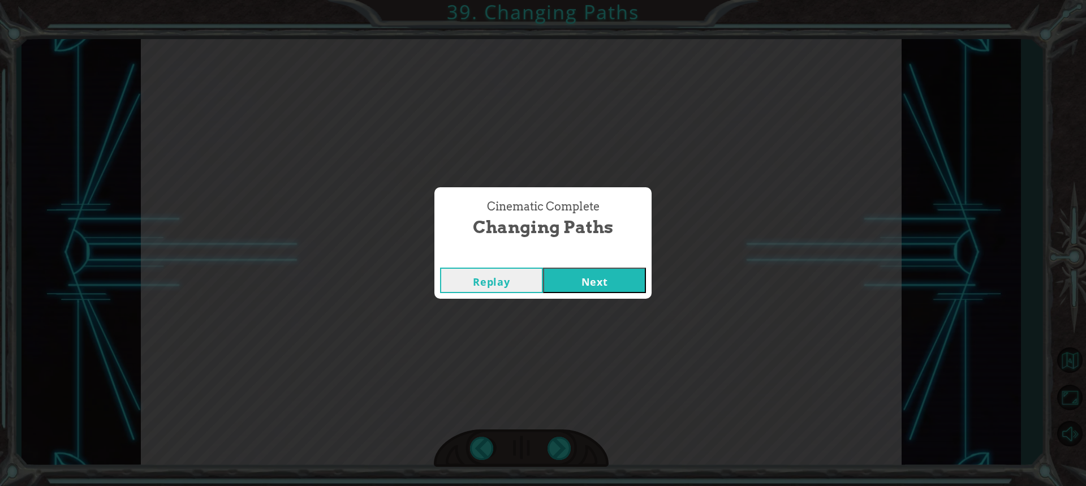
drag, startPoint x: 577, startPoint y: 282, endPoint x: 592, endPoint y: 271, distance: 19.0
click at [582, 280] on button "Next" at bounding box center [594, 280] width 103 height 25
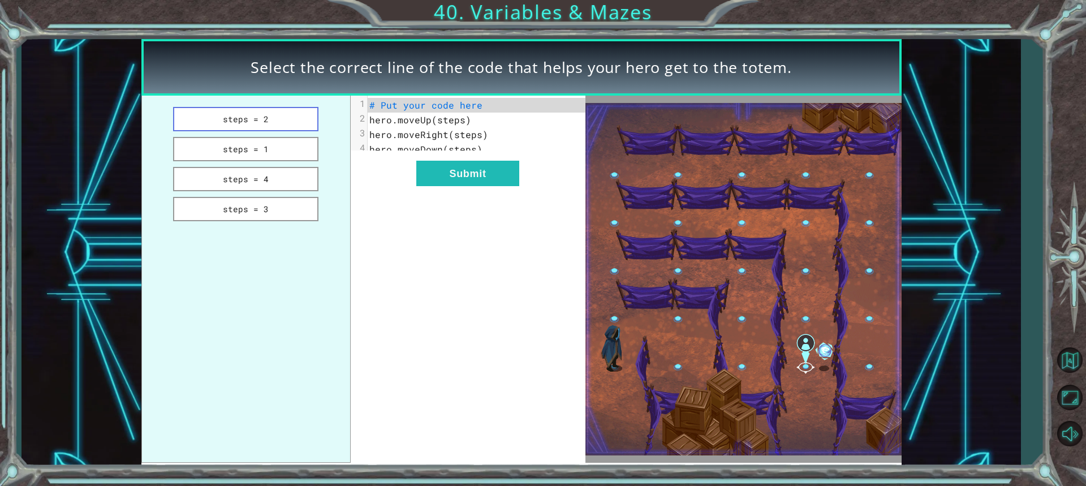
click at [275, 122] on button "steps = 2" at bounding box center [246, 119] width 146 height 24
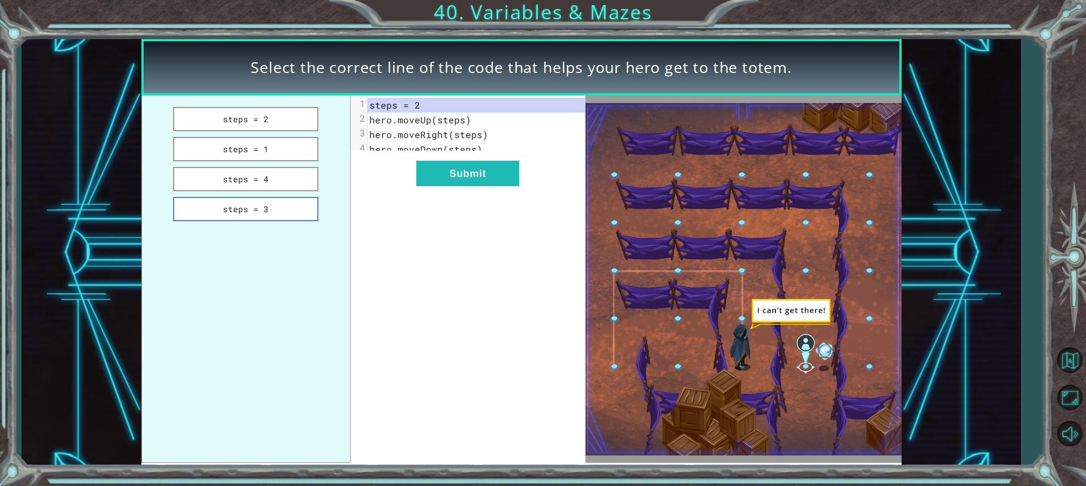
click at [261, 204] on button "steps = 3" at bounding box center [246, 209] width 146 height 24
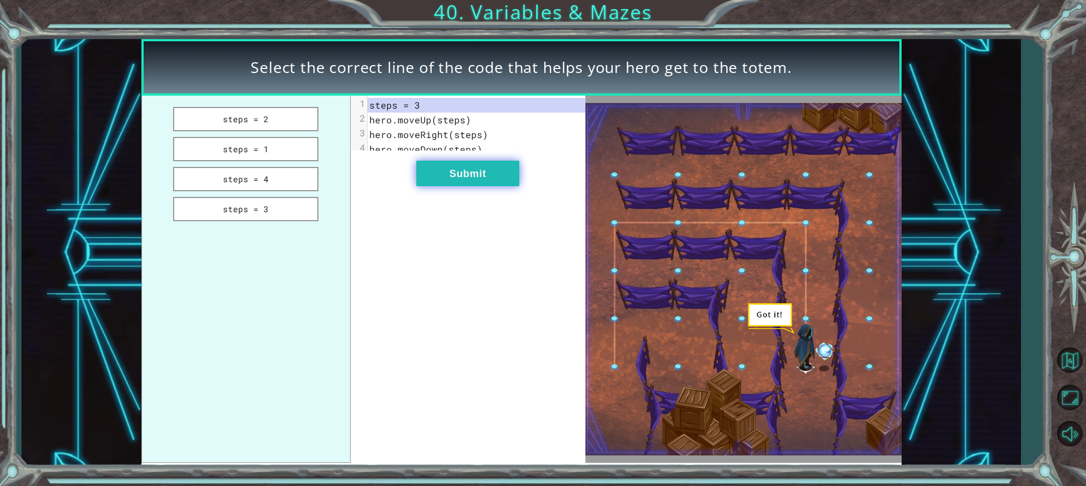
click at [451, 176] on button "Submit" at bounding box center [467, 173] width 103 height 25
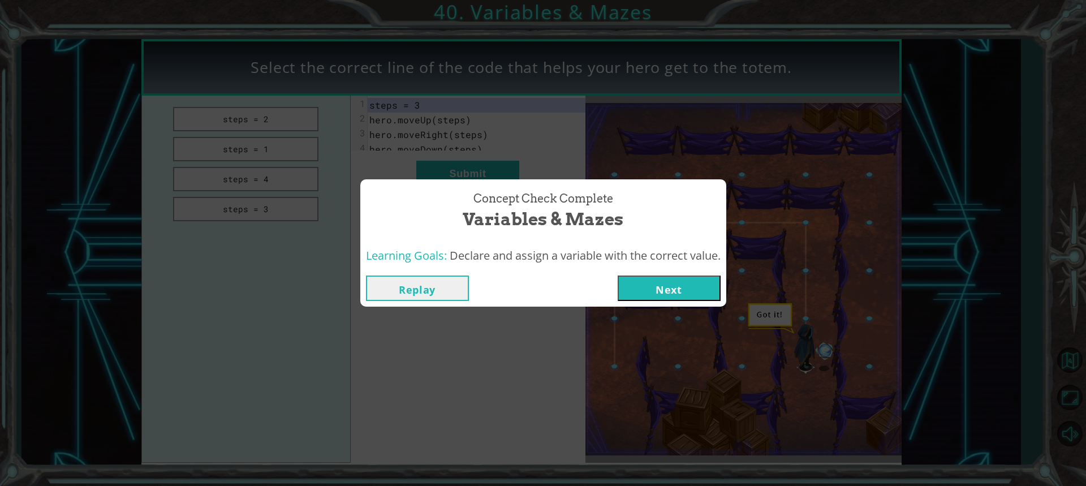
click at [694, 286] on button "Next" at bounding box center [669, 288] width 103 height 25
